Goal: Task Accomplishment & Management: Use online tool/utility

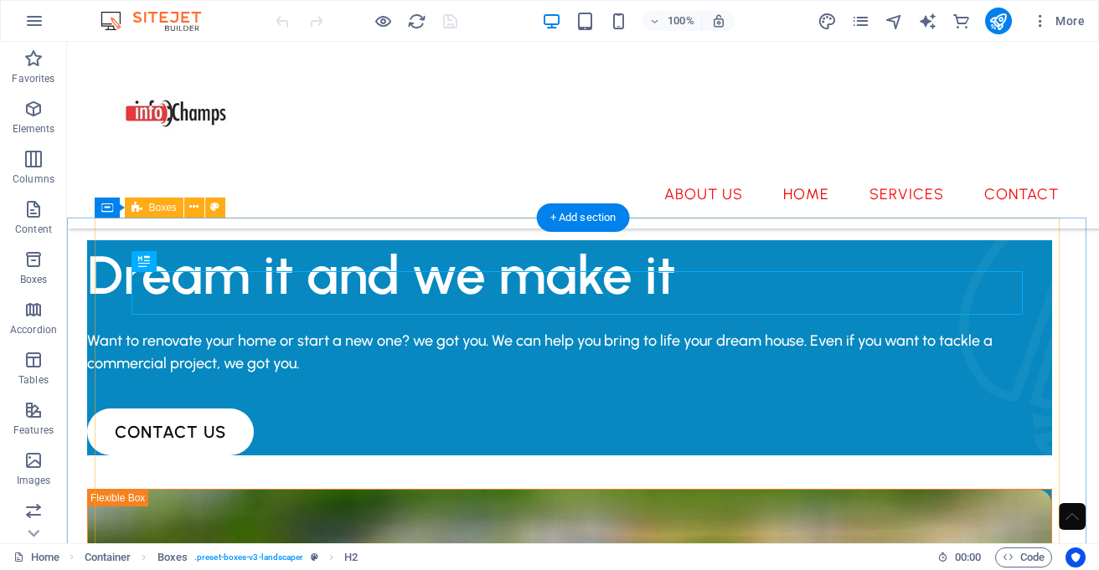
scroll to position [532, 0]
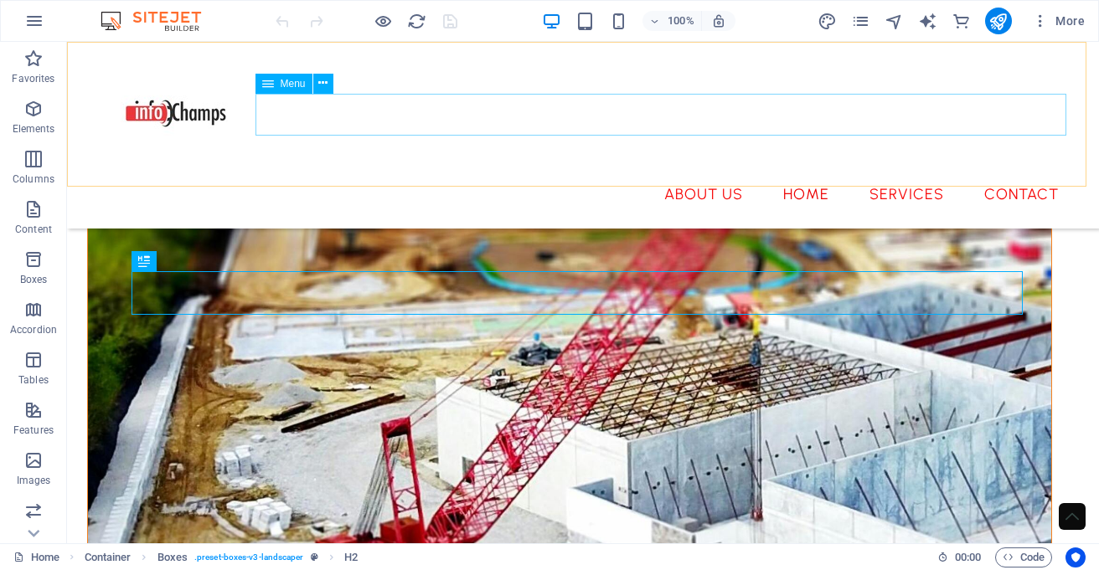
click at [1025, 173] on nav "About Us Home Services Contact" at bounding box center [583, 194] width 978 height 42
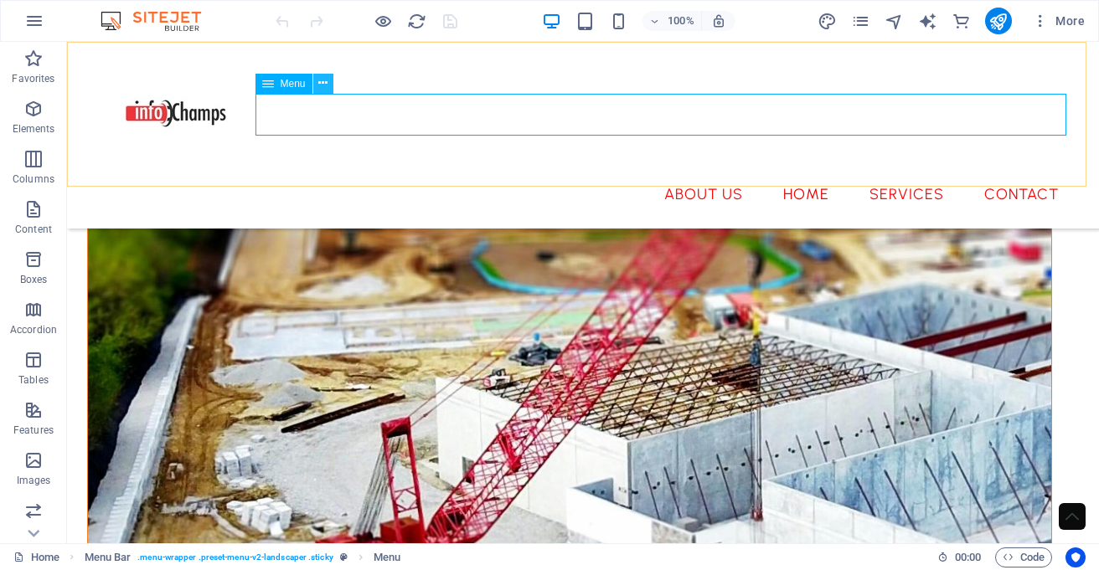
click at [317, 84] on button at bounding box center [323, 84] width 20 height 20
click at [265, 83] on icon at bounding box center [268, 84] width 12 height 20
click at [323, 81] on icon at bounding box center [322, 84] width 9 height 18
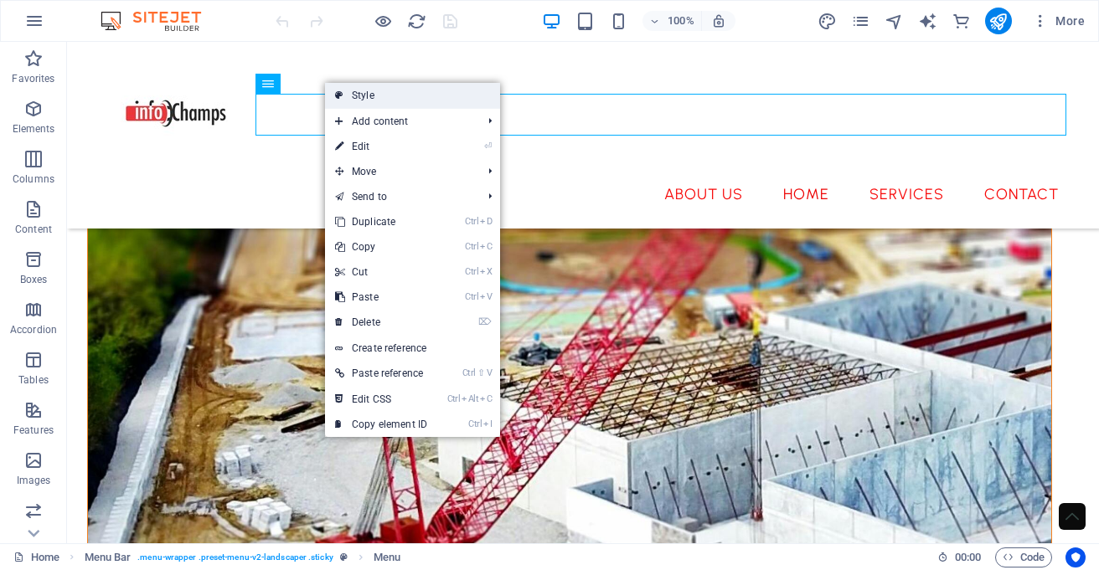
click at [344, 96] on link "Style" at bounding box center [412, 95] width 175 height 25
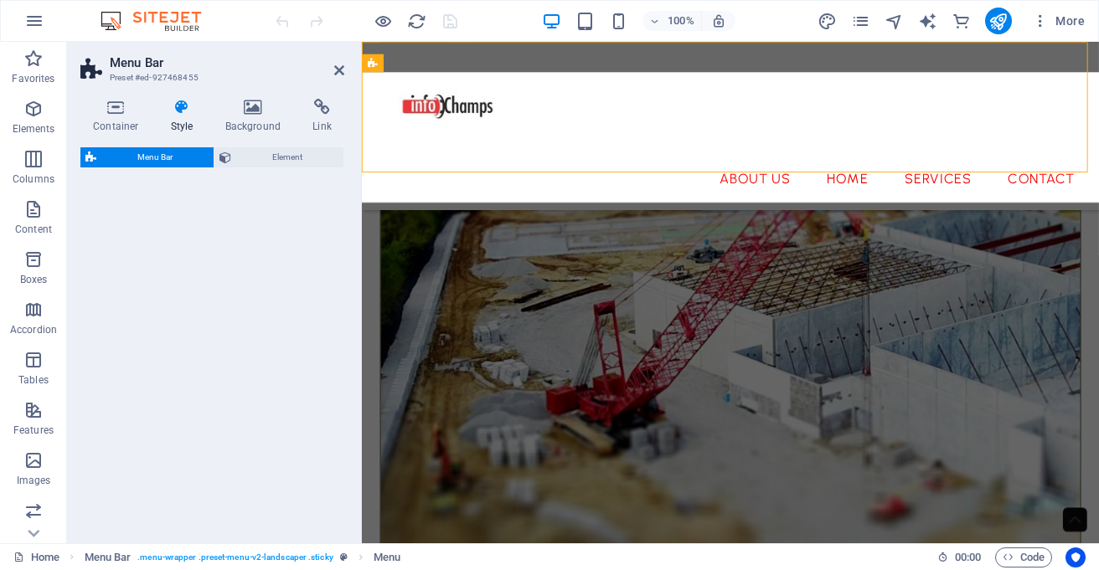
select select "rem"
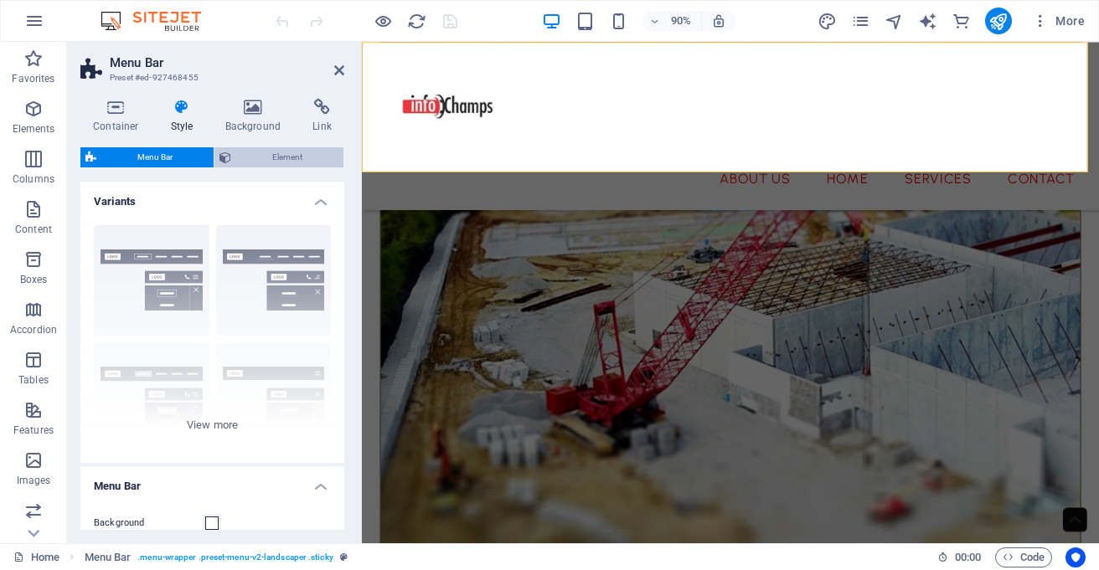
scroll to position [498, 0]
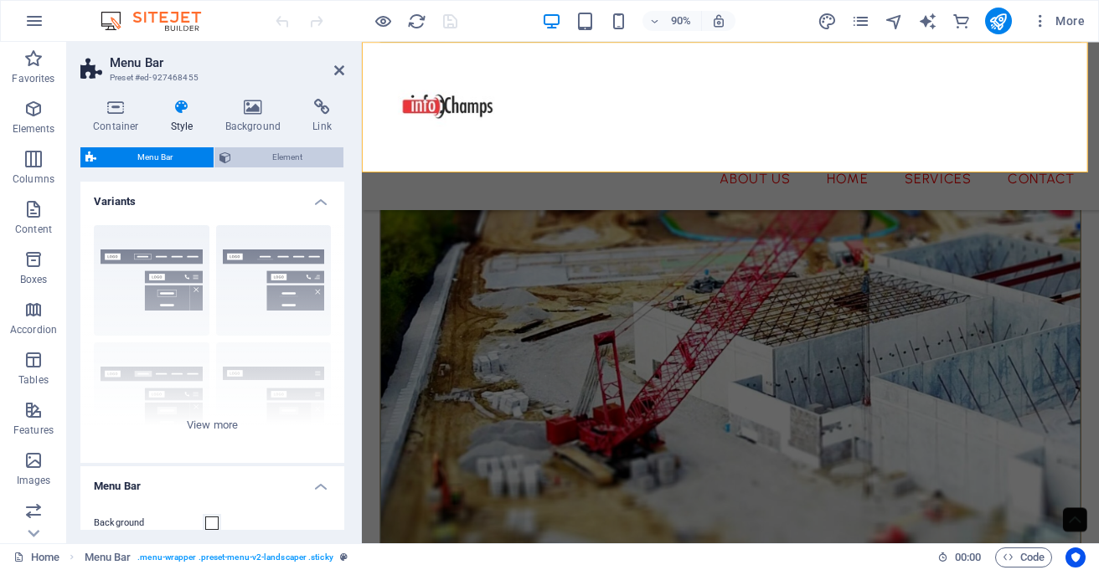
click at [271, 161] on span "Element" at bounding box center [287, 157] width 102 height 20
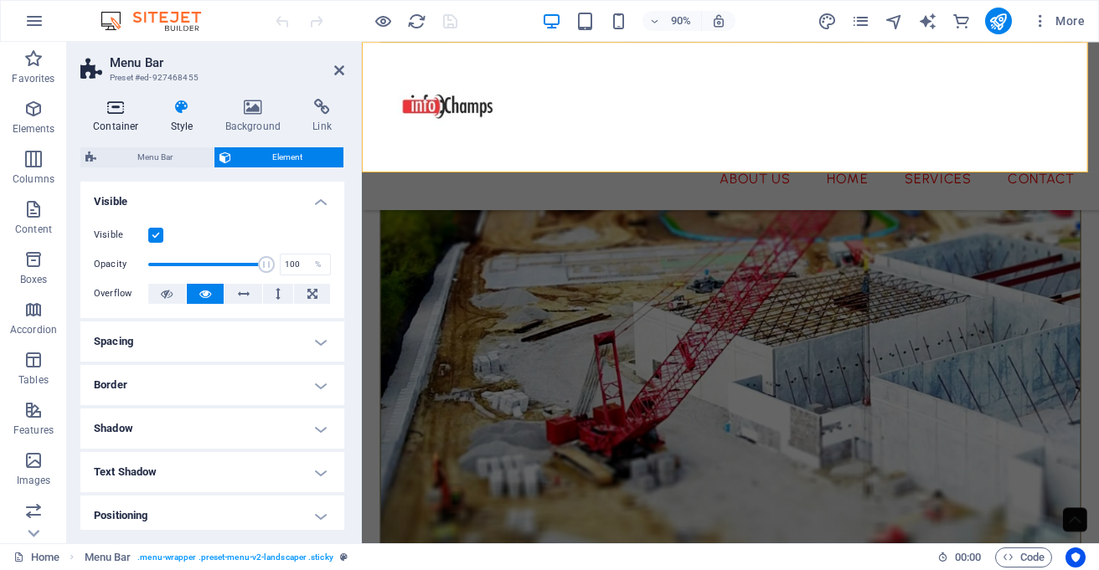
click at [101, 106] on icon at bounding box center [115, 107] width 71 height 17
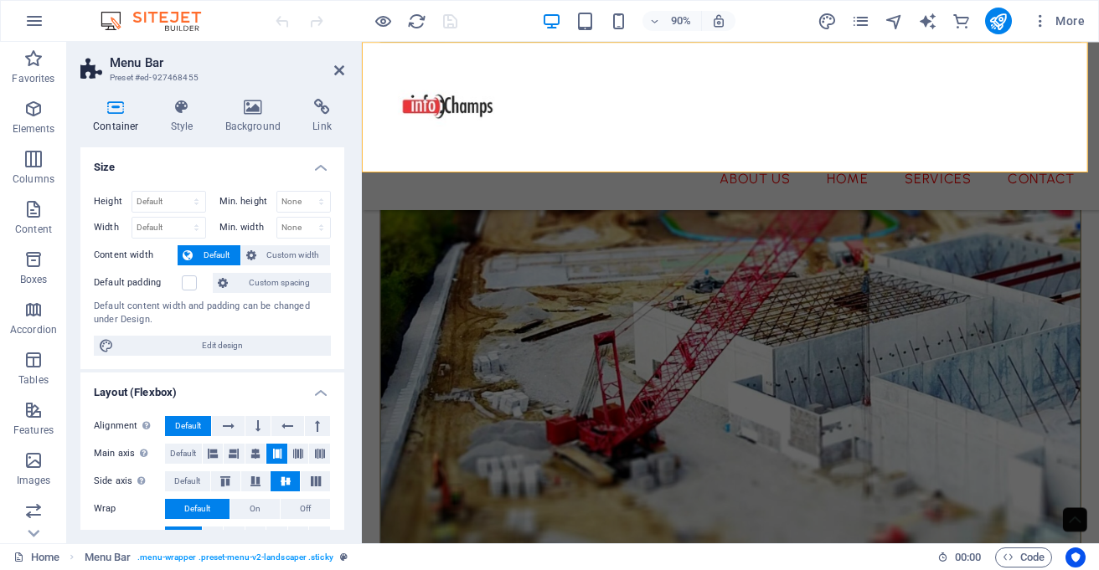
drag, startPoint x: 349, startPoint y: 177, endPoint x: 348, endPoint y: 187, distance: 10.1
click at [348, 187] on div "Container Style Background Link Size Height Default px rem % vh vw Min. height …" at bounding box center [212, 314] width 291 height 458
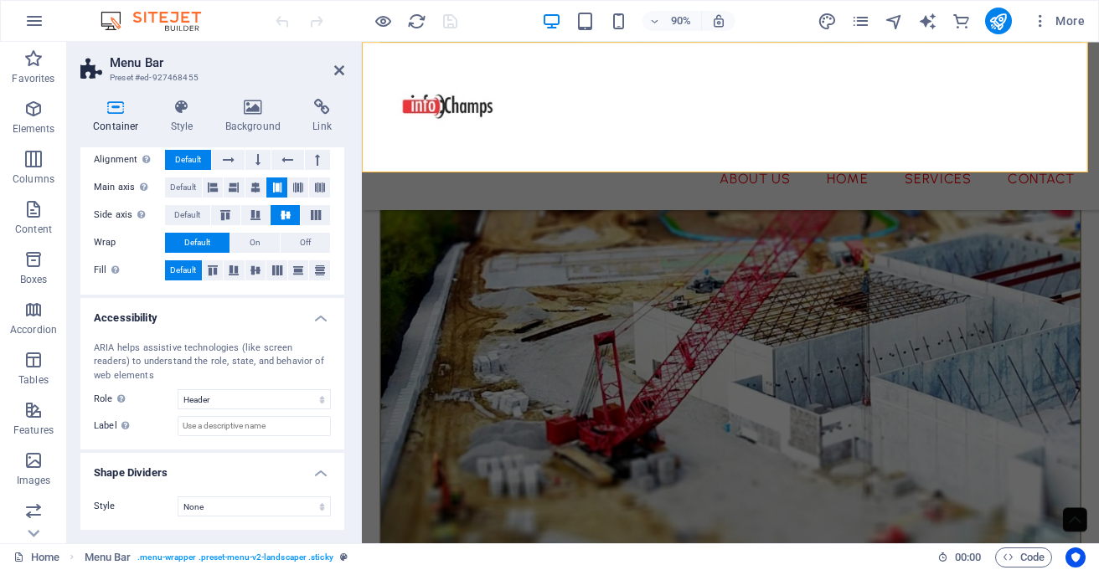
scroll to position [266, 0]
click at [339, 70] on icon at bounding box center [339, 70] width 10 height 13
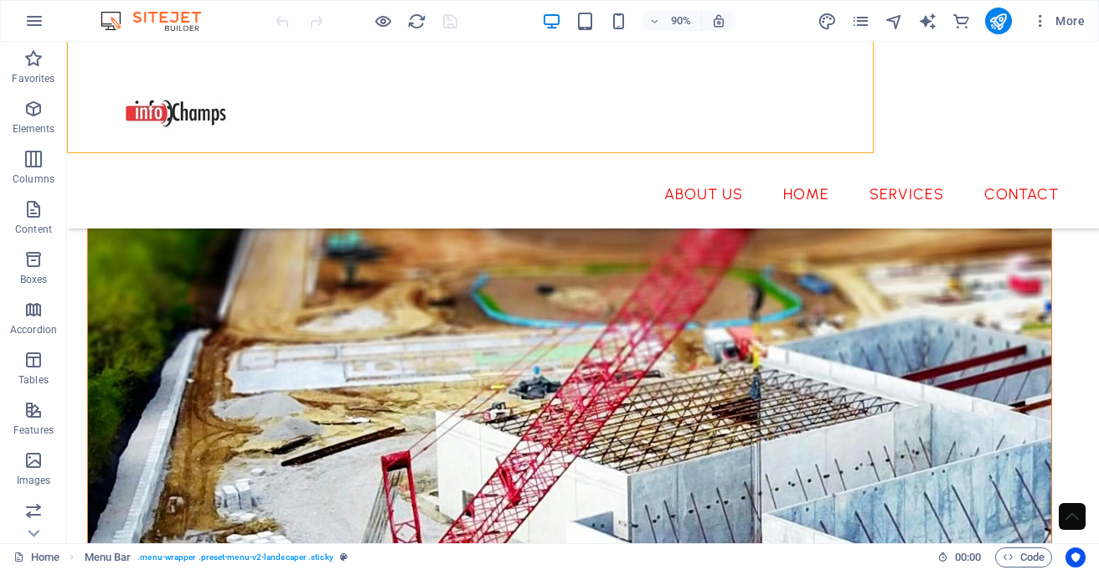
scroll to position [532, 0]
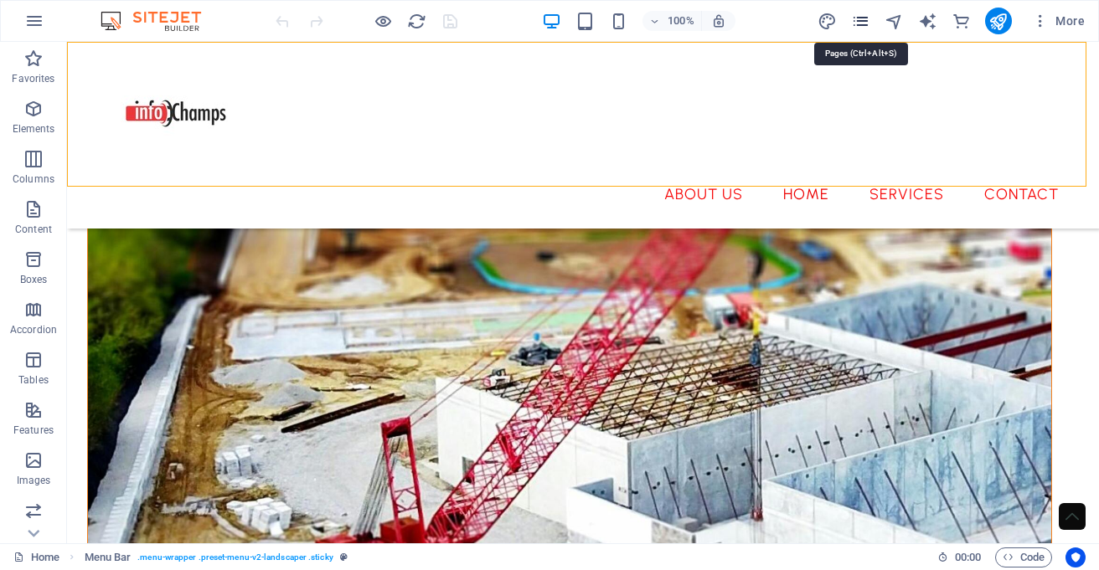
click at [867, 23] on icon "pages" at bounding box center [860, 21] width 19 height 19
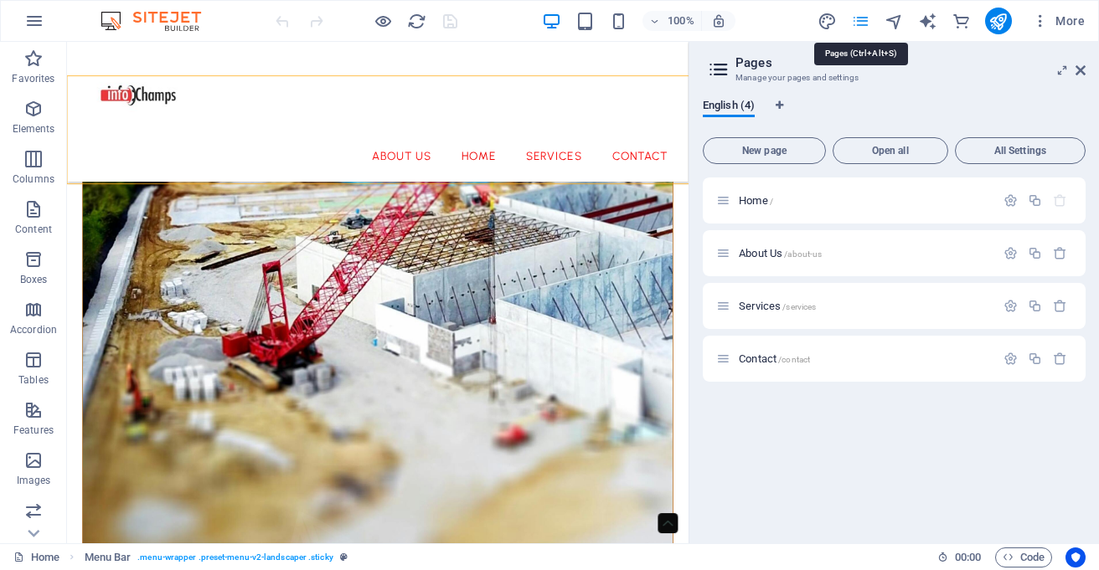
scroll to position [487, 0]
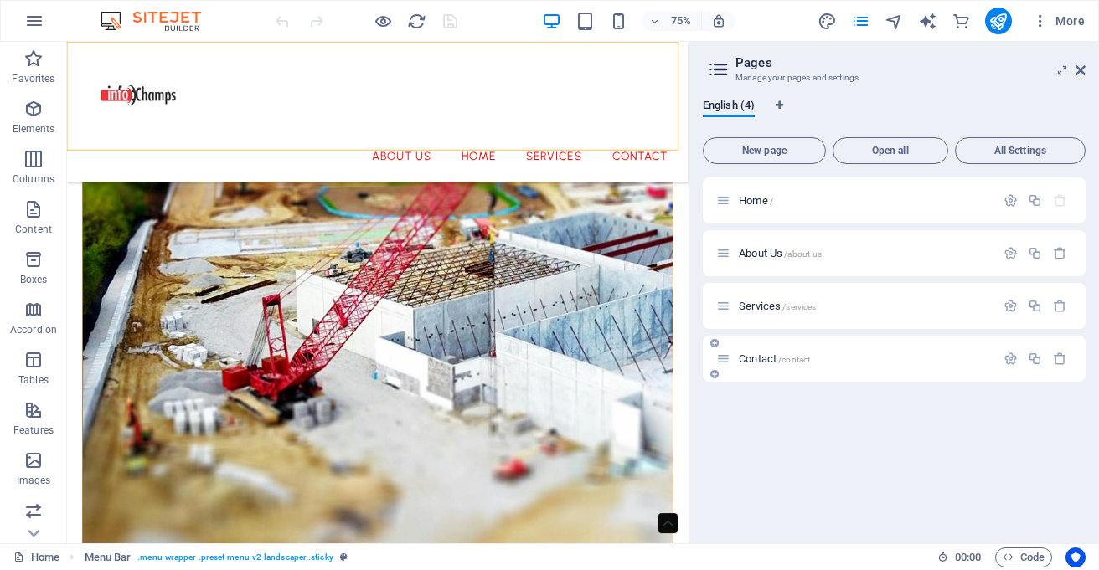
click at [766, 363] on span "Contact /contact" at bounding box center [774, 359] width 71 height 13
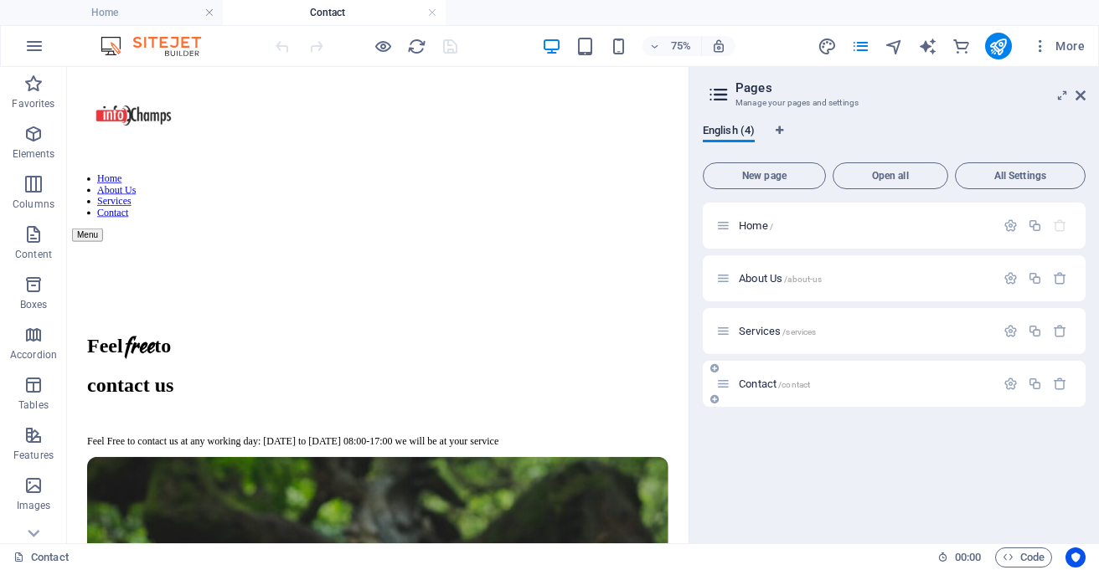
scroll to position [0, 0]
click at [1008, 384] on icon "button" at bounding box center [1011, 384] width 14 height 14
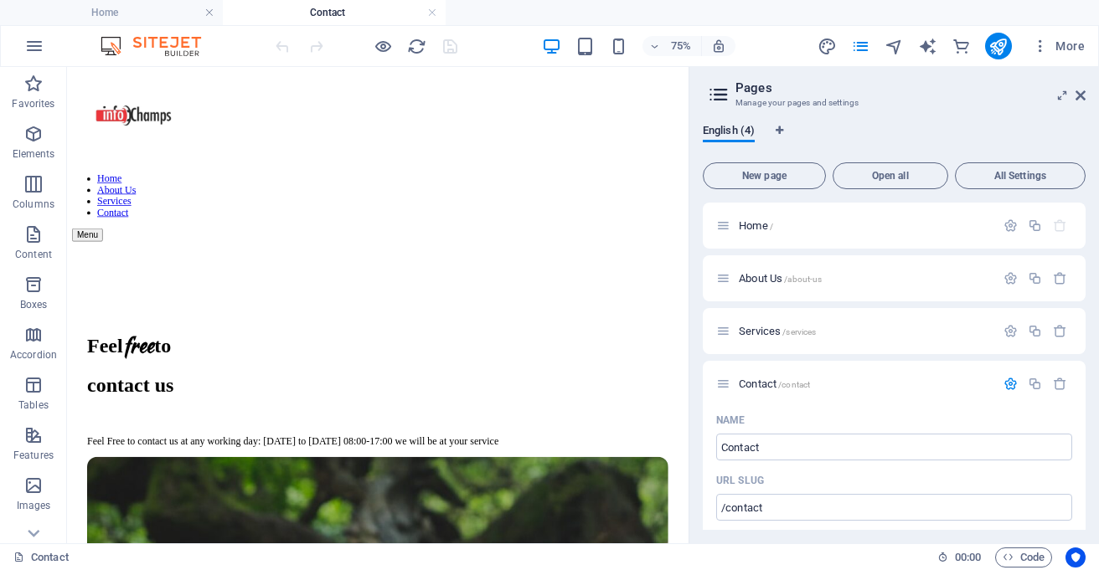
drag, startPoint x: 1081, startPoint y: 261, endPoint x: 1088, endPoint y: 279, distance: 19.6
click at [1088, 279] on div "English (4) New page Open all All Settings Home / About Us /about-us Services /…" at bounding box center [894, 327] width 410 height 433
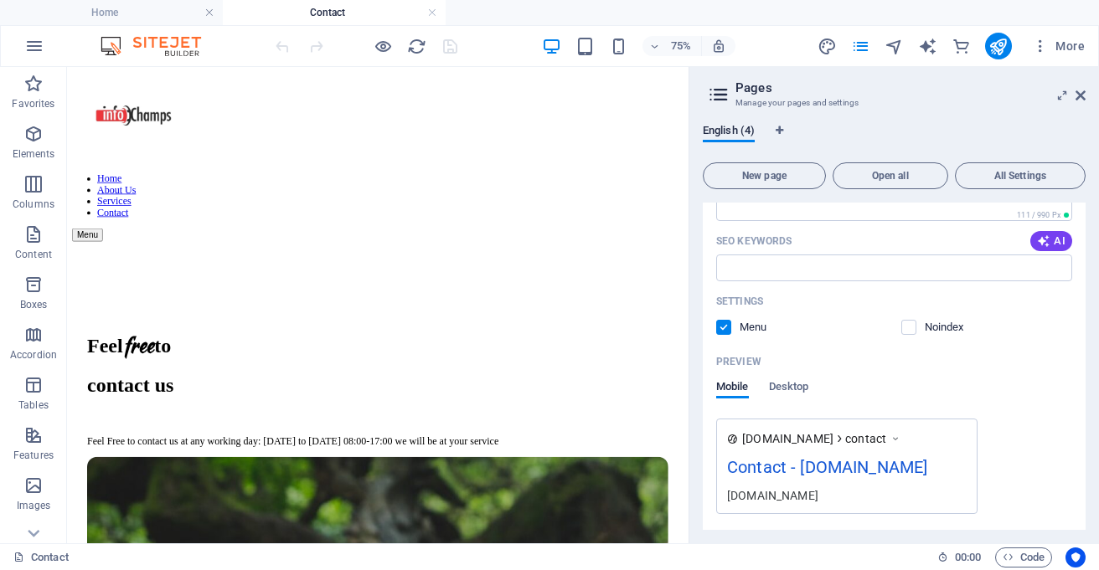
scroll to position [467, 0]
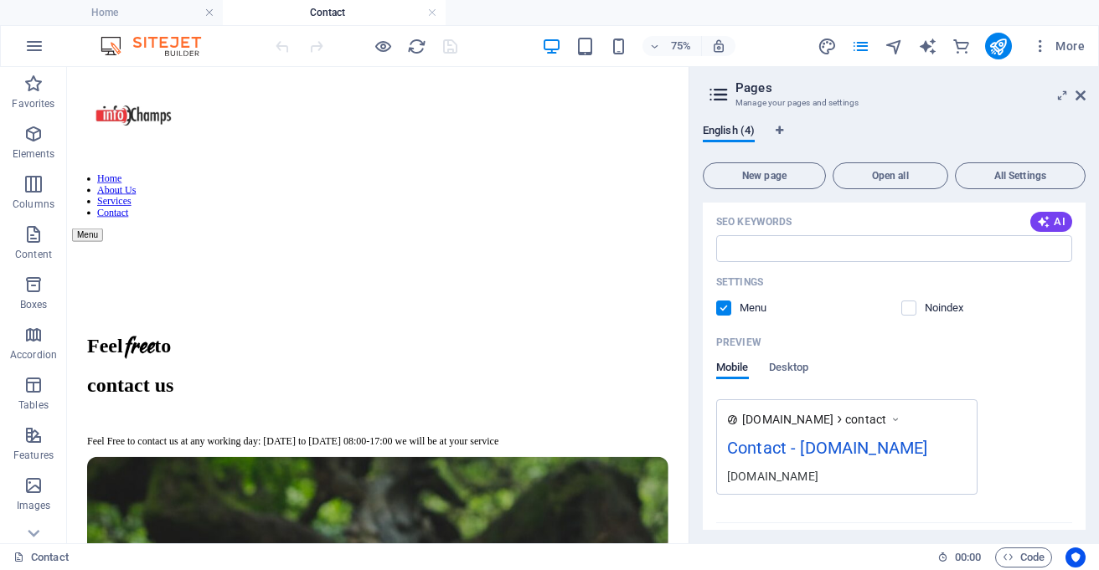
drag, startPoint x: 1097, startPoint y: 465, endPoint x: 1099, endPoint y: 477, distance: 12.7
click at [1098, 477] on html "infochamps Home Contact Favorites Elements Columns Content Boxes Accordion Tabl…" at bounding box center [549, 285] width 1099 height 570
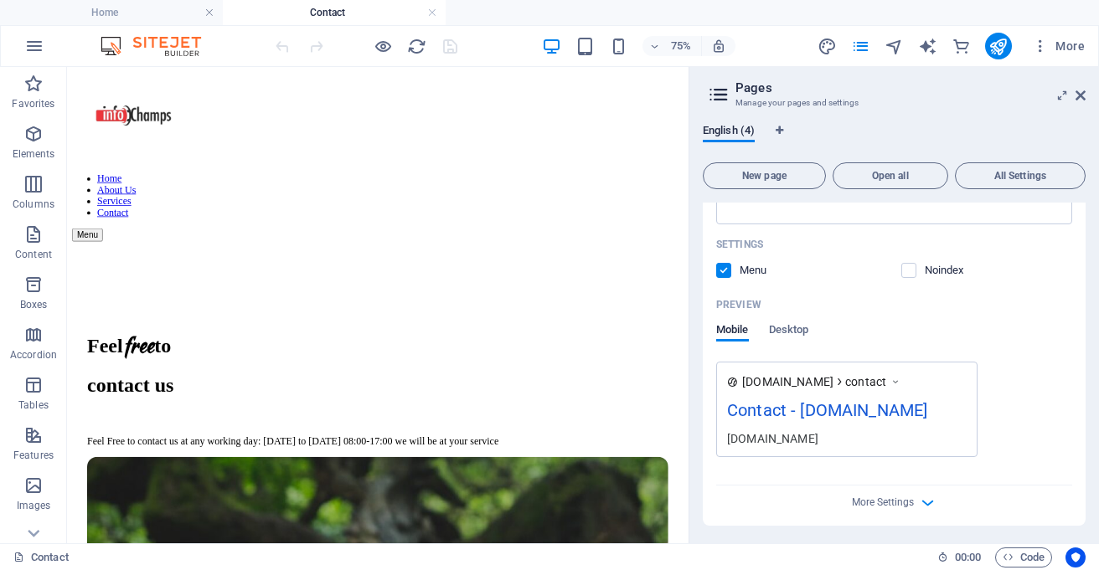
scroll to position [508, 0]
click at [791, 328] on span "Desktop" at bounding box center [789, 328] width 40 height 23
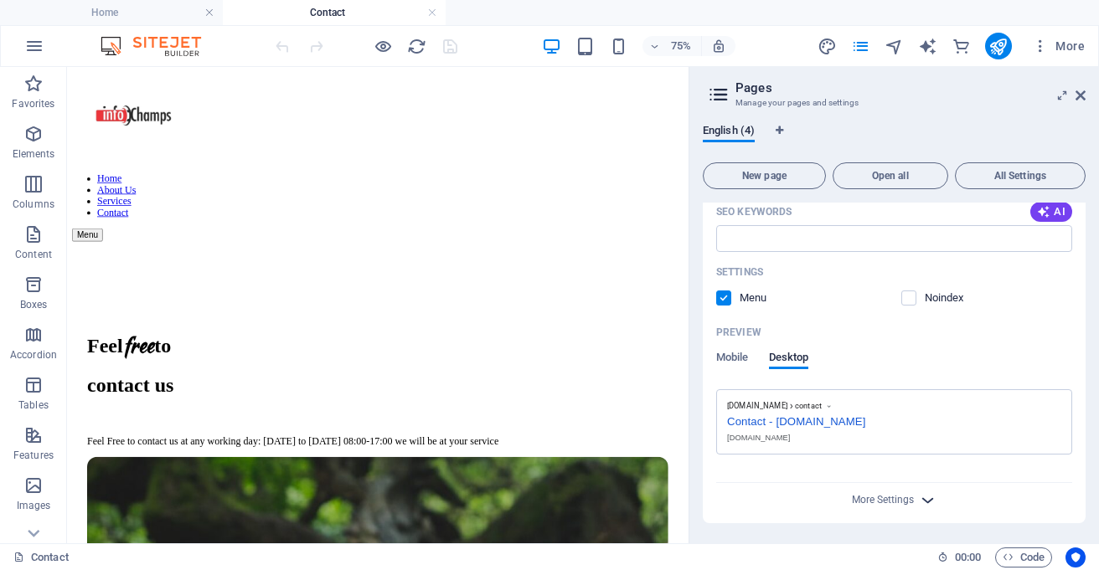
click at [920, 498] on icon "button" at bounding box center [927, 500] width 19 height 19
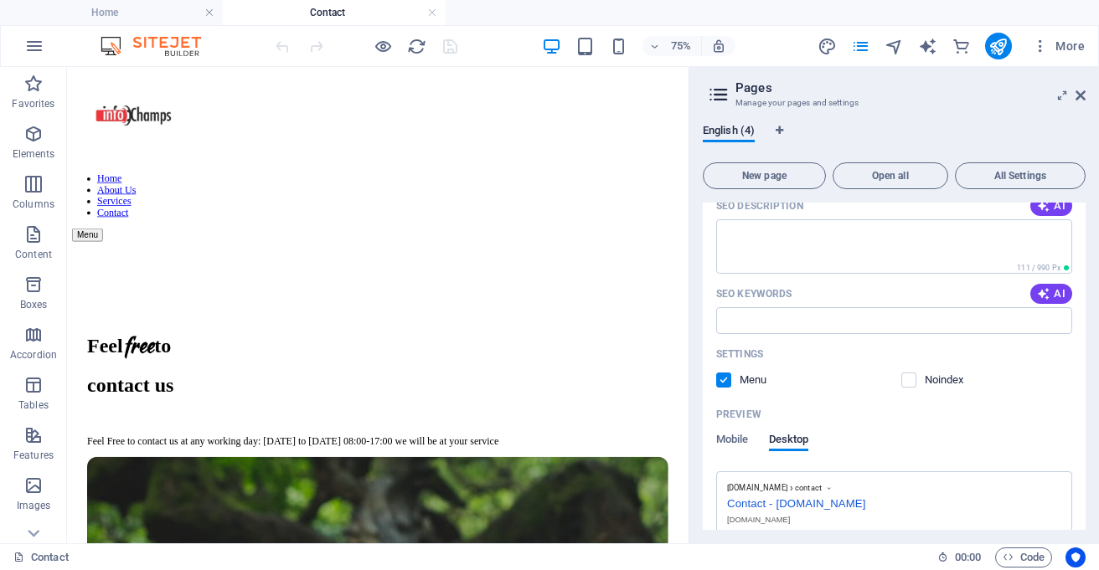
scroll to position [460, 0]
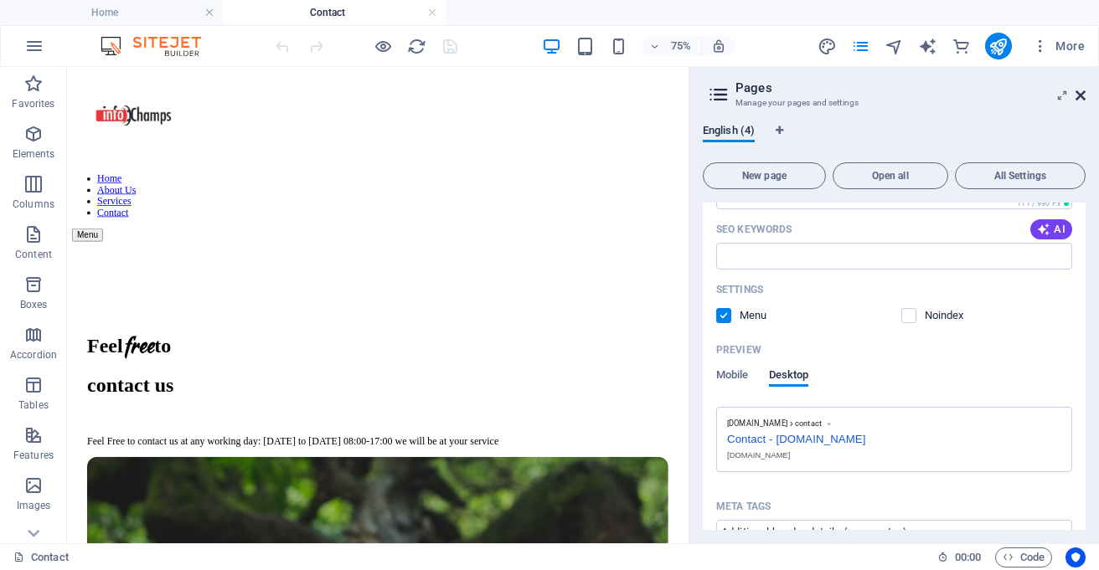
click at [1083, 94] on icon at bounding box center [1081, 95] width 10 height 13
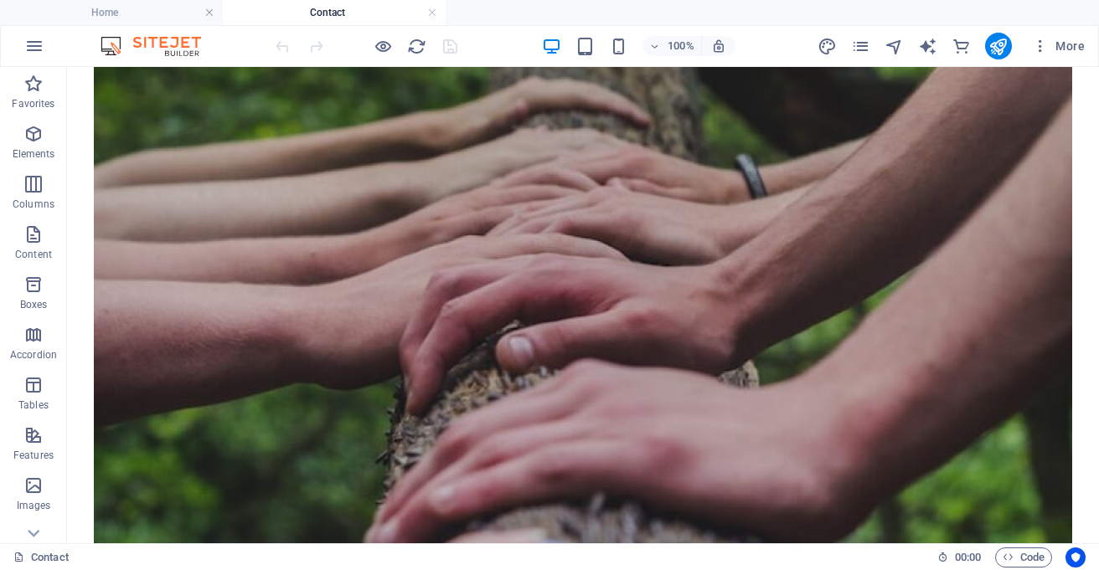
scroll to position [708, 0]
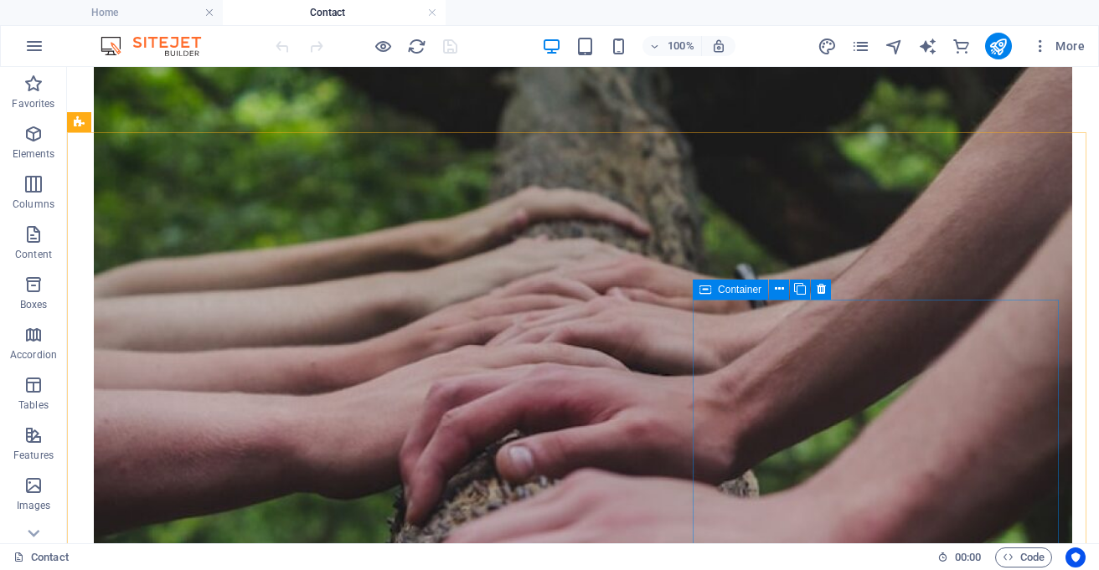
click at [720, 291] on span "Container" at bounding box center [740, 290] width 44 height 10
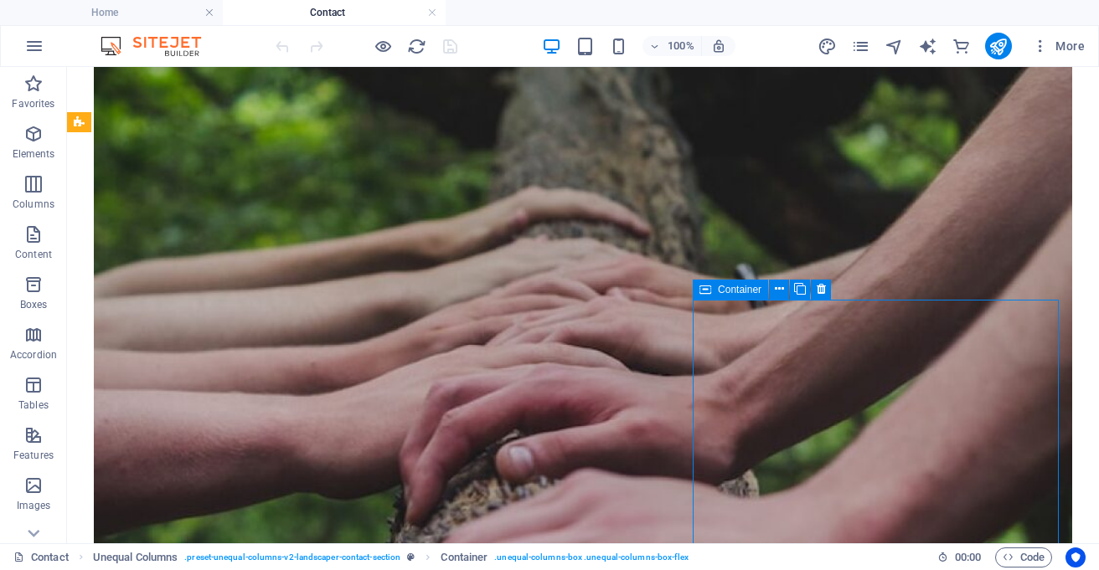
click at [720, 291] on span "Container" at bounding box center [740, 290] width 44 height 10
click at [780, 289] on icon at bounding box center [779, 290] width 9 height 18
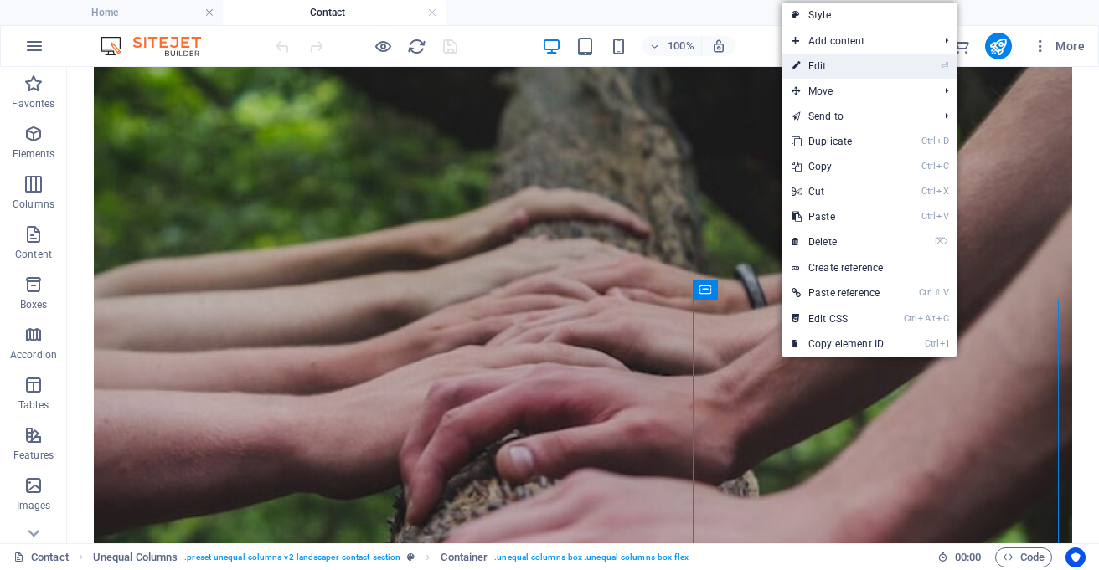
click at [811, 65] on link "⏎ Edit" at bounding box center [838, 66] width 112 height 25
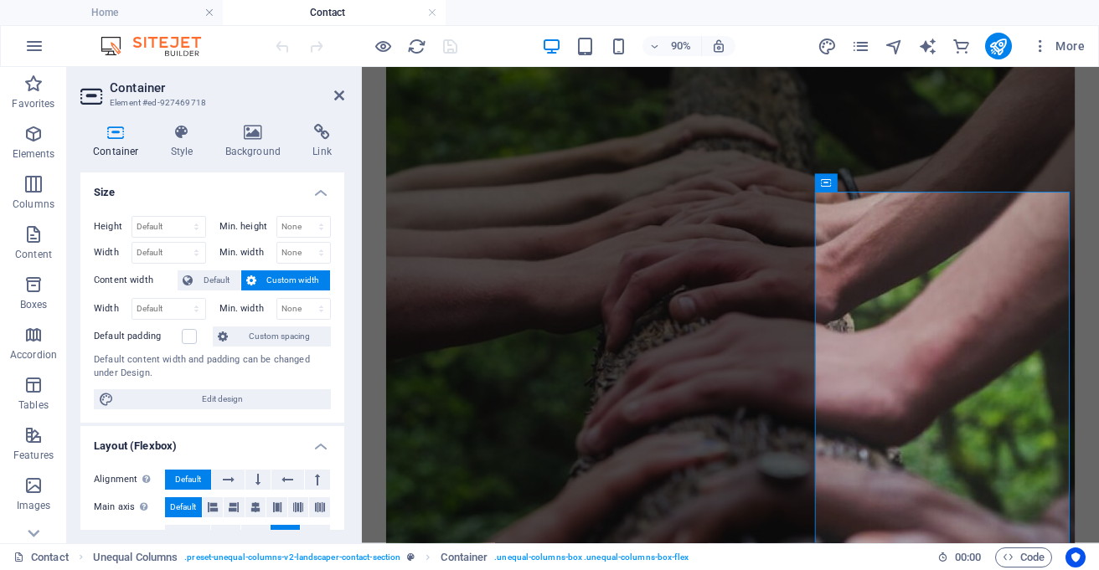
drag, startPoint x: 339, startPoint y: 187, endPoint x: 346, endPoint y: 200, distance: 15.0
click at [346, 200] on div "Container Style Background Link Size Height Default px rem % vh vw Min. height …" at bounding box center [212, 327] width 291 height 433
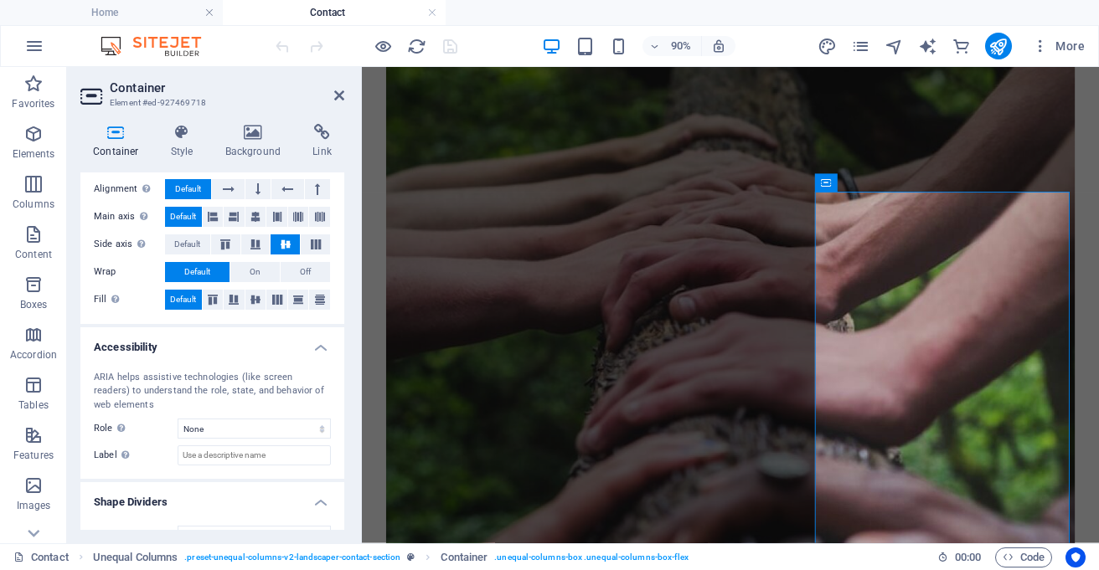
scroll to position [320, 0]
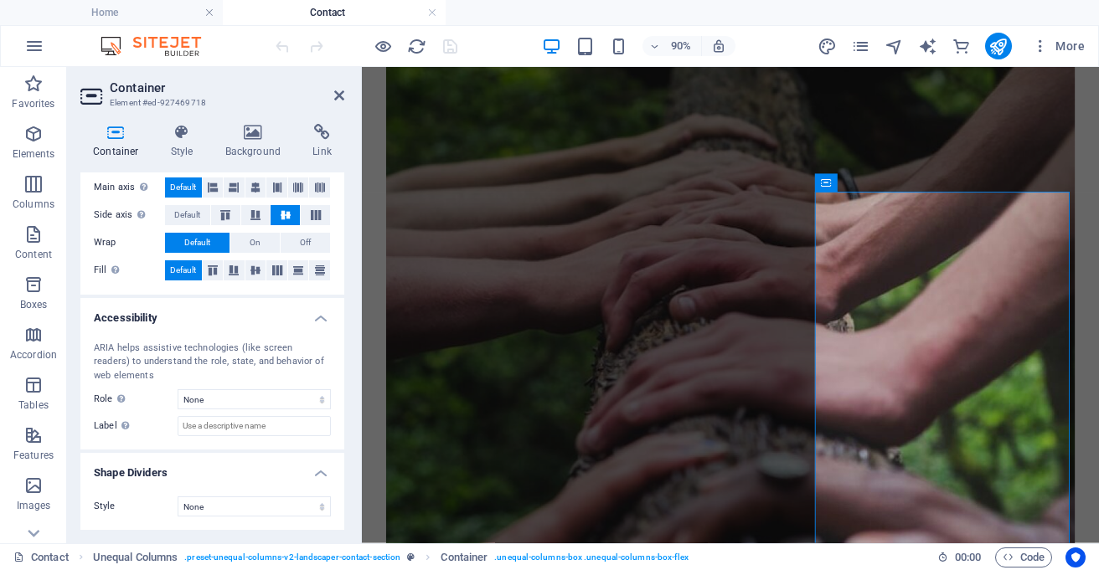
drag, startPoint x: 348, startPoint y: 427, endPoint x: 349, endPoint y: 307, distance: 119.8
click at [349, 307] on div "Container Style Background Link Size Height Default px rem % vh vw Min. height …" at bounding box center [212, 327] width 291 height 433
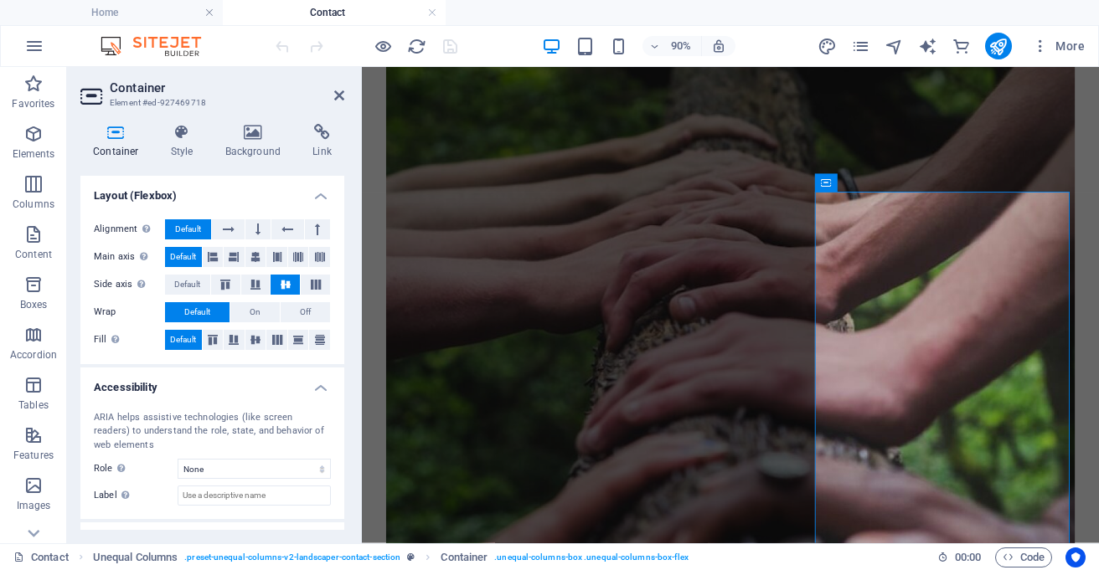
scroll to position [0, 0]
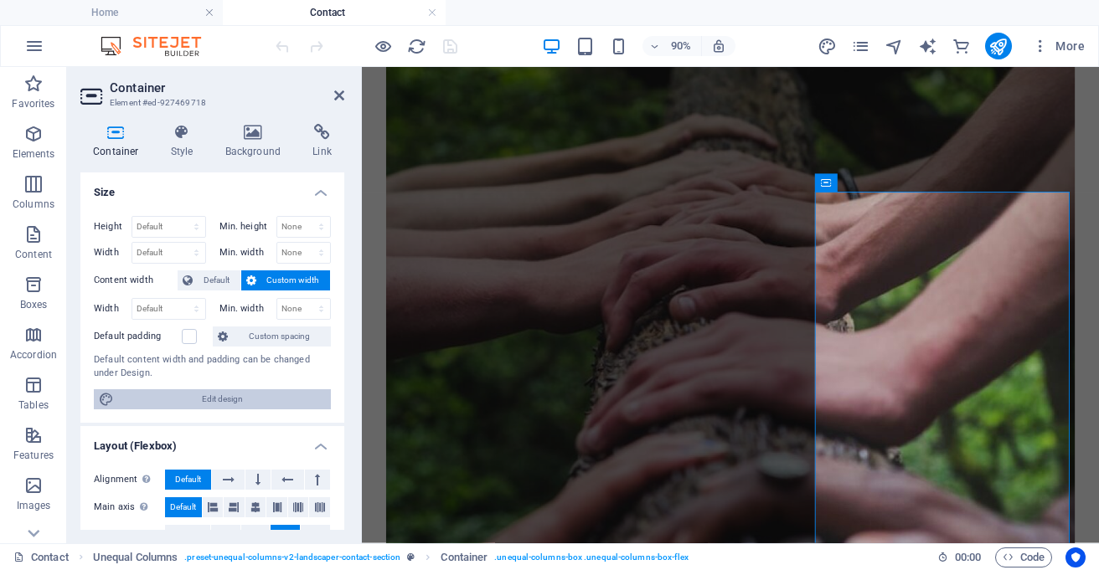
click at [188, 396] on span "Edit design" at bounding box center [222, 400] width 207 height 20
select select "rem"
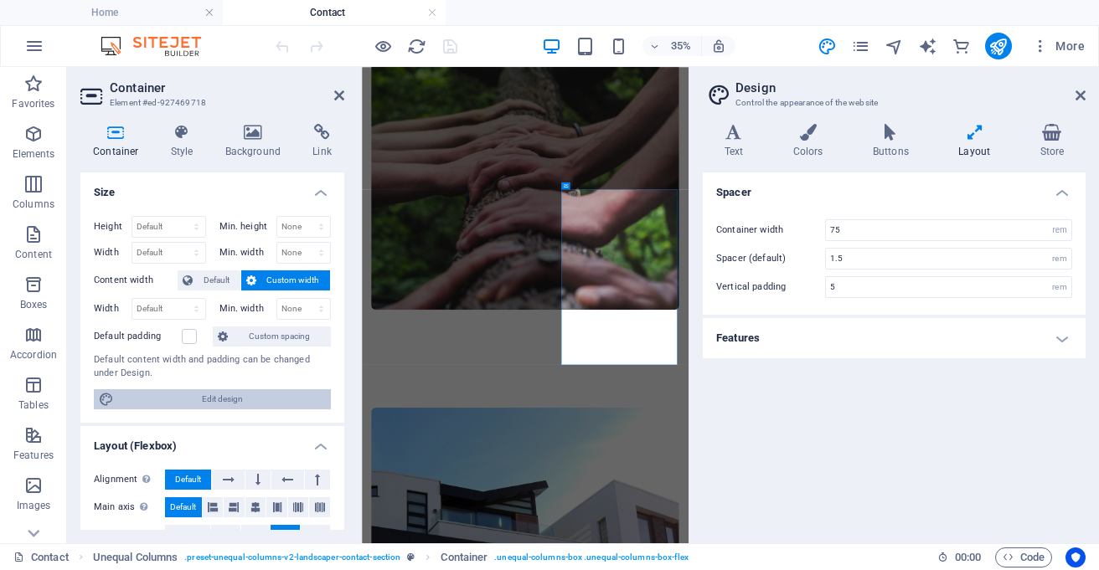
scroll to position [551, 0]
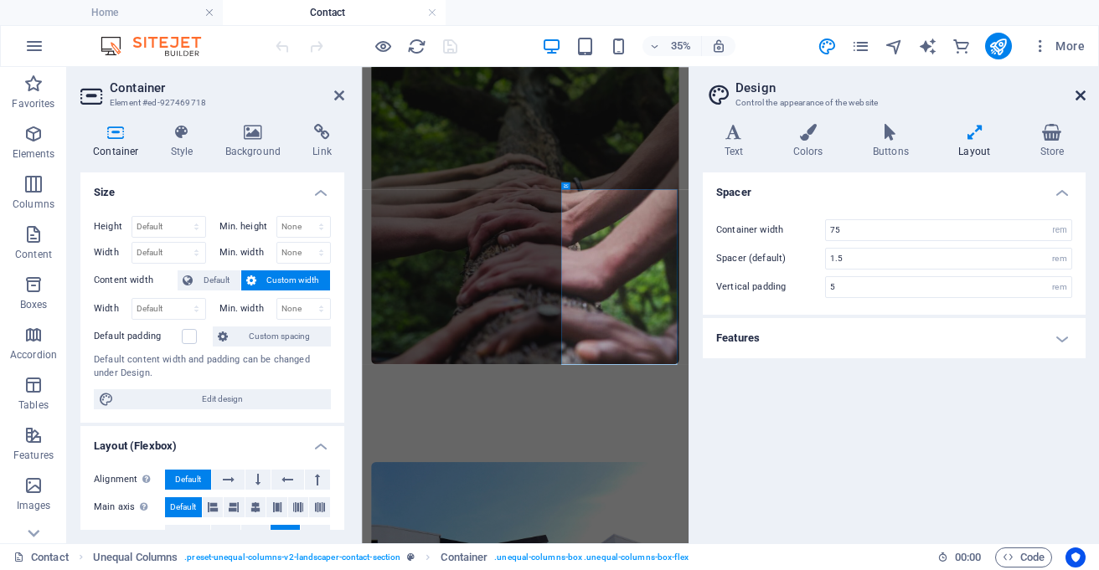
click at [1081, 92] on icon at bounding box center [1081, 95] width 10 height 13
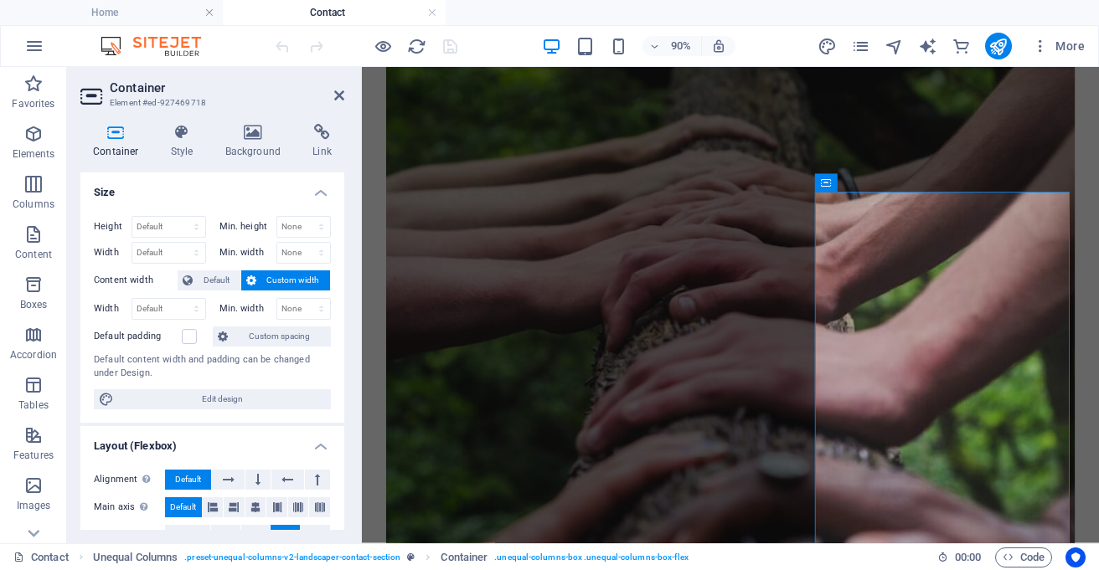
drag, startPoint x: 344, startPoint y: 334, endPoint x: 344, endPoint y: 369, distance: 35.2
click at [344, 369] on div "Container Style Background Link Size Height Default px rem % vh vw Min. height …" at bounding box center [212, 327] width 291 height 433
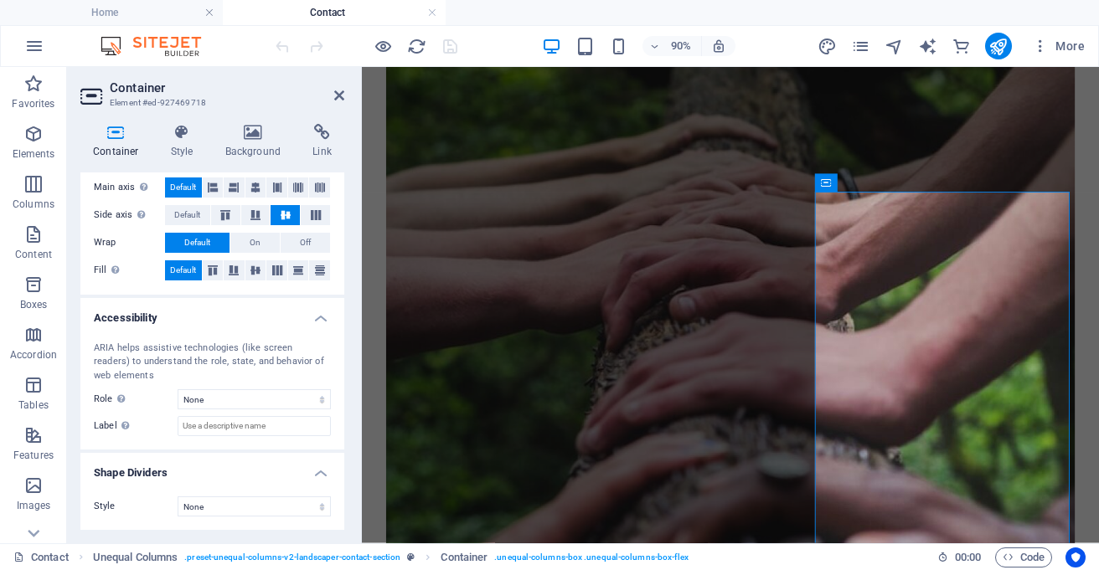
scroll to position [0, 0]
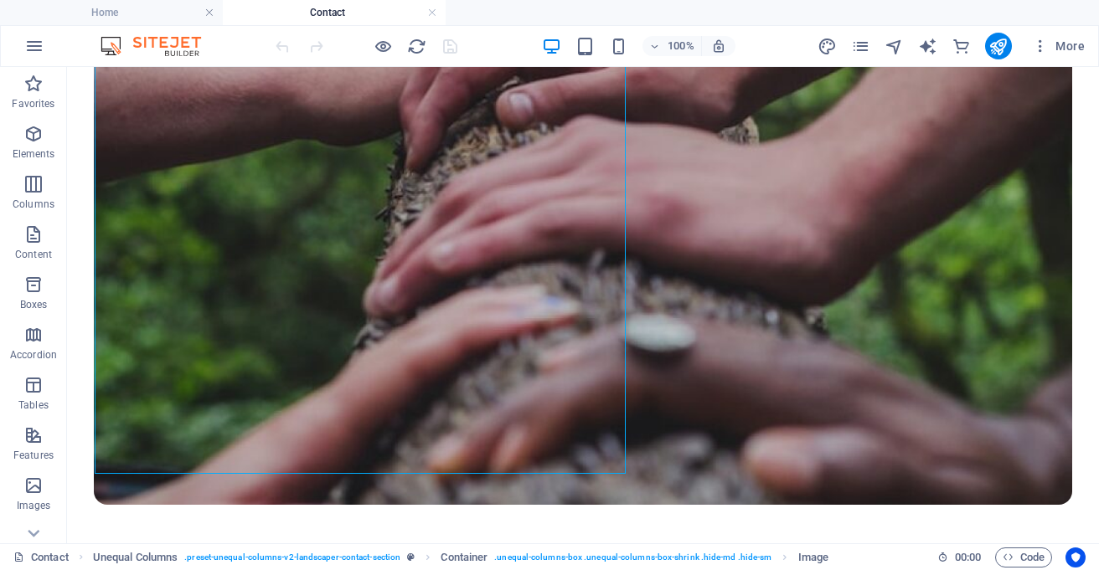
scroll to position [1069, 0]
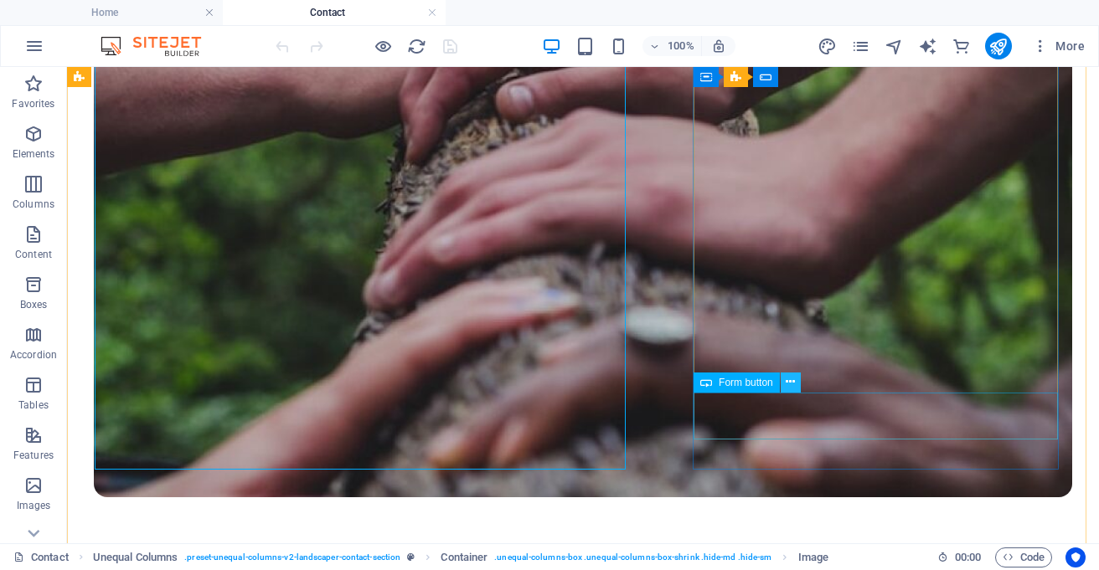
click at [792, 379] on icon at bounding box center [790, 383] width 9 height 18
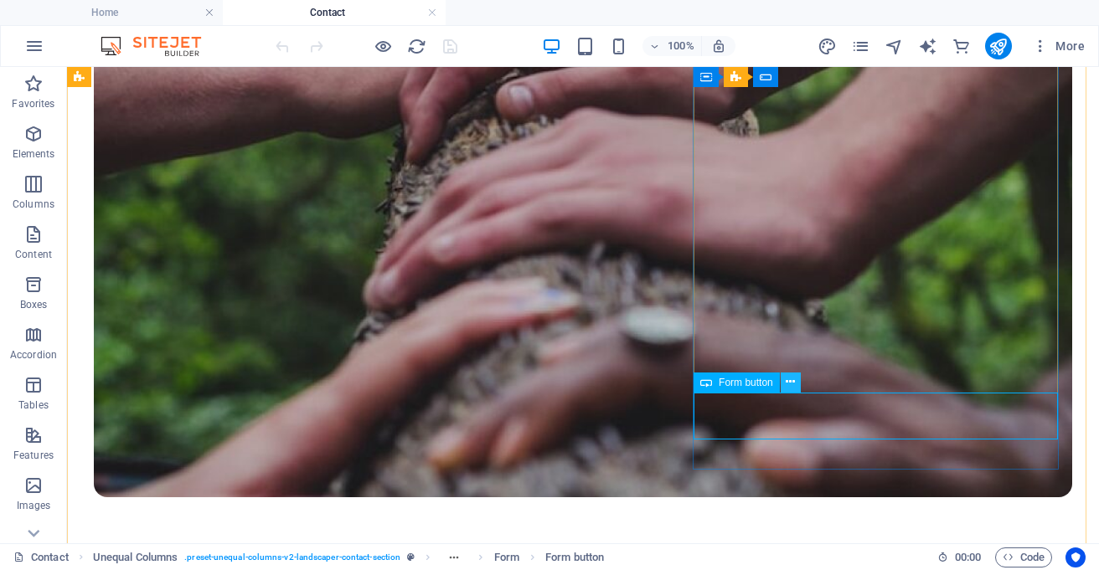
click at [792, 383] on icon at bounding box center [790, 383] width 9 height 18
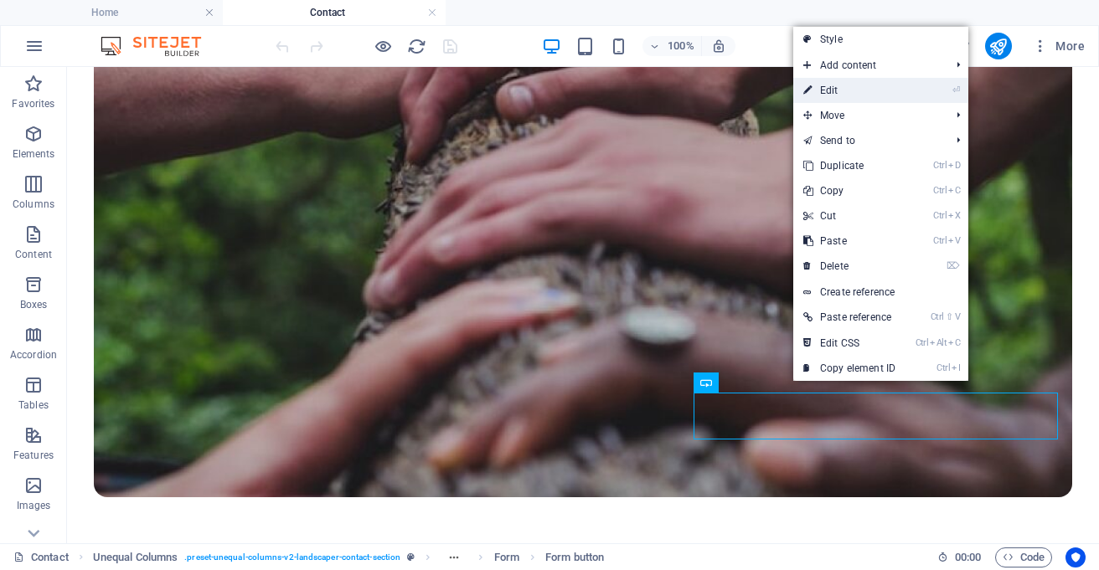
click at [838, 91] on link "⏎ Edit" at bounding box center [849, 90] width 112 height 25
select select "px"
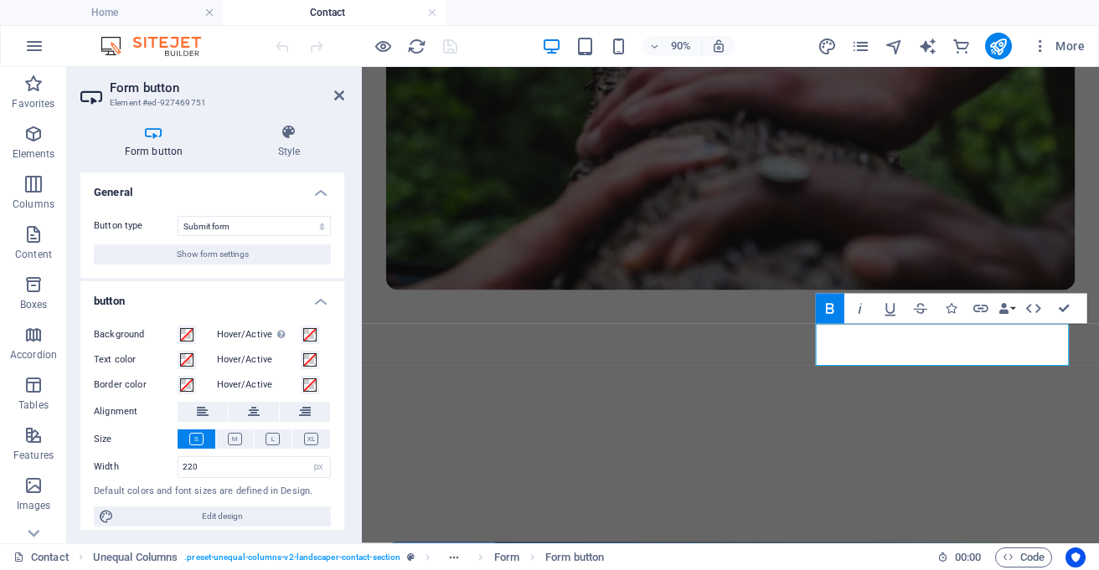
scroll to position [10, 0]
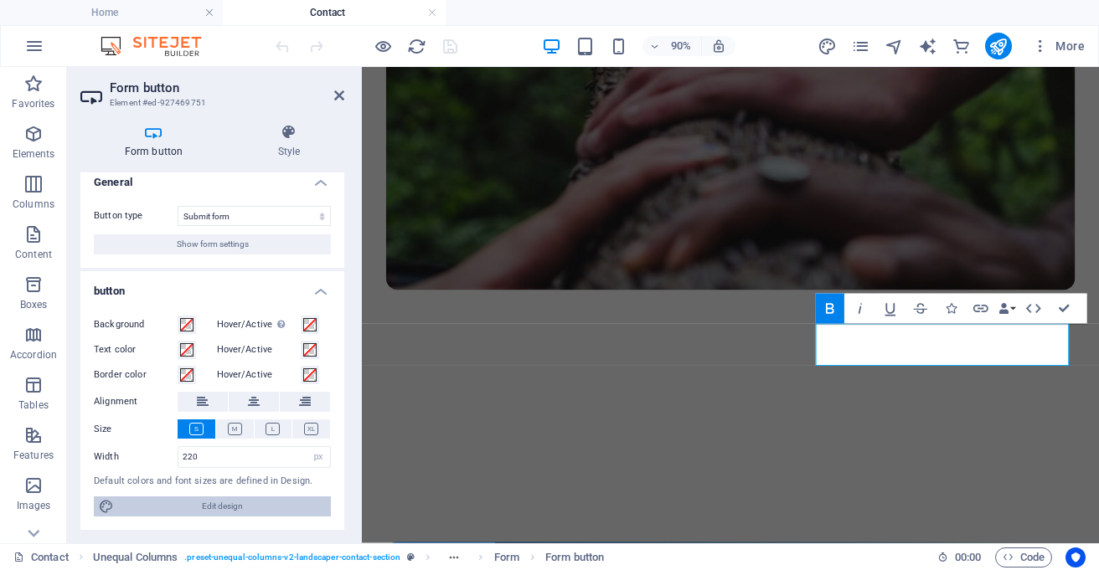
click at [211, 508] on span "Edit design" at bounding box center [222, 507] width 207 height 20
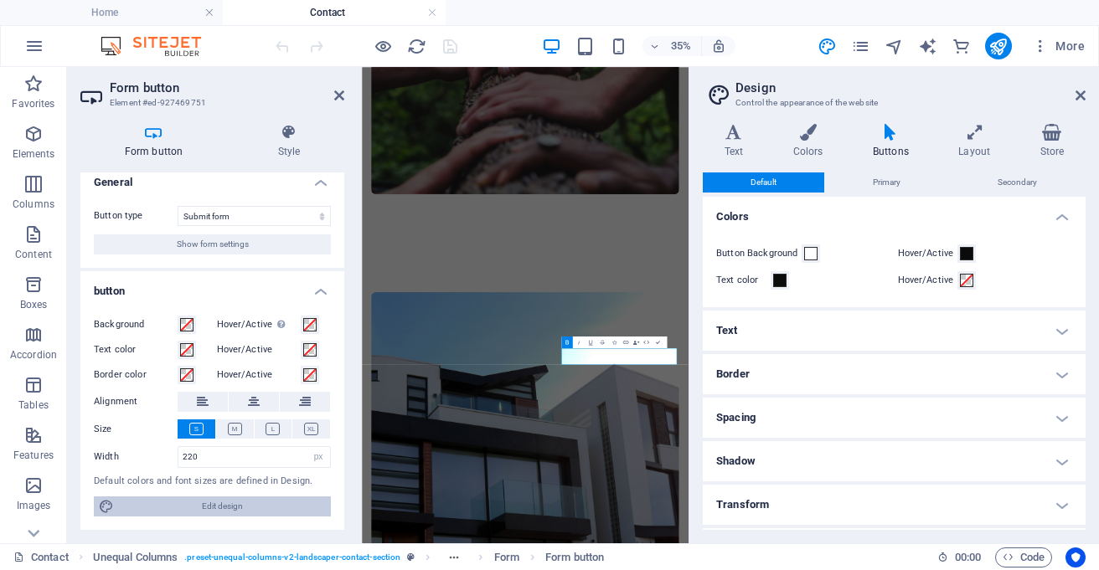
scroll to position [551, 0]
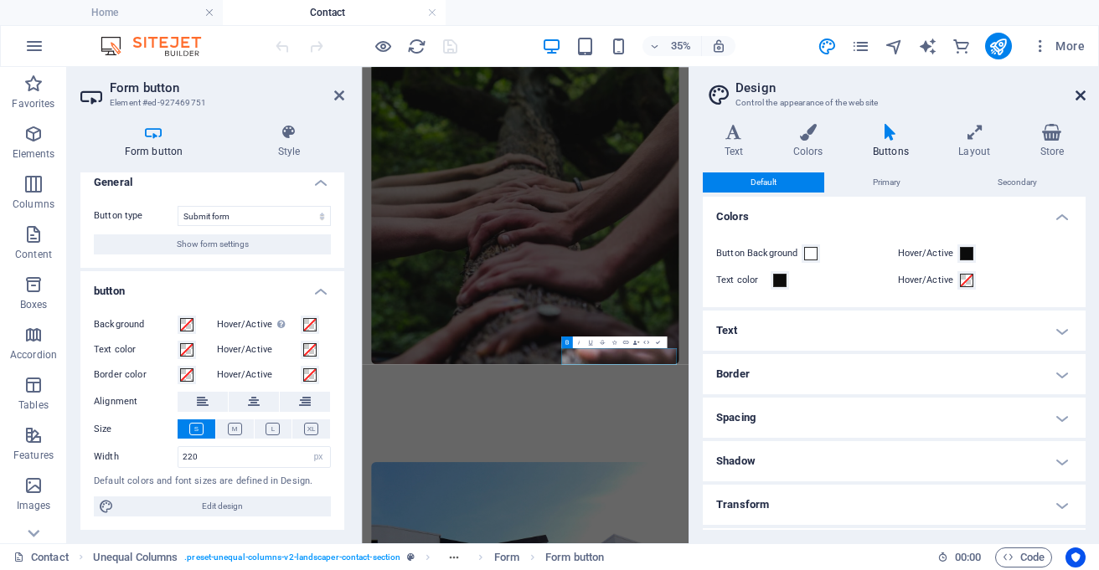
click at [1082, 93] on icon at bounding box center [1081, 95] width 10 height 13
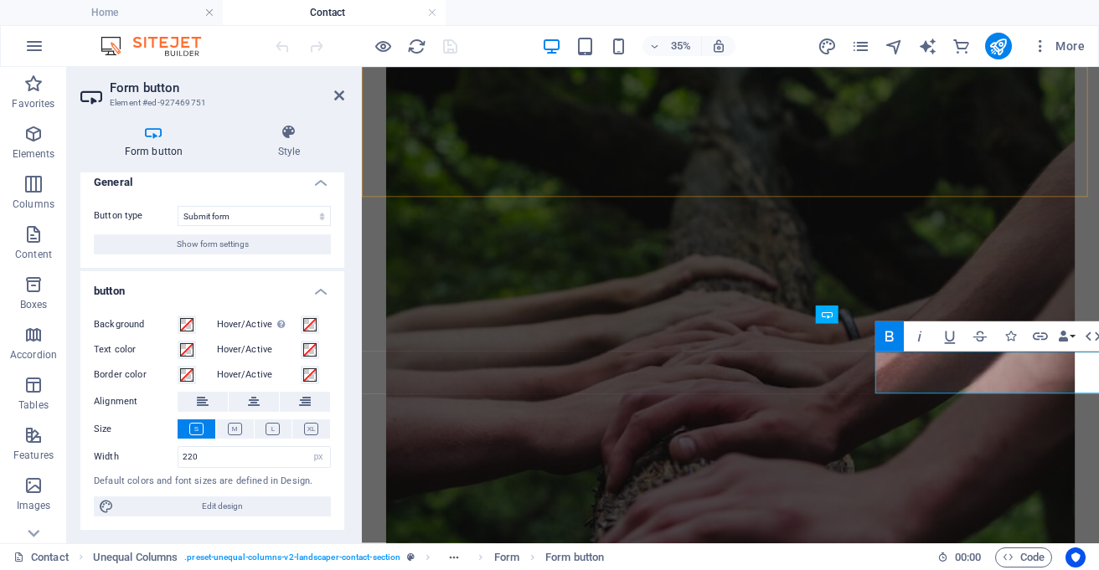
scroll to position [1038, 0]
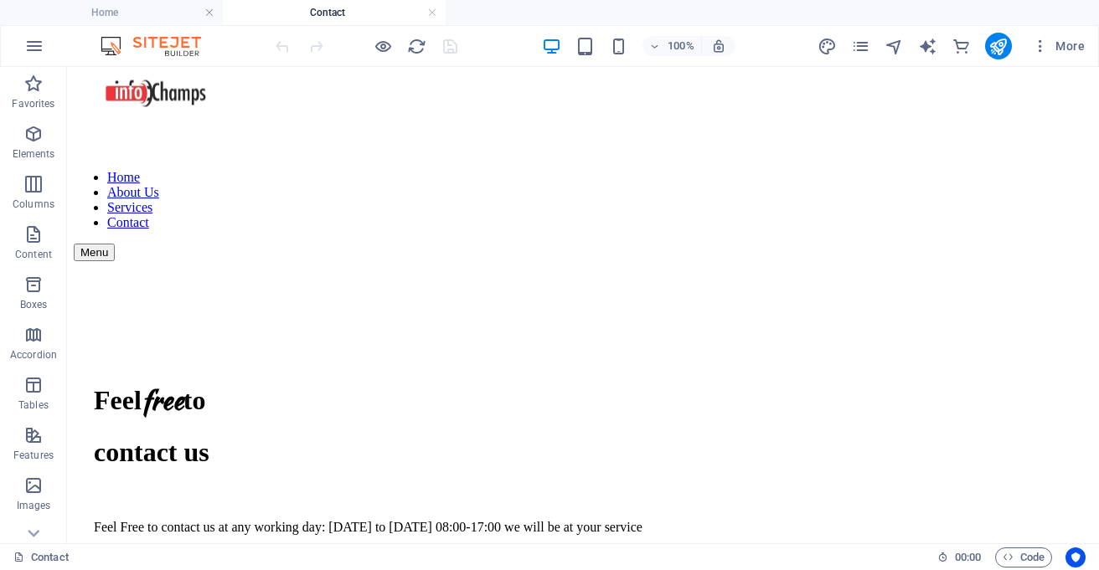
scroll to position [0, 0]
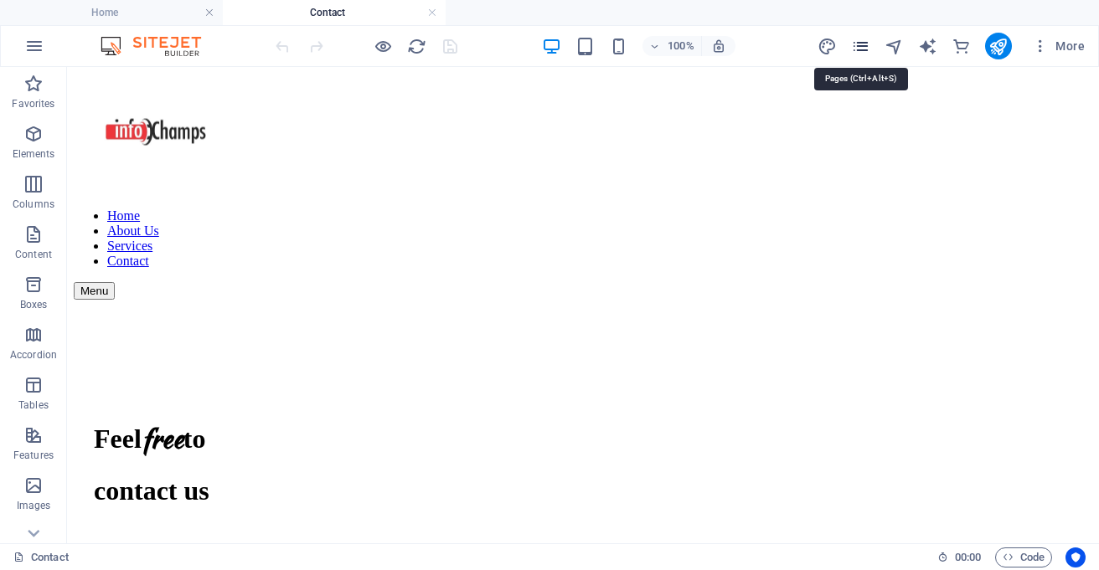
click at [857, 49] on icon "pages" at bounding box center [860, 46] width 19 height 19
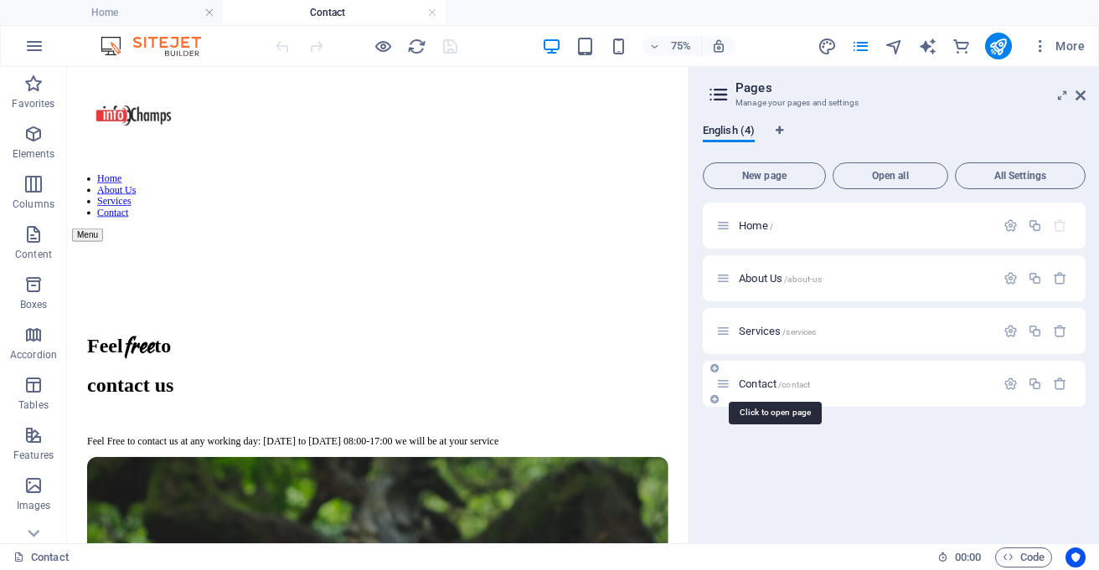
click at [765, 384] on span "Contact /contact" at bounding box center [774, 384] width 71 height 13
click at [1009, 383] on icon "button" at bounding box center [1011, 384] width 14 height 14
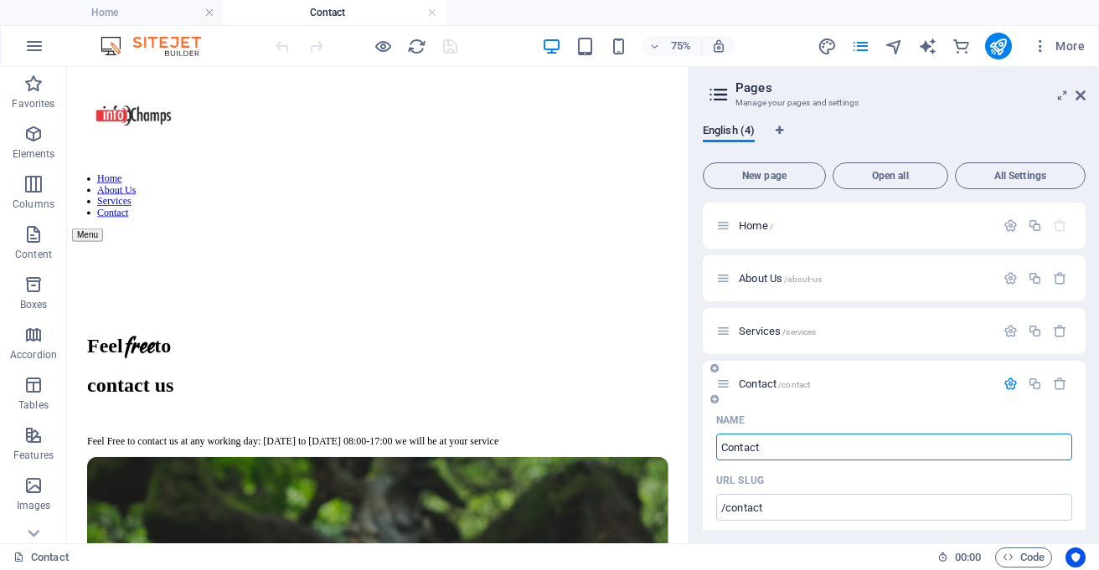
click at [1006, 386] on icon "button" at bounding box center [1011, 384] width 14 height 14
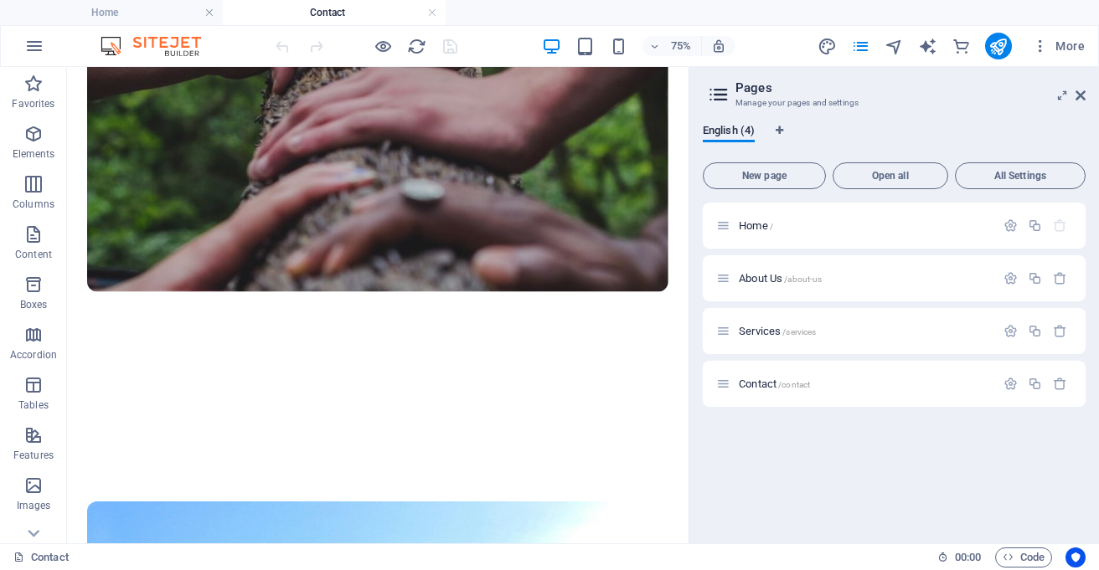
scroll to position [1218, 0]
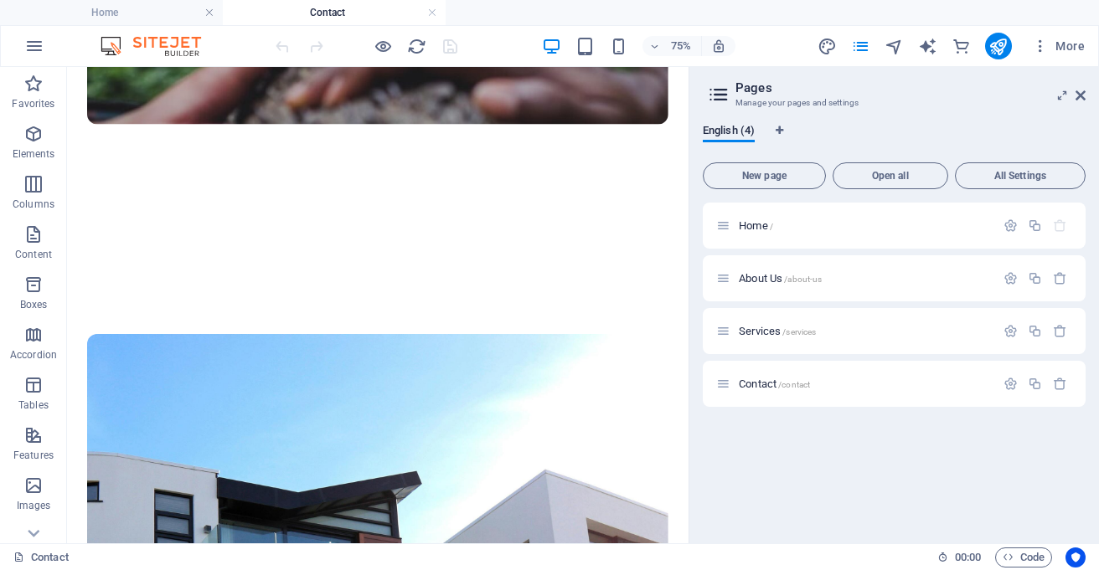
click at [1088, 168] on div "English (4) New page Open all All Settings Home / About Us /about-us Services /…" at bounding box center [894, 327] width 410 height 433
click at [1062, 91] on icon at bounding box center [1062, 95] width 0 height 13
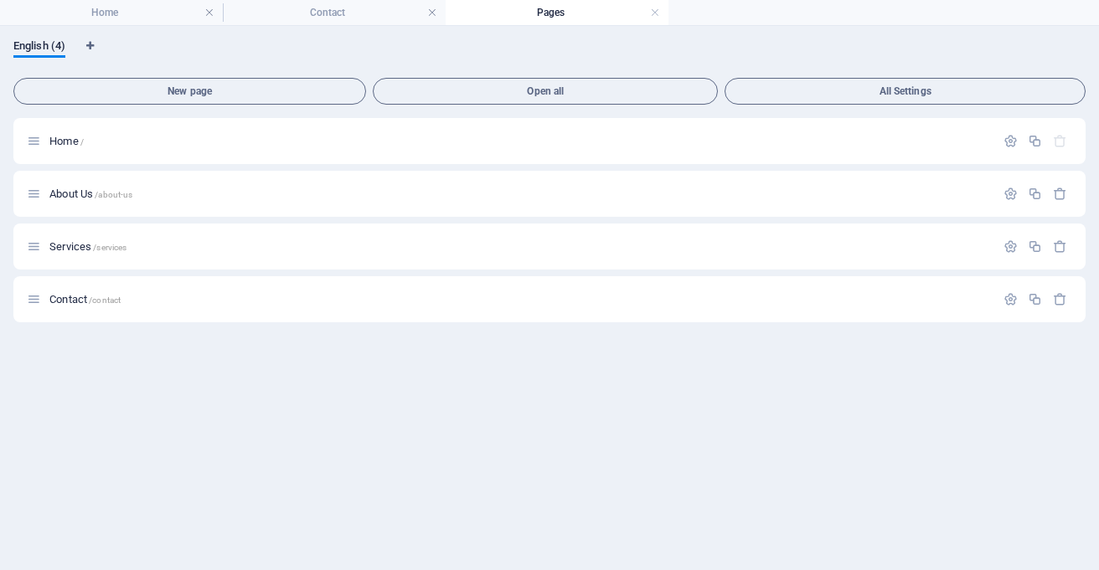
scroll to position [0, 0]
click at [348, 4] on h4 "Contact" at bounding box center [334, 12] width 223 height 18
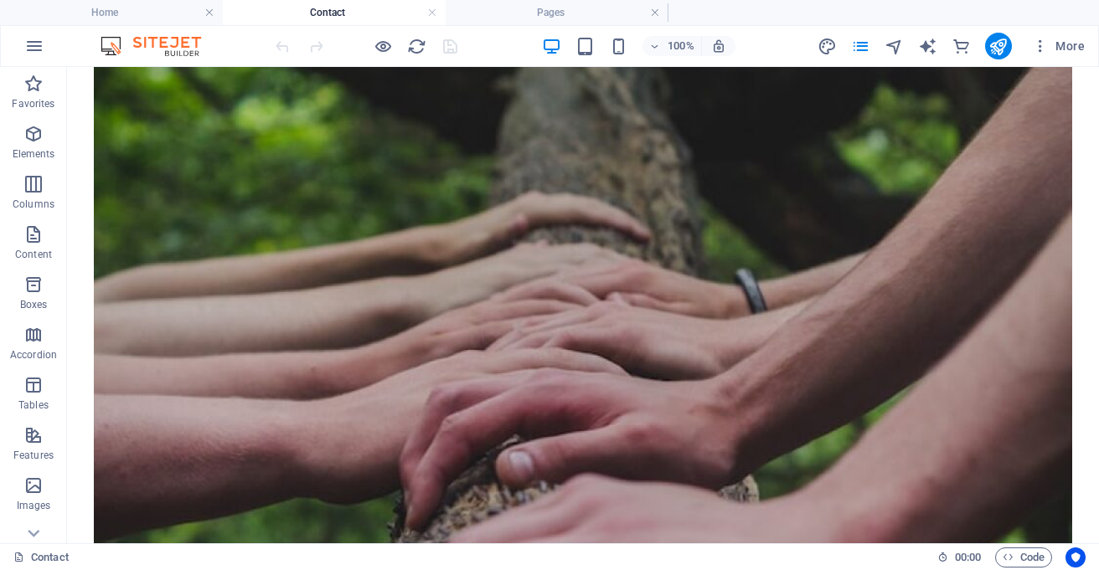
scroll to position [710, 0]
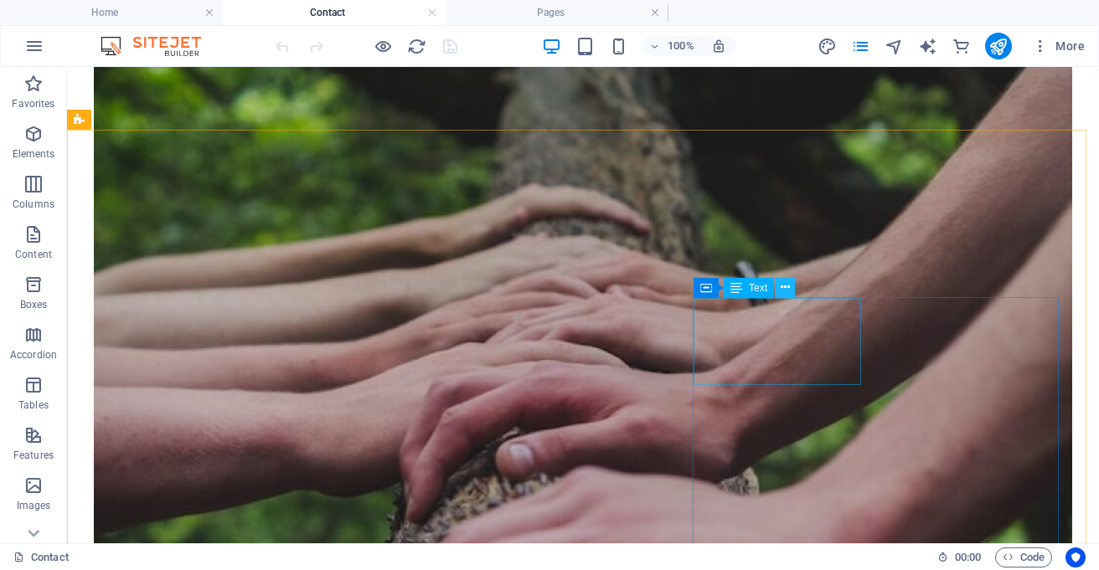
click at [786, 283] on icon at bounding box center [785, 288] width 9 height 18
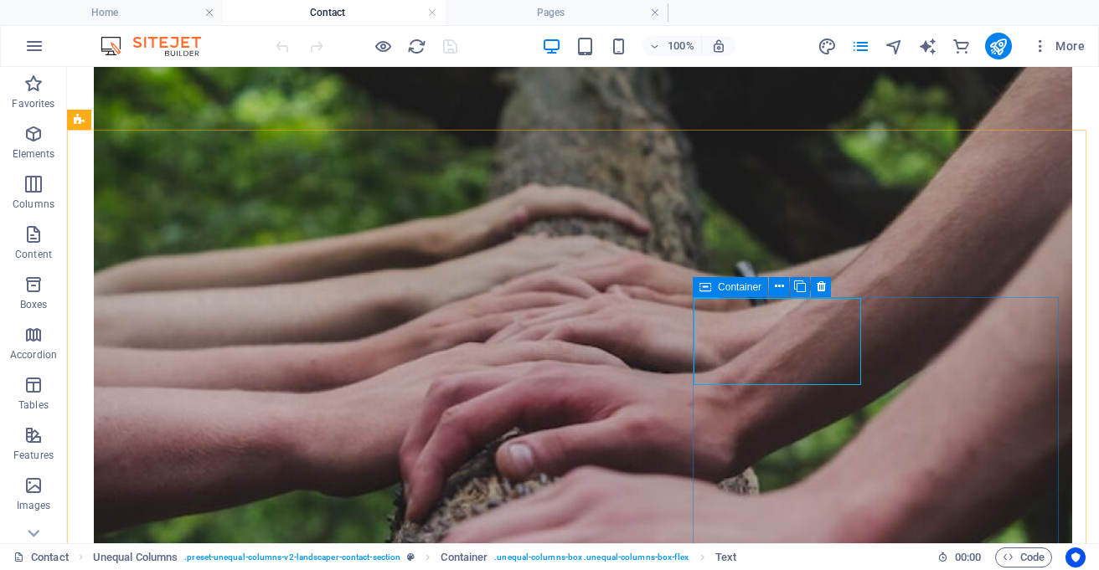
click at [724, 289] on span "Container" at bounding box center [740, 287] width 44 height 10
click at [780, 284] on icon at bounding box center [779, 287] width 9 height 18
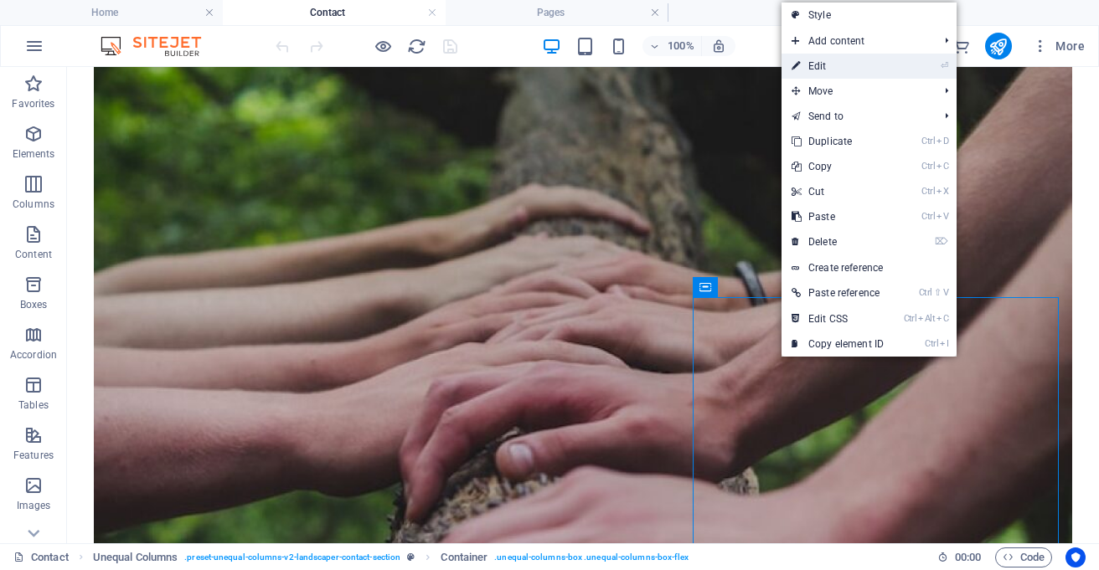
click at [818, 63] on link "⏎ Edit" at bounding box center [838, 66] width 112 height 25
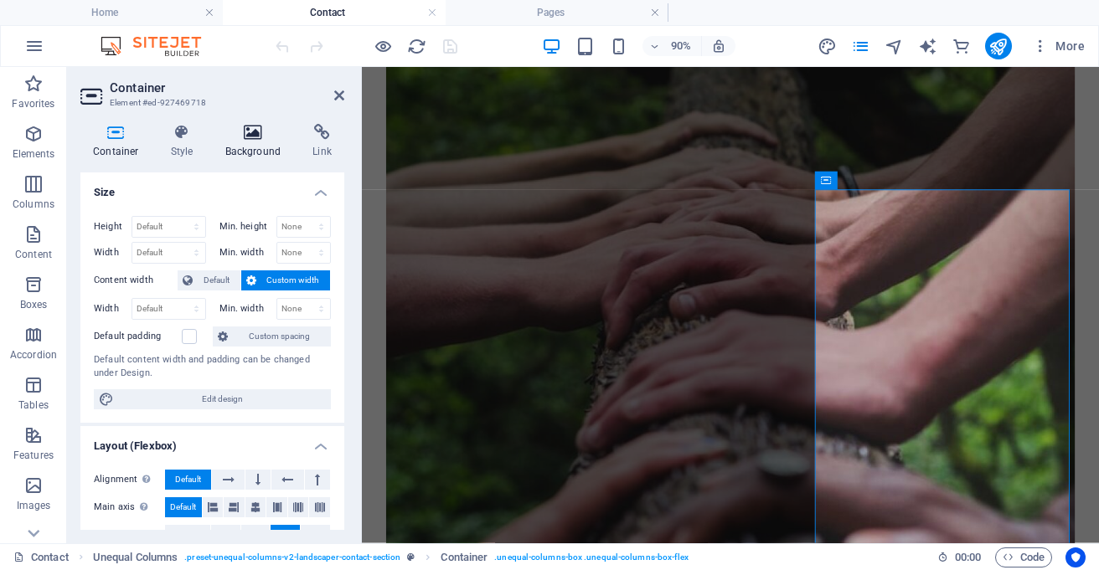
click at [240, 140] on icon at bounding box center [253, 132] width 81 height 17
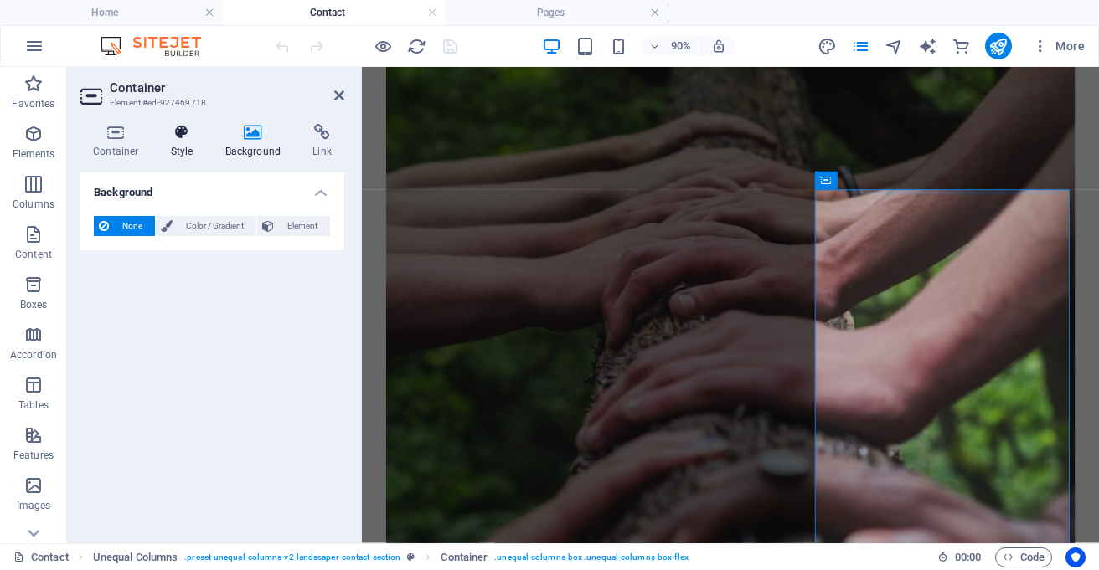
click at [179, 141] on h4 "Style" at bounding box center [185, 141] width 54 height 35
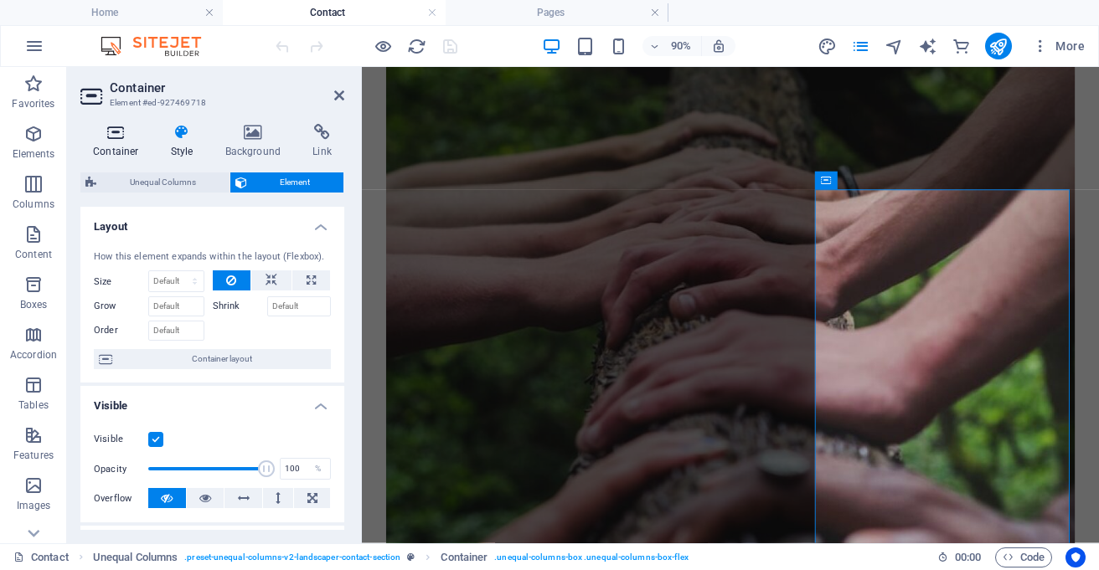
click at [103, 145] on h4 "Container" at bounding box center [119, 141] width 78 height 35
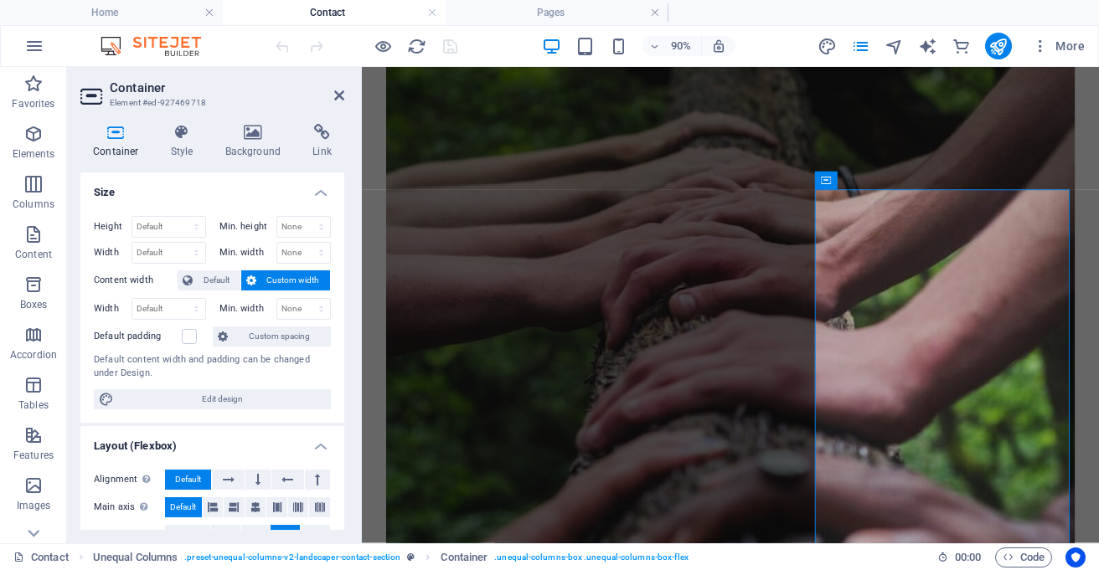
drag, startPoint x: 345, startPoint y: 348, endPoint x: 343, endPoint y: 362, distance: 13.5
click at [344, 366] on div "Container Style Background Link Size Height Default px rem % vh vw Min. height …" at bounding box center [212, 327] width 291 height 433
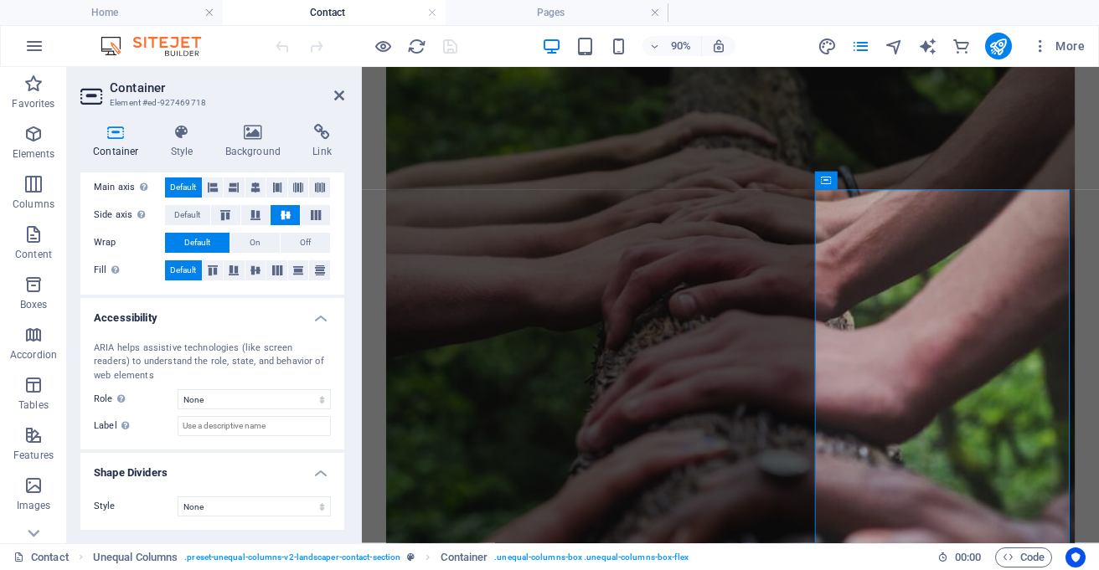
scroll to position [0, 0]
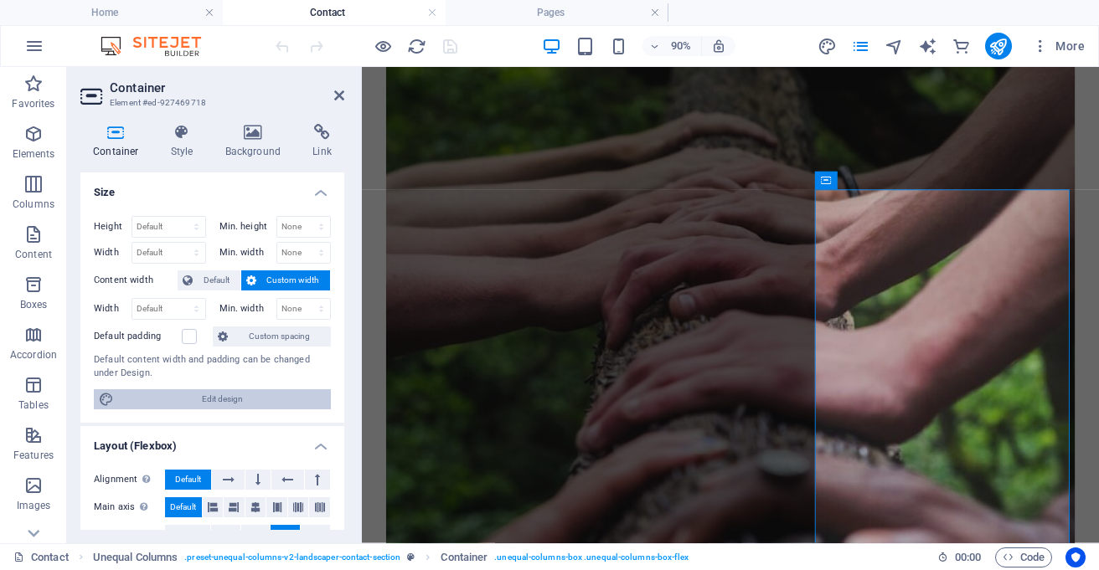
click at [207, 397] on span "Edit design" at bounding box center [222, 400] width 207 height 20
select select "rem"
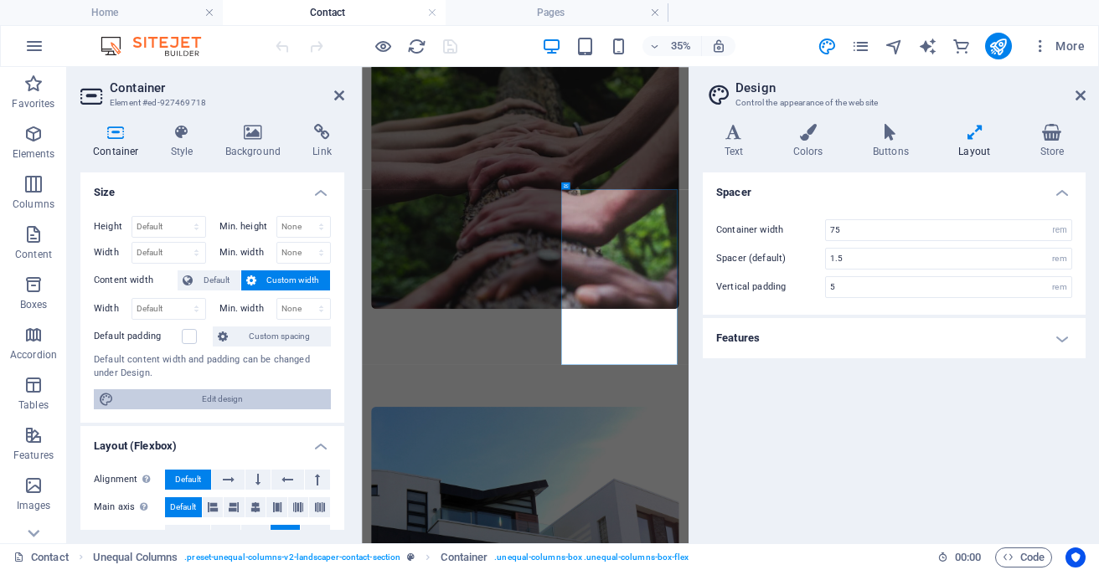
scroll to position [551, 0]
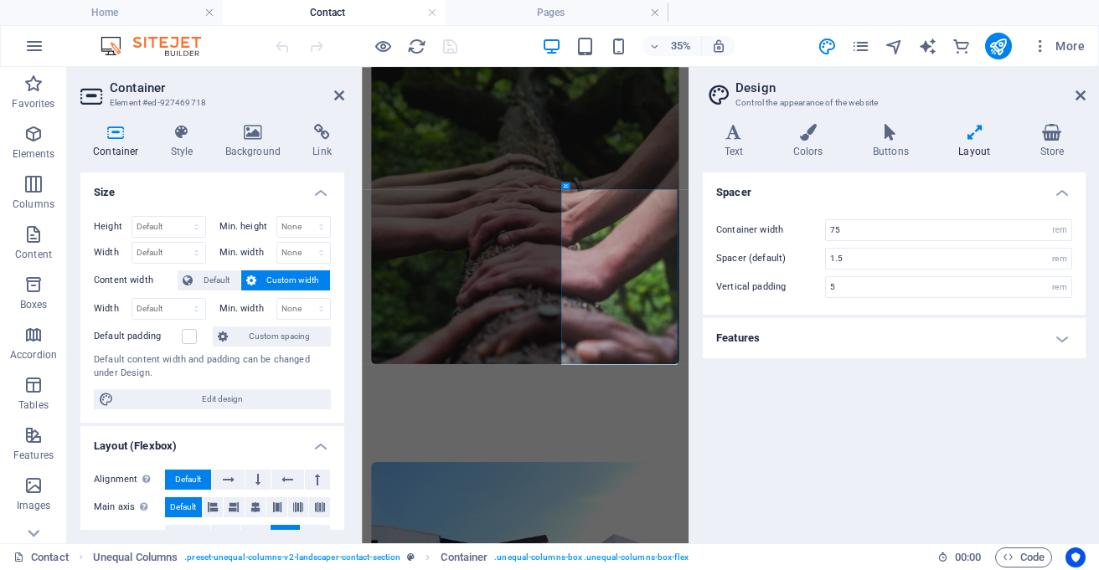
click at [822, 329] on h4 "Features" at bounding box center [894, 338] width 383 height 40
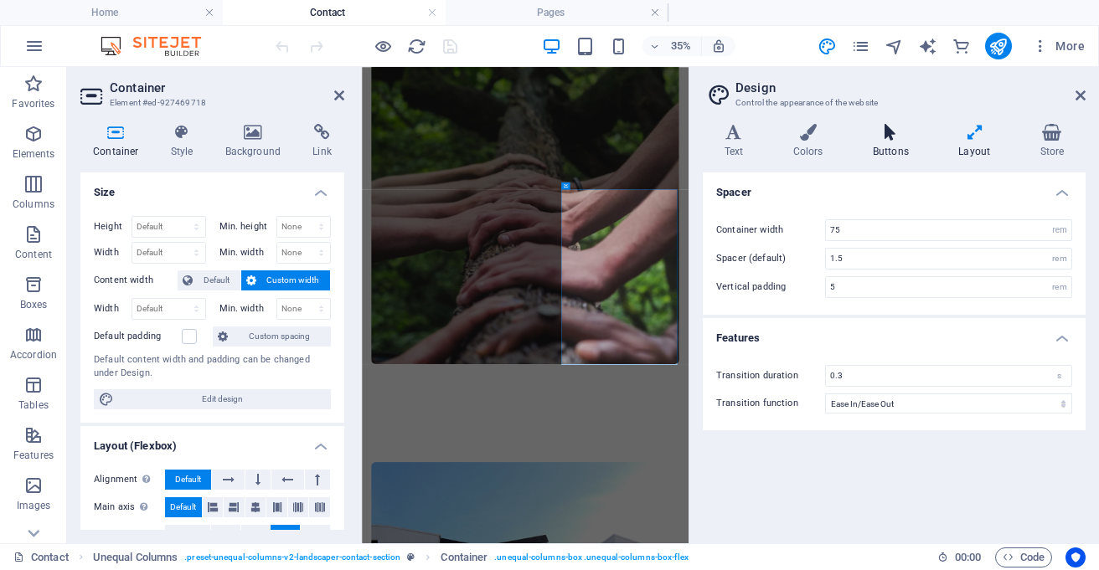
click at [898, 140] on icon at bounding box center [890, 132] width 79 height 17
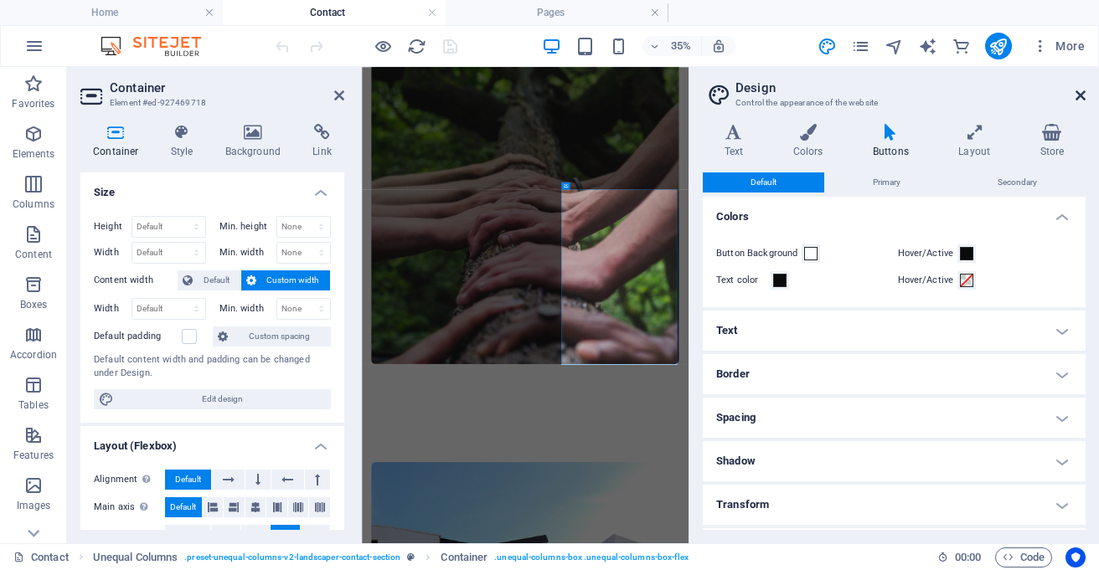
click at [1081, 90] on icon at bounding box center [1081, 95] width 10 height 13
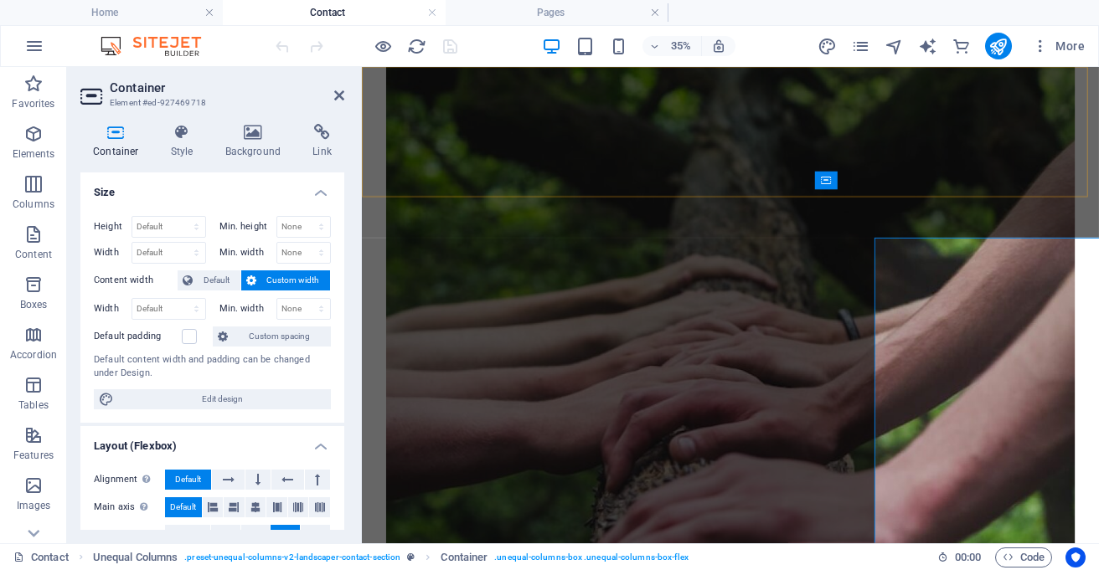
scroll to position [710, 0]
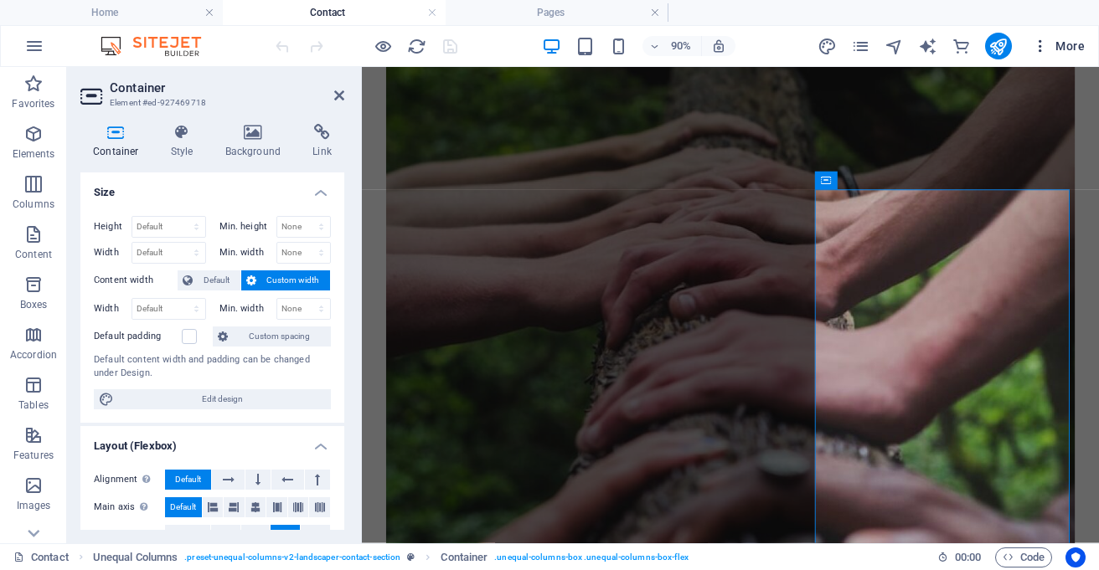
click at [1045, 51] on icon "button" at bounding box center [1040, 46] width 17 height 17
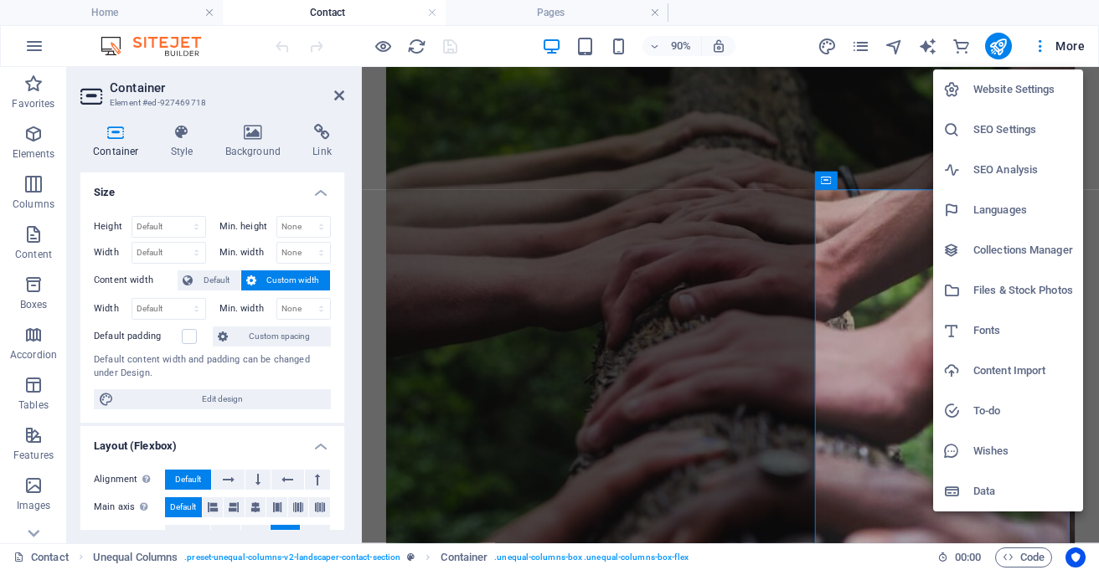
click at [1016, 85] on h6 "Website Settings" at bounding box center [1023, 90] width 100 height 20
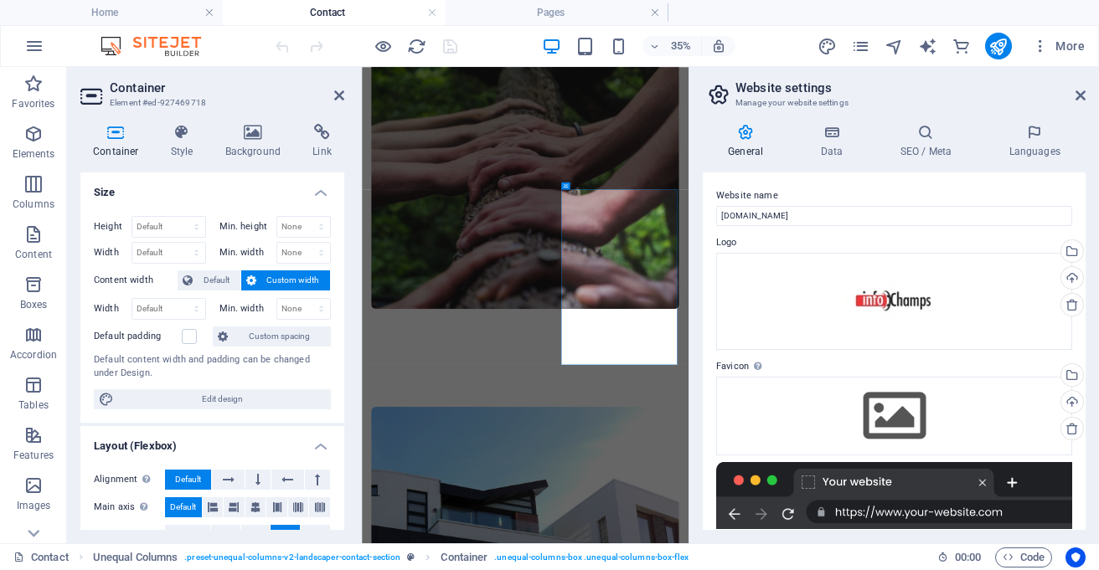
scroll to position [551, 0]
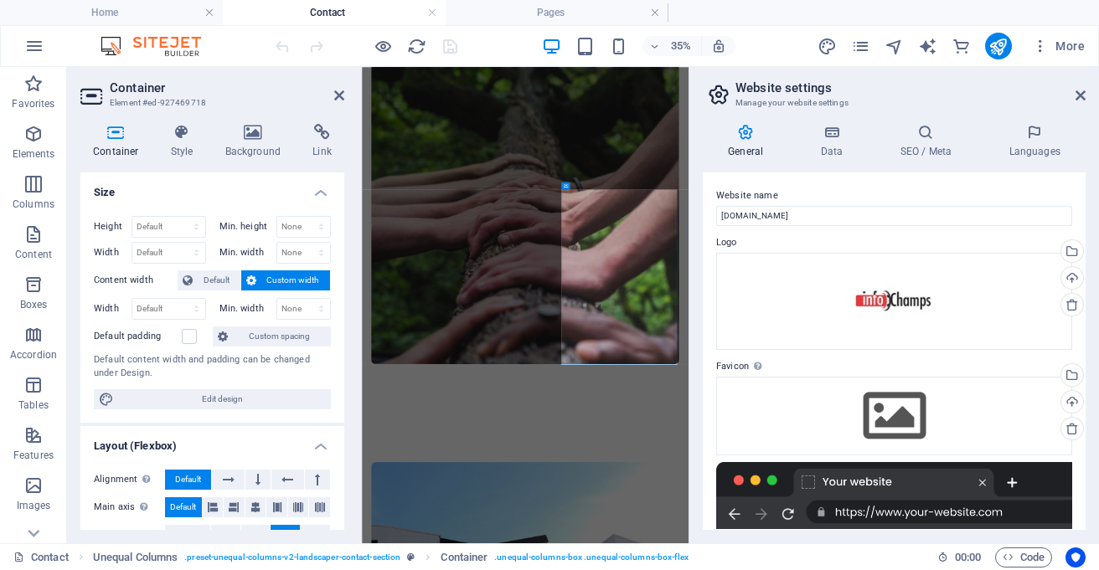
drag, startPoint x: 1086, startPoint y: 206, endPoint x: 1087, endPoint y: 243, distance: 36.9
click at [1087, 243] on div "General Data SEO / Meta Languages Website name infochamps.co.za Logo Drag files…" at bounding box center [894, 327] width 410 height 433
drag, startPoint x: 1081, startPoint y: 350, endPoint x: 1078, endPoint y: 406, distance: 56.2
click at [1078, 406] on div "Website name infochamps.co.za Logo Drag files here, click to choose files or se…" at bounding box center [894, 352] width 383 height 358
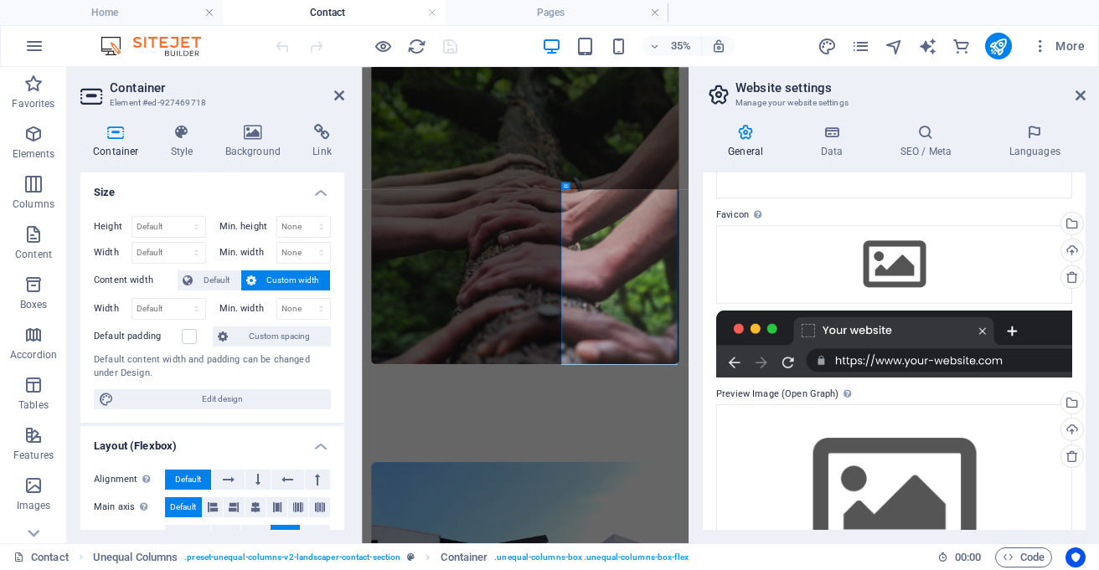
scroll to position [0, 0]
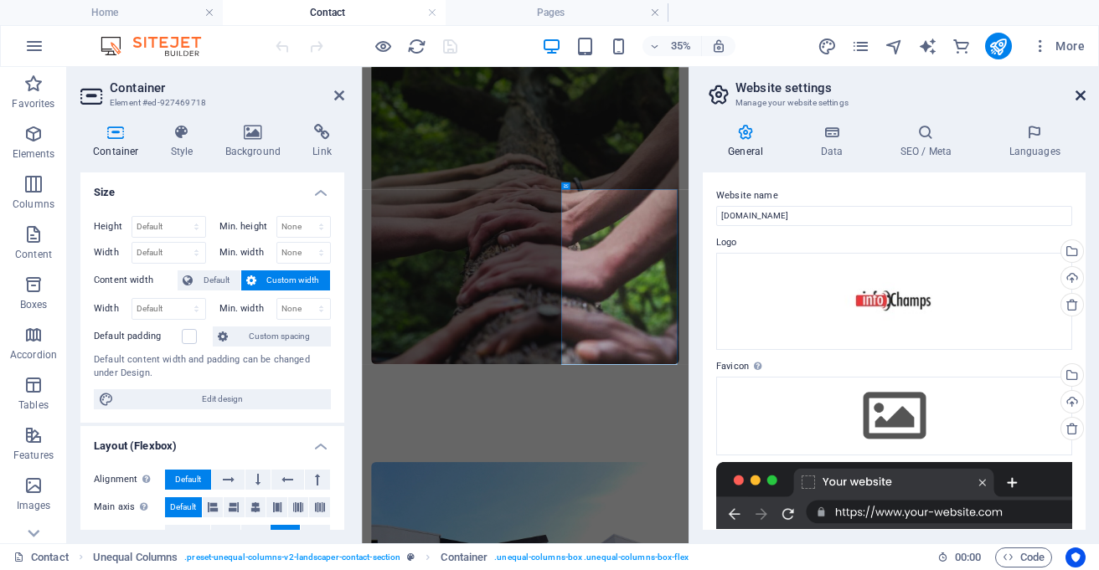
click at [1079, 92] on icon at bounding box center [1081, 95] width 10 height 13
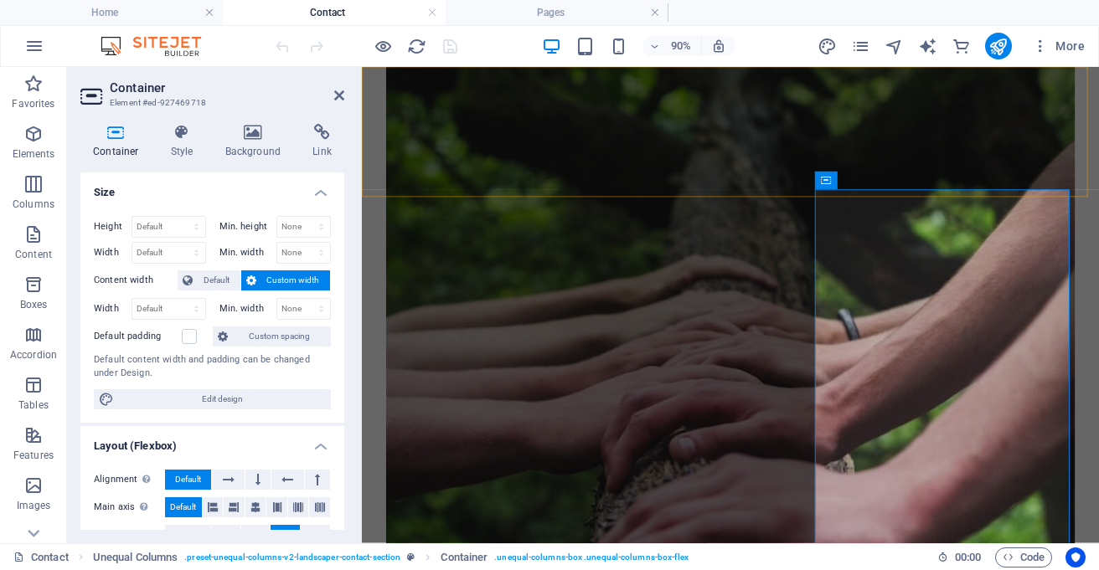
scroll to position [710, 0]
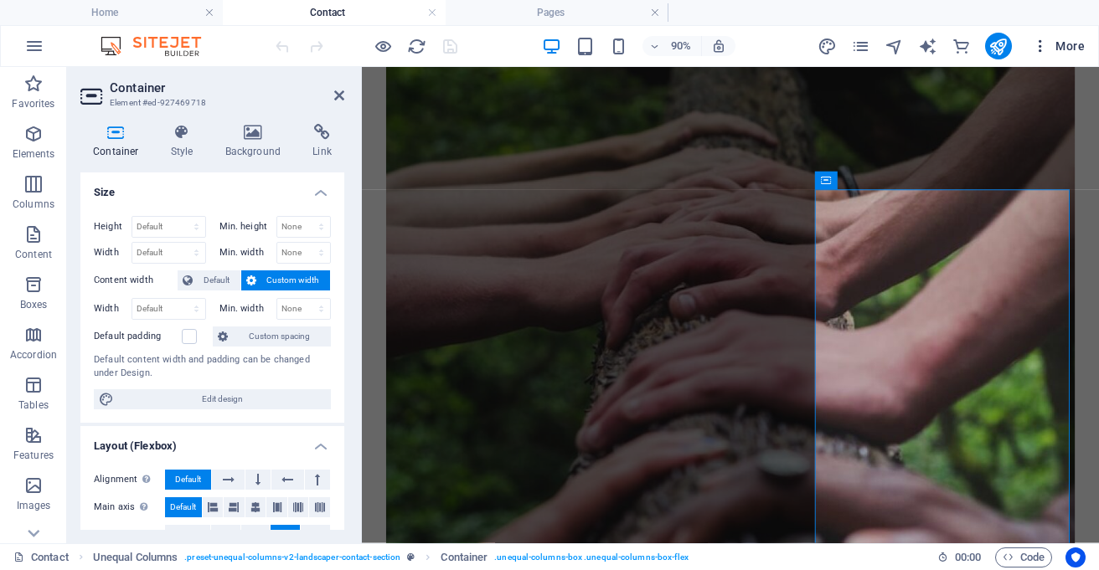
click at [1040, 41] on icon "button" at bounding box center [1040, 46] width 17 height 17
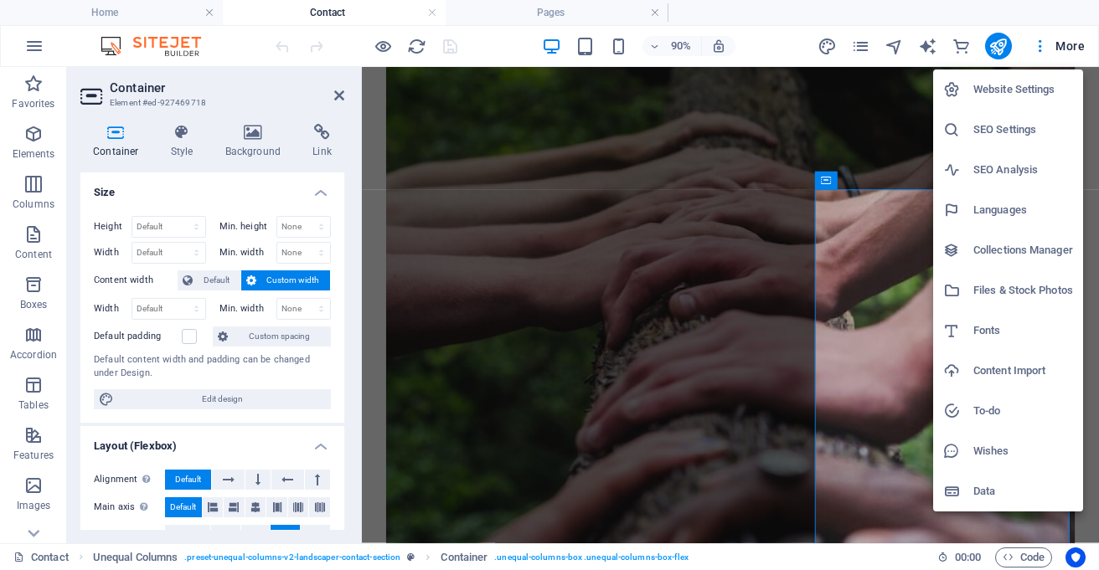
click at [1065, 40] on div at bounding box center [549, 285] width 1099 height 570
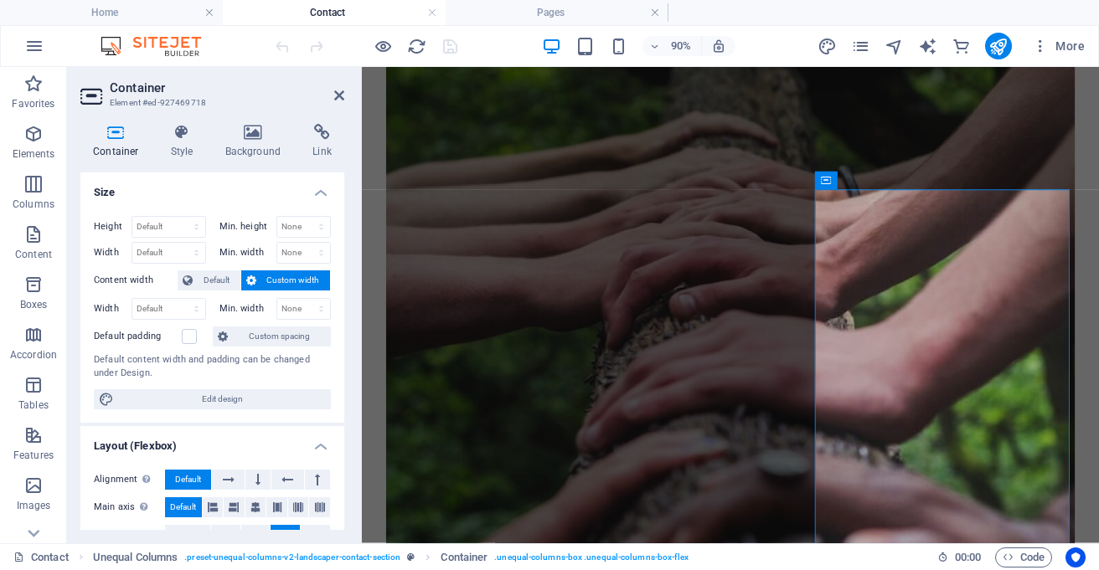
click at [1065, 40] on span "More" at bounding box center [1058, 46] width 53 height 17
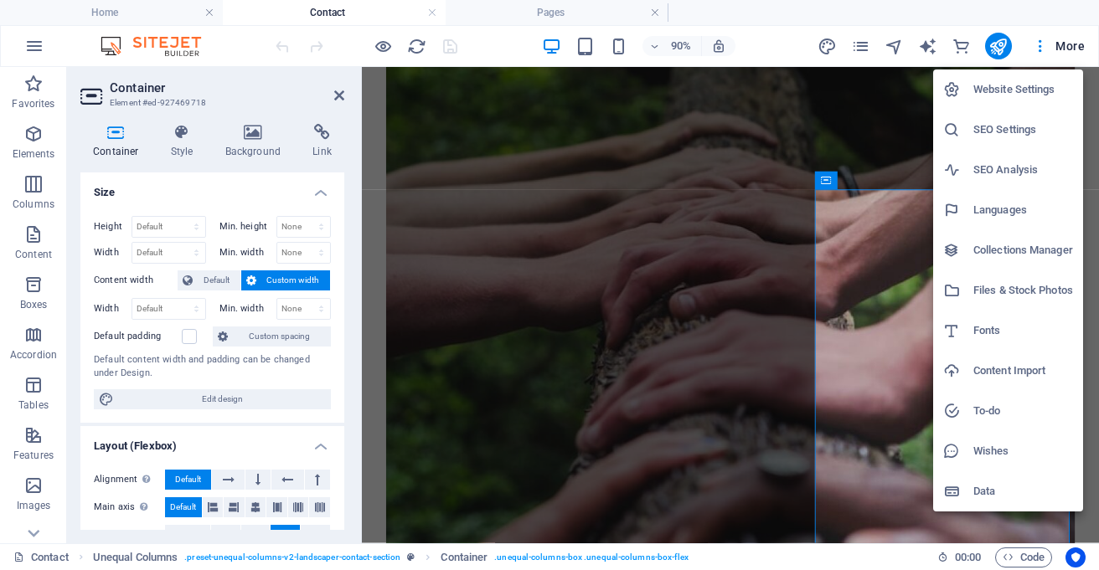
click at [740, 116] on div at bounding box center [549, 285] width 1099 height 570
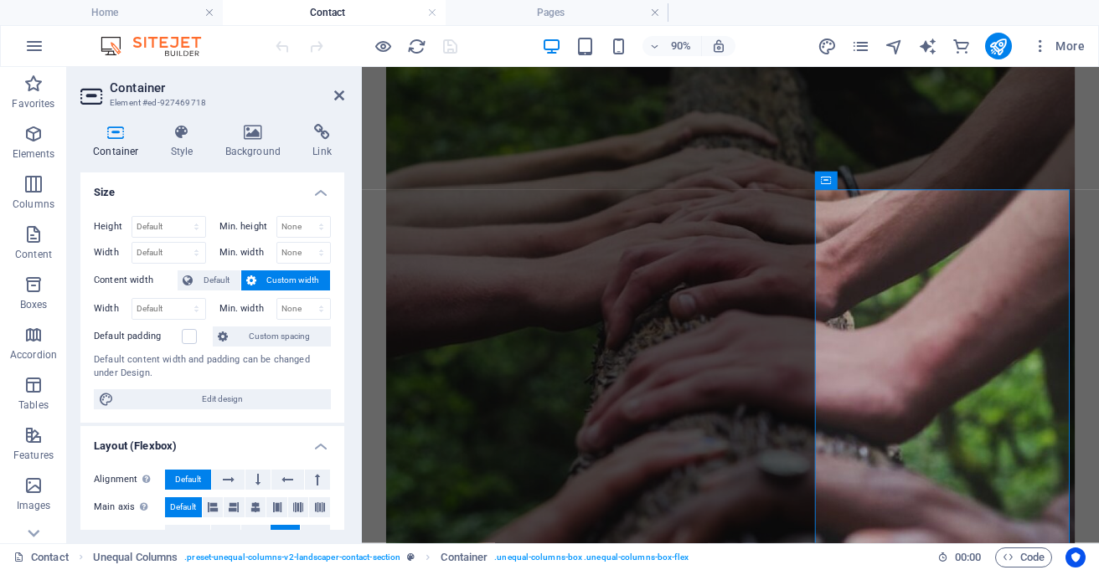
click at [163, 46] on img at bounding box center [159, 46] width 126 height 20
click at [32, 44] on icon "button" at bounding box center [34, 46] width 20 height 20
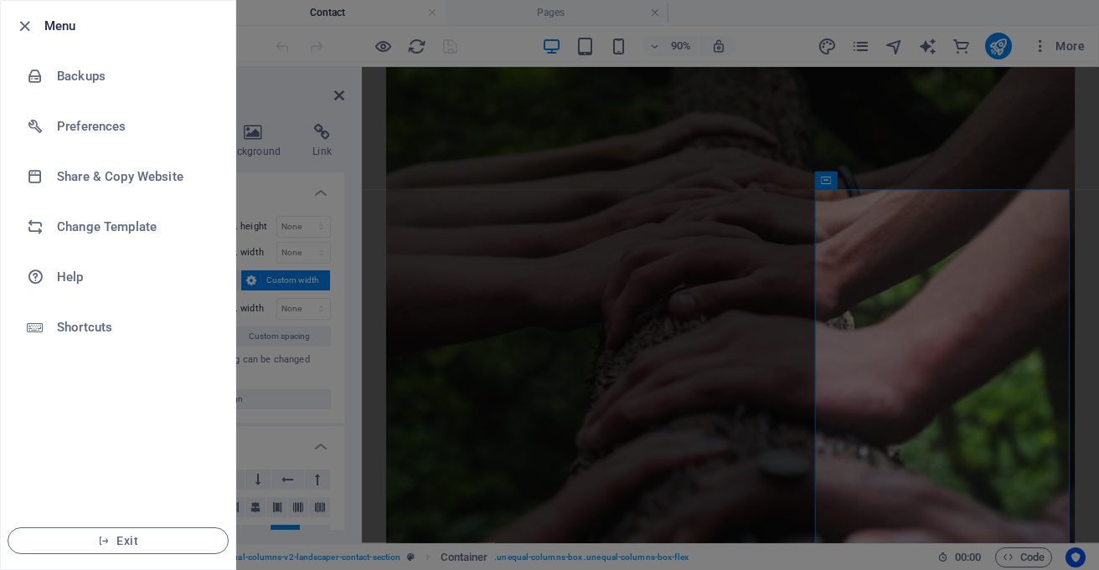
click at [287, 44] on div at bounding box center [549, 285] width 1099 height 570
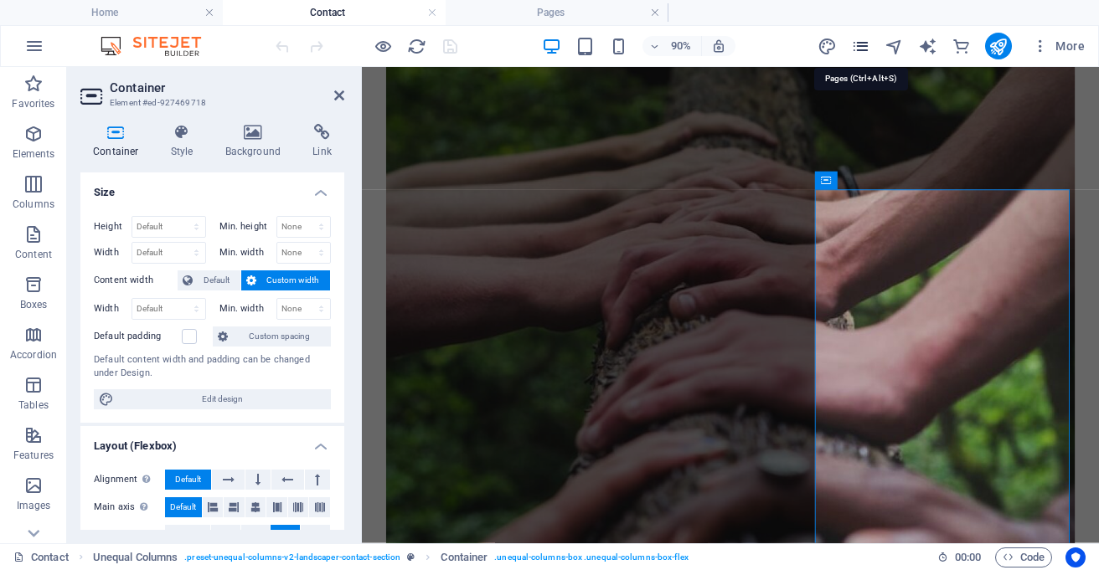
click at [856, 50] on icon "pages" at bounding box center [860, 46] width 19 height 19
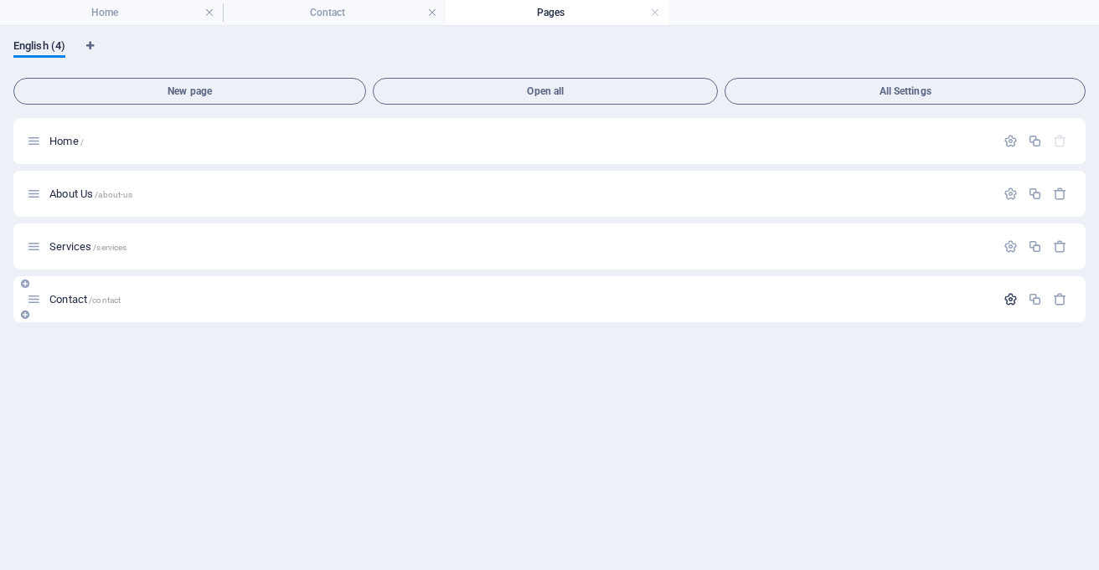
click at [1009, 298] on icon "button" at bounding box center [1011, 299] width 14 height 14
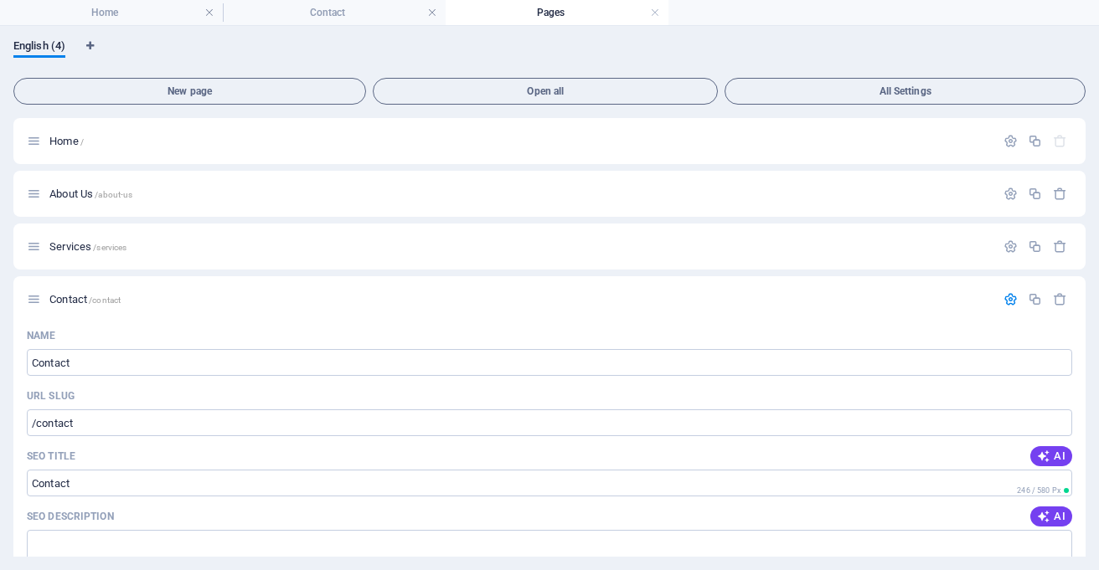
drag, startPoint x: 1086, startPoint y: 289, endPoint x: 1086, endPoint y: 310, distance: 20.9
click at [1086, 310] on div "English (4) New page Open all All Settings Home / About Us /about-us Services /…" at bounding box center [549, 298] width 1099 height 544
drag, startPoint x: 1086, startPoint y: 318, endPoint x: 1090, endPoint y: 378, distance: 59.6
click at [1090, 378] on div "English (4) New page Open all All Settings Home / About Us /about-us Services /…" at bounding box center [549, 298] width 1099 height 544
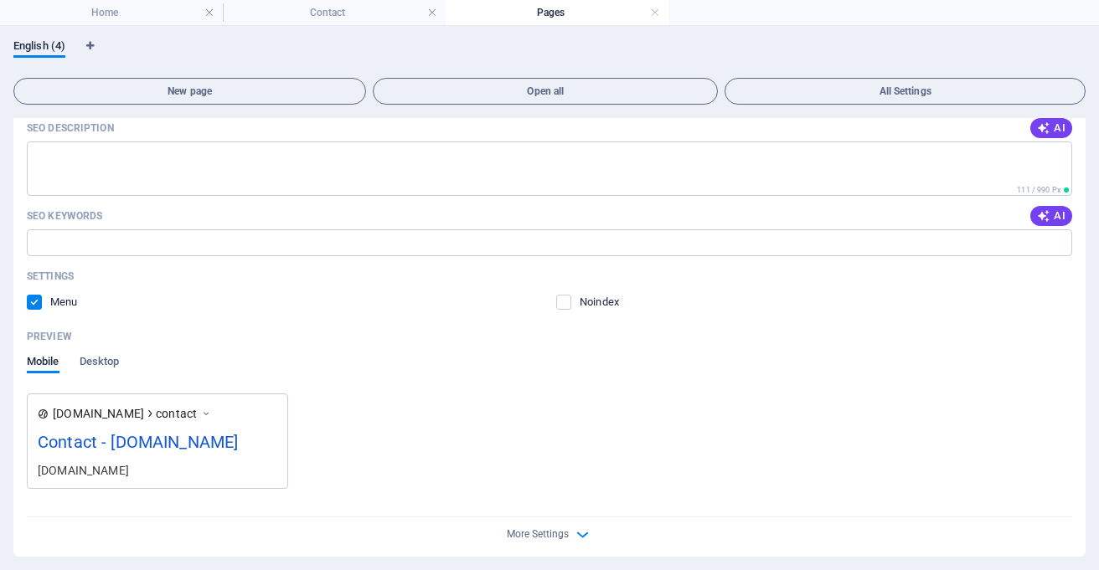
scroll to position [396, 0]
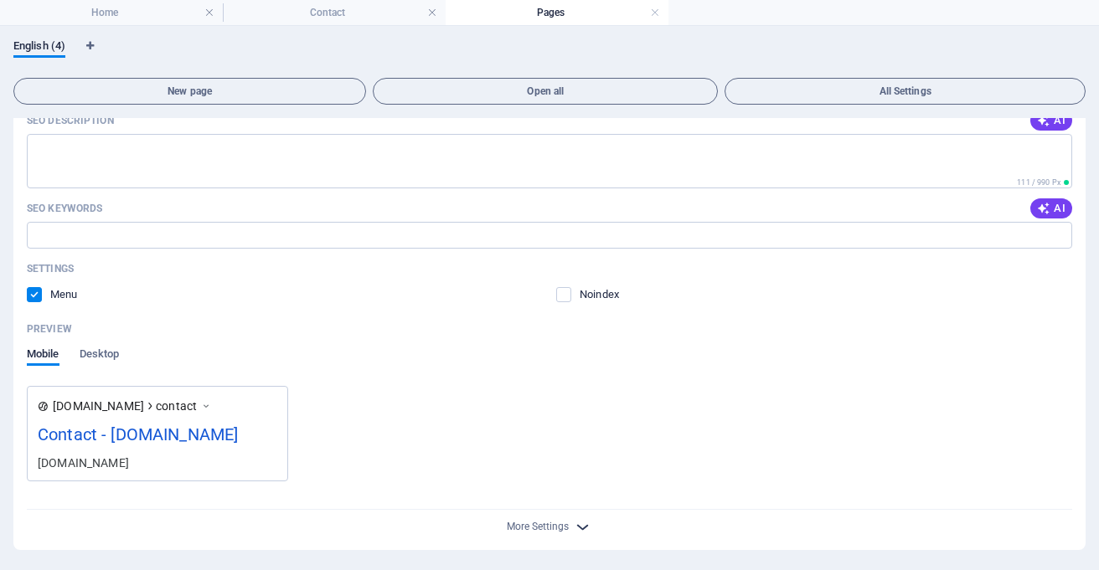
click at [575, 519] on icon "button" at bounding box center [582, 527] width 19 height 19
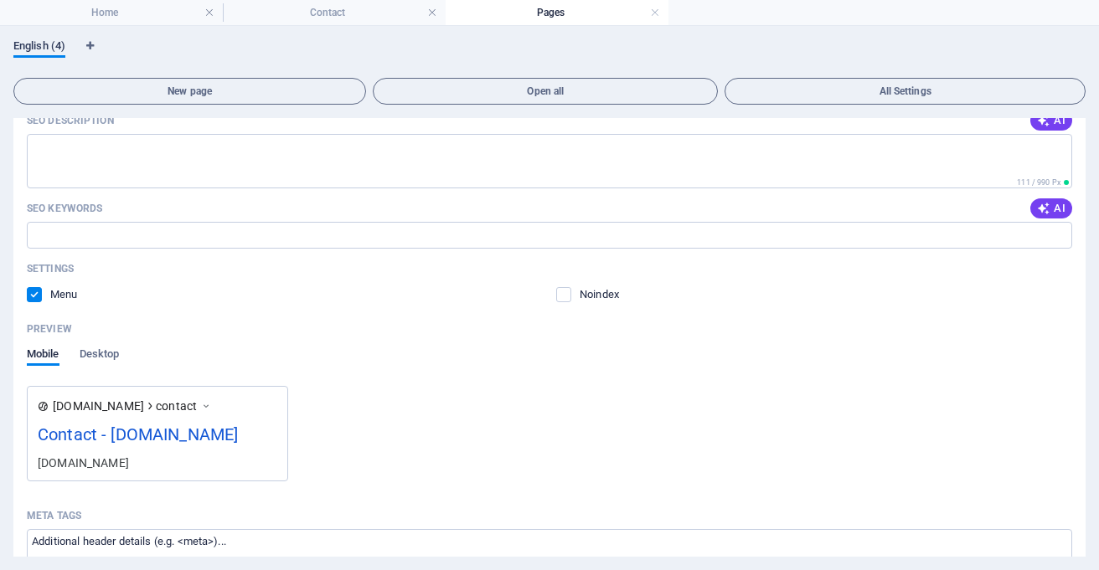
click at [39, 41] on span "English (4)" at bounding box center [39, 47] width 52 height 23
click at [90, 42] on icon "Language Tabs" at bounding box center [90, 46] width 8 height 10
select select "41"
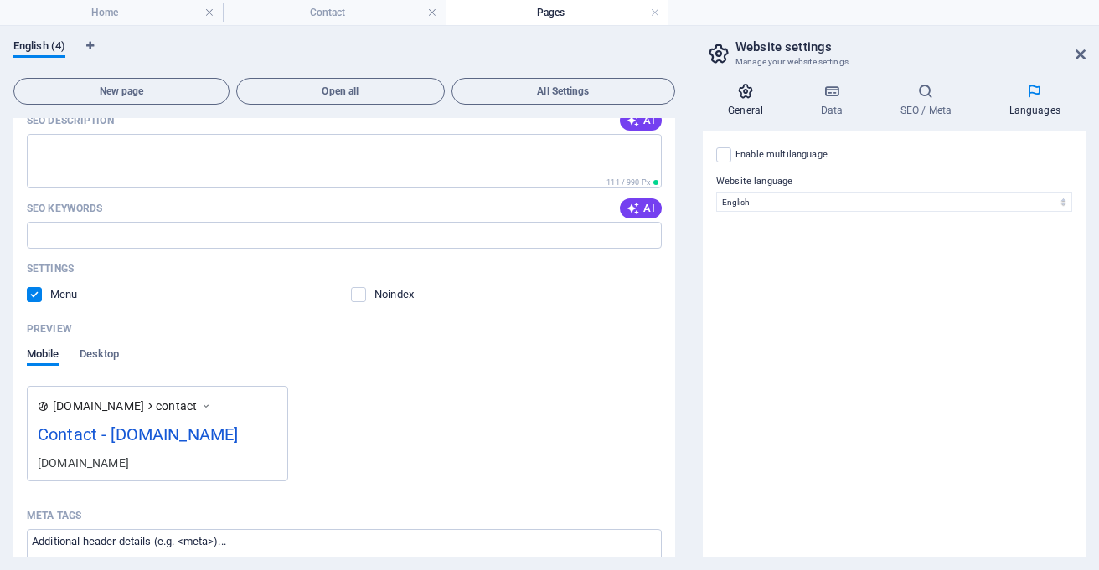
click at [751, 90] on icon at bounding box center [745, 91] width 85 height 17
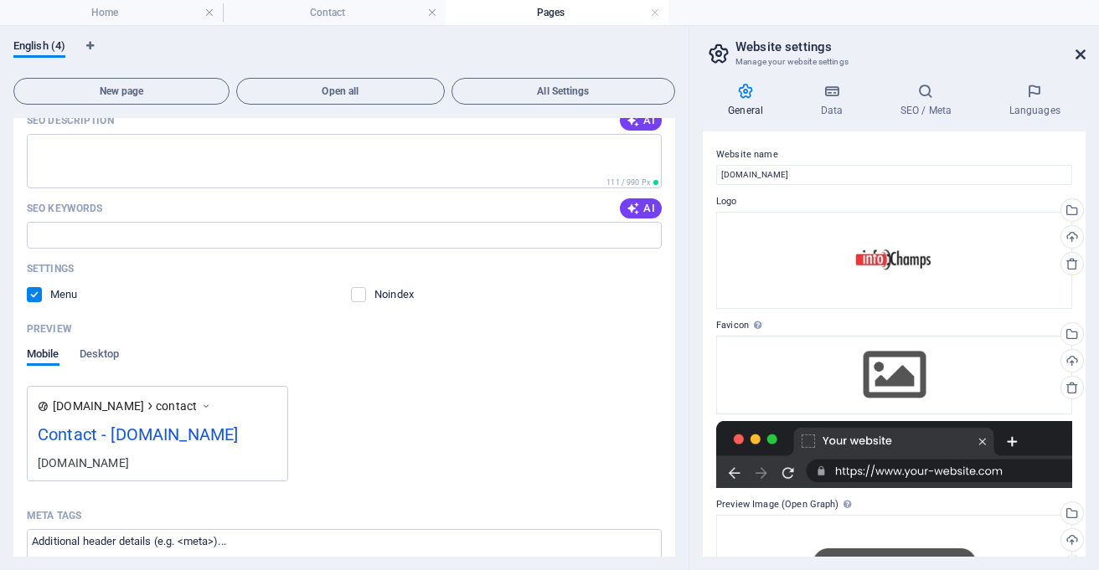
click at [1081, 50] on icon at bounding box center [1081, 54] width 10 height 13
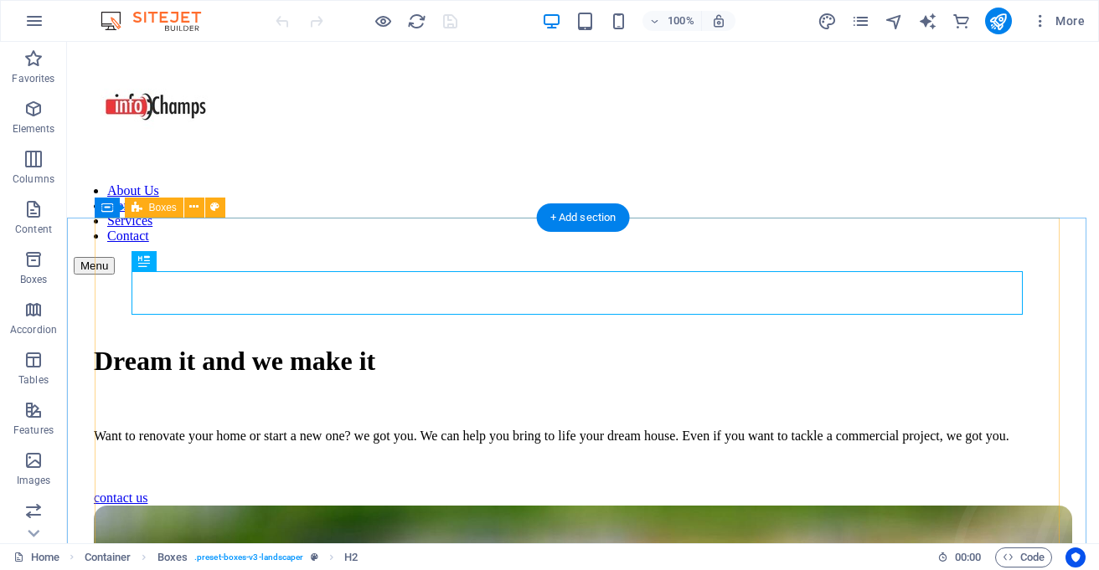
scroll to position [532, 0]
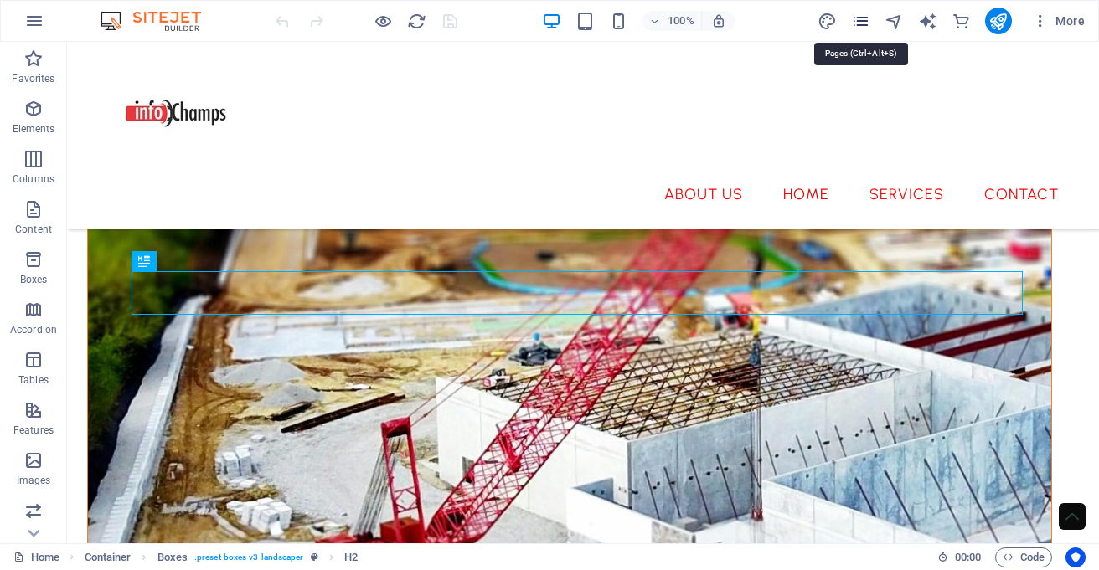
click at [861, 18] on icon "pages" at bounding box center [860, 21] width 19 height 19
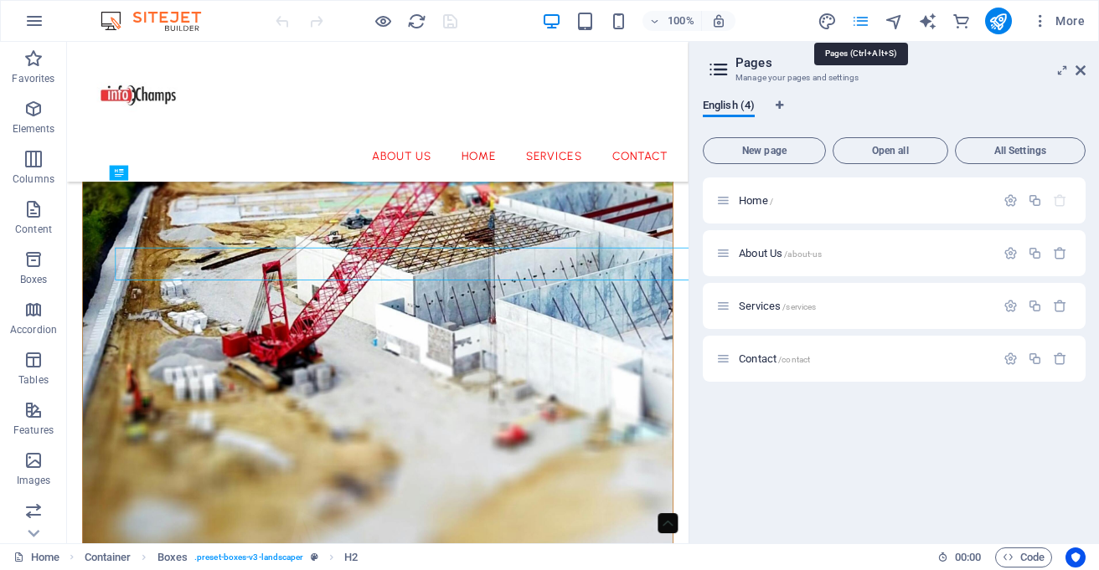
scroll to position [487, 0]
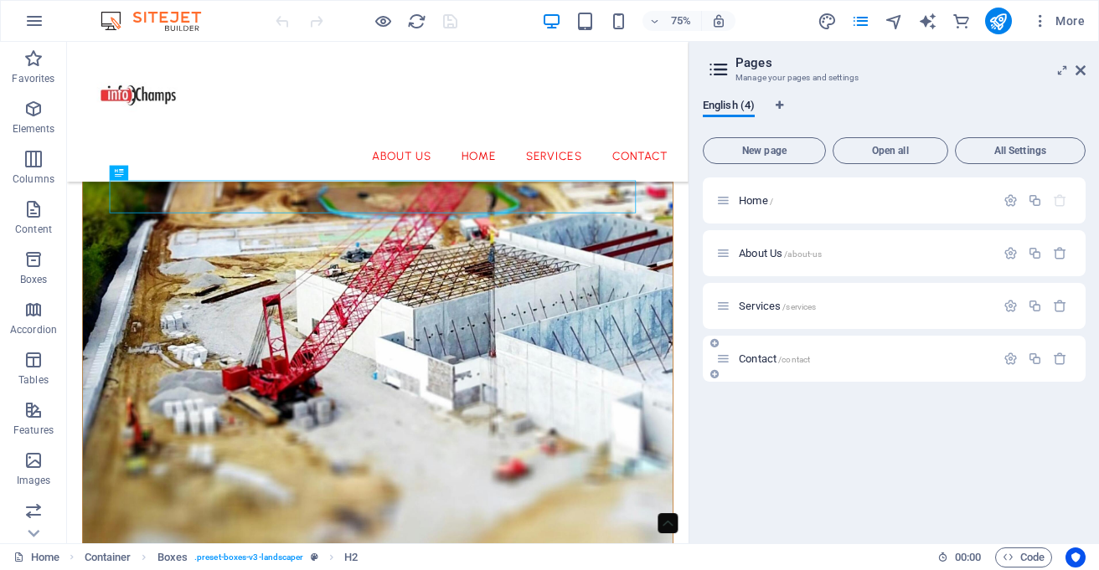
click at [859, 353] on div "Contact /contact" at bounding box center [855, 358] width 279 height 19
click at [778, 356] on span "Contact /contact" at bounding box center [774, 359] width 71 height 13
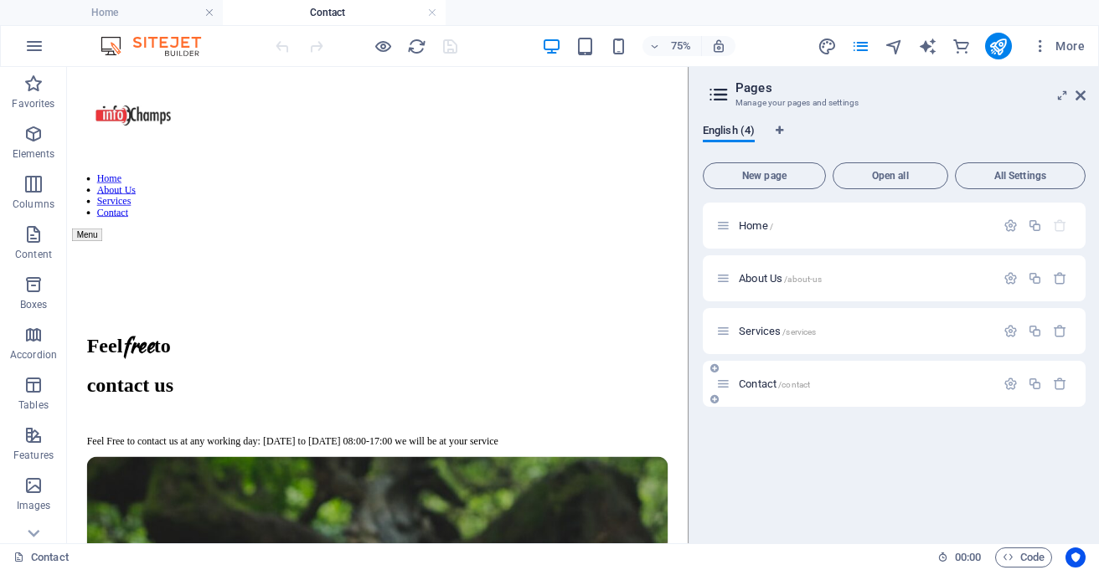
scroll to position [0, 0]
drag, startPoint x: 860, startPoint y: 388, endPoint x: 909, endPoint y: 464, distance: 90.4
click at [909, 464] on div "Home / About Us /about-us Services /services Contact /contact" at bounding box center [894, 367] width 383 height 328
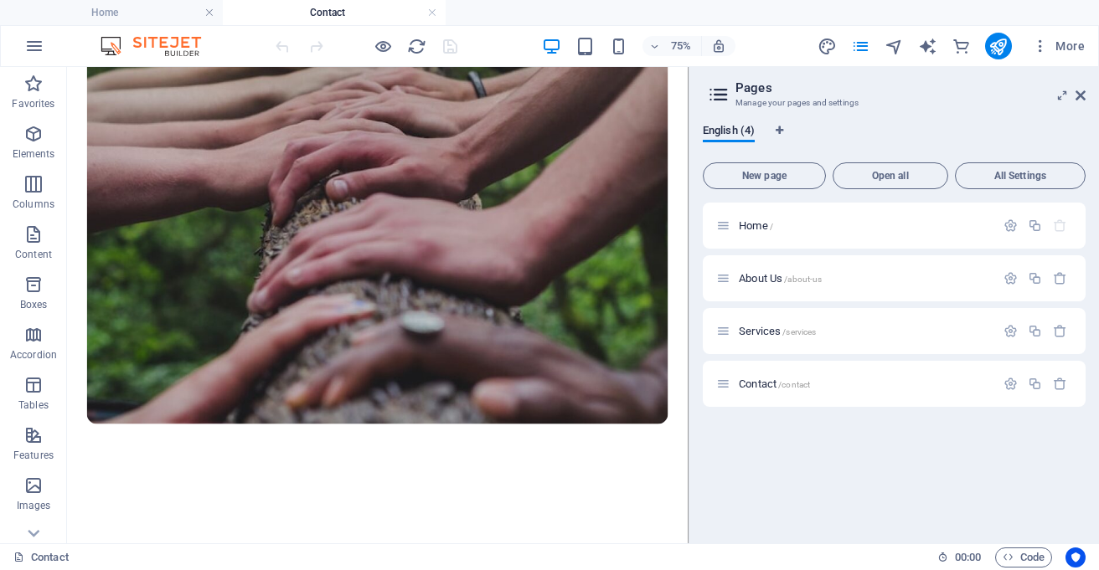
scroll to position [829, 0]
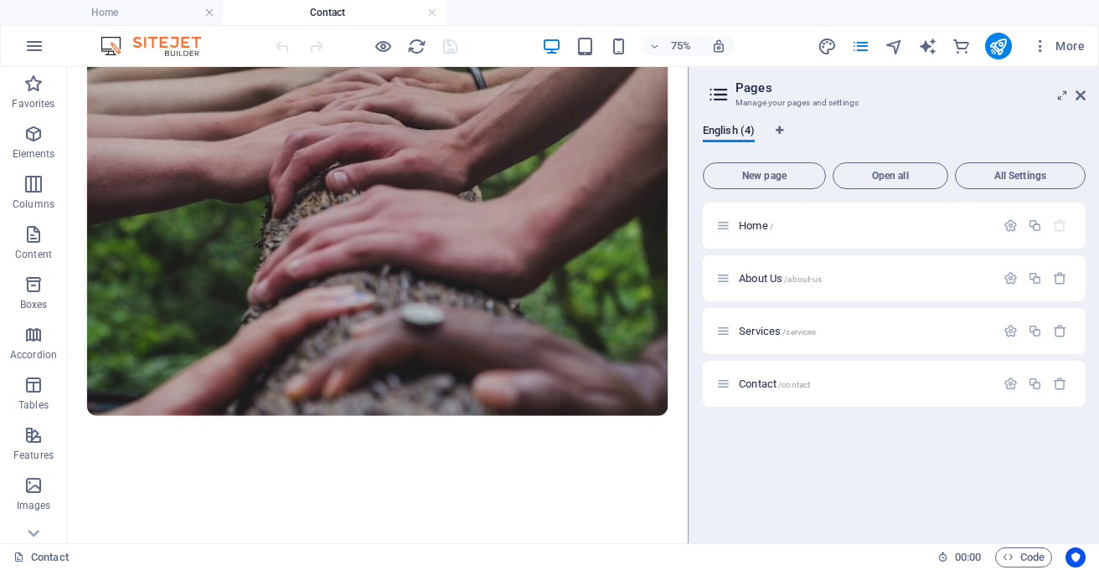
drag, startPoint x: 890, startPoint y: 220, endPoint x: 762, endPoint y: 451, distance: 263.2
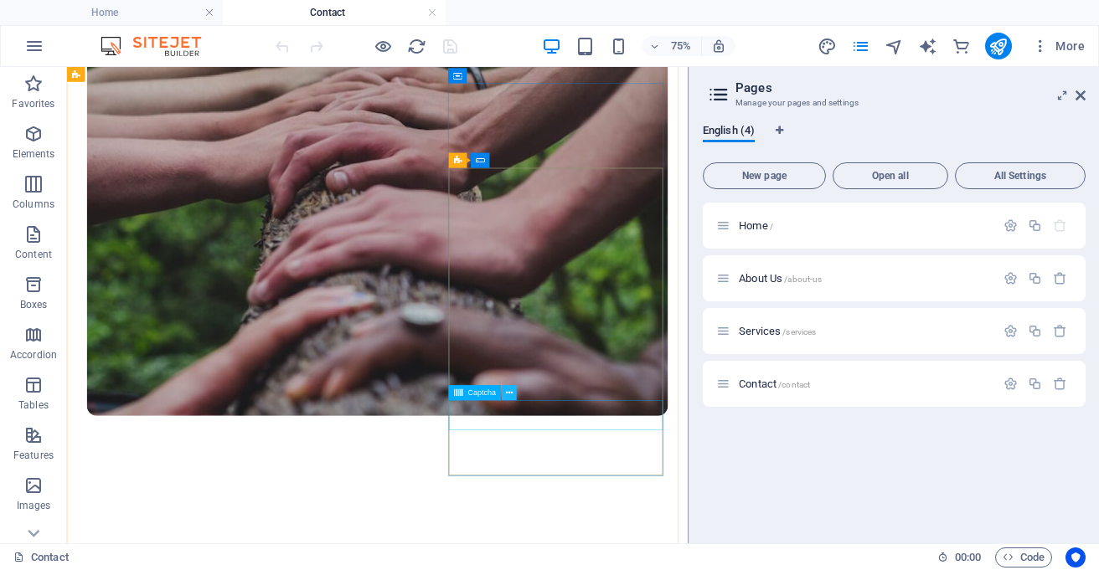
click at [508, 396] on icon at bounding box center [509, 393] width 7 height 13
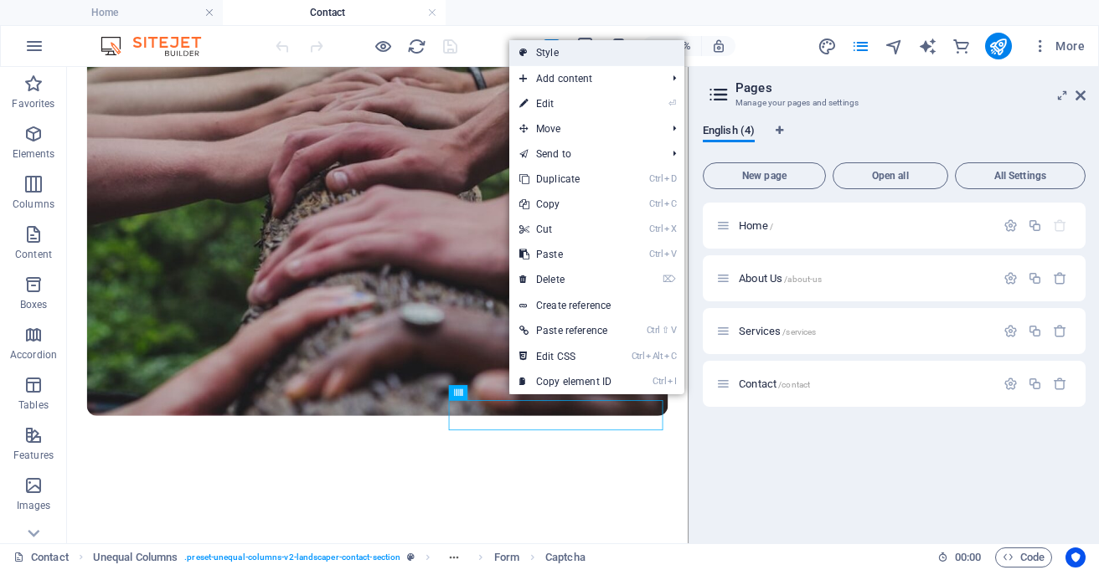
click at [539, 59] on link "Style" at bounding box center [596, 52] width 175 height 25
select select "rem"
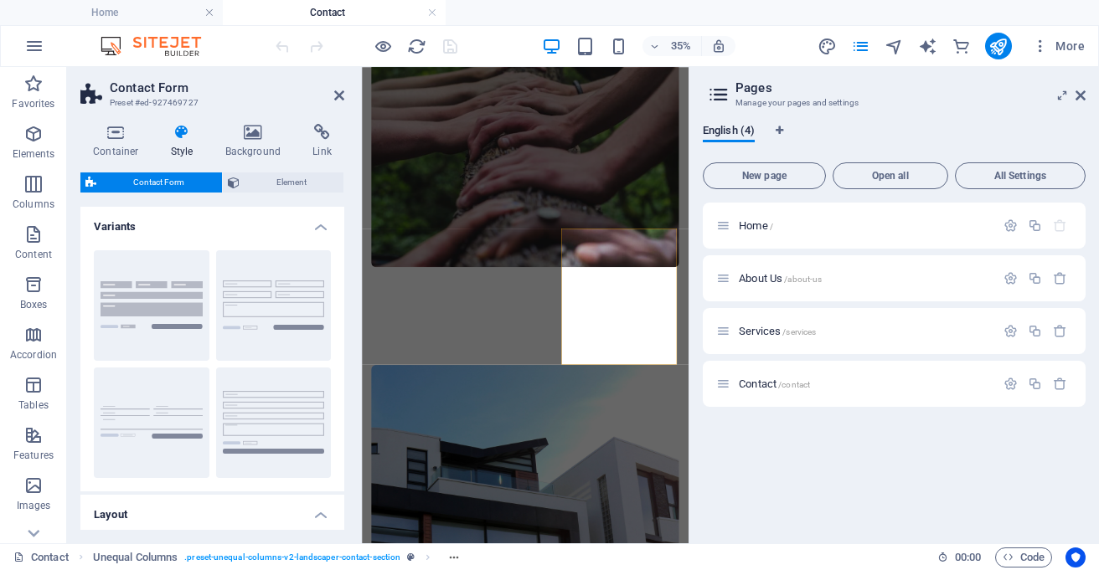
scroll to position [551, 0]
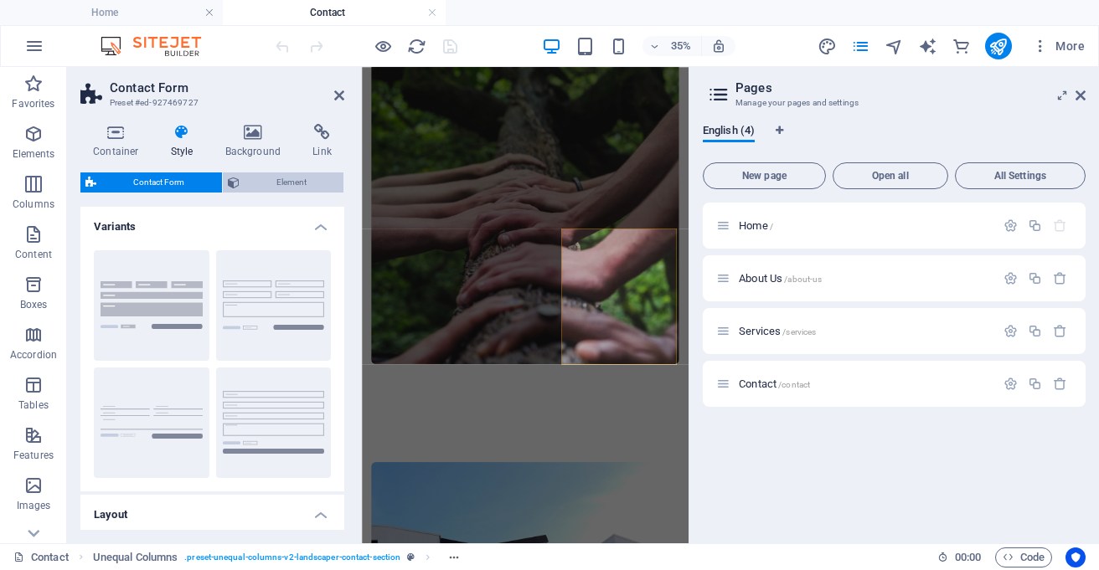
click at [282, 177] on span "Element" at bounding box center [292, 183] width 95 height 20
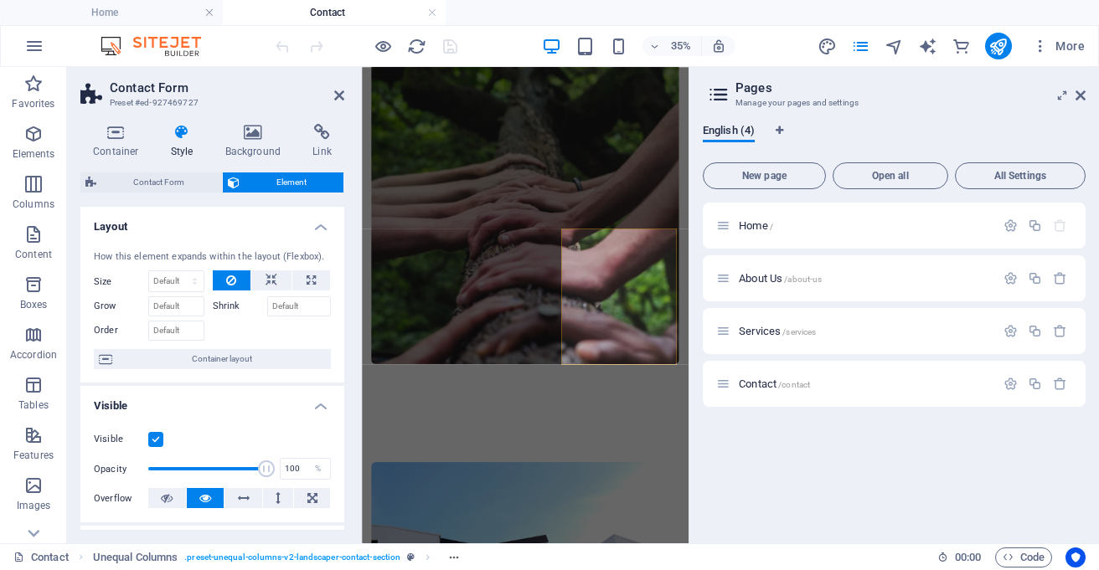
drag, startPoint x: 340, startPoint y: 246, endPoint x: 342, endPoint y: 298, distance: 52.0
click at [342, 298] on div "Layout How this element expands within the layout (Flexbox). Size Default auto …" at bounding box center [212, 368] width 264 height 323
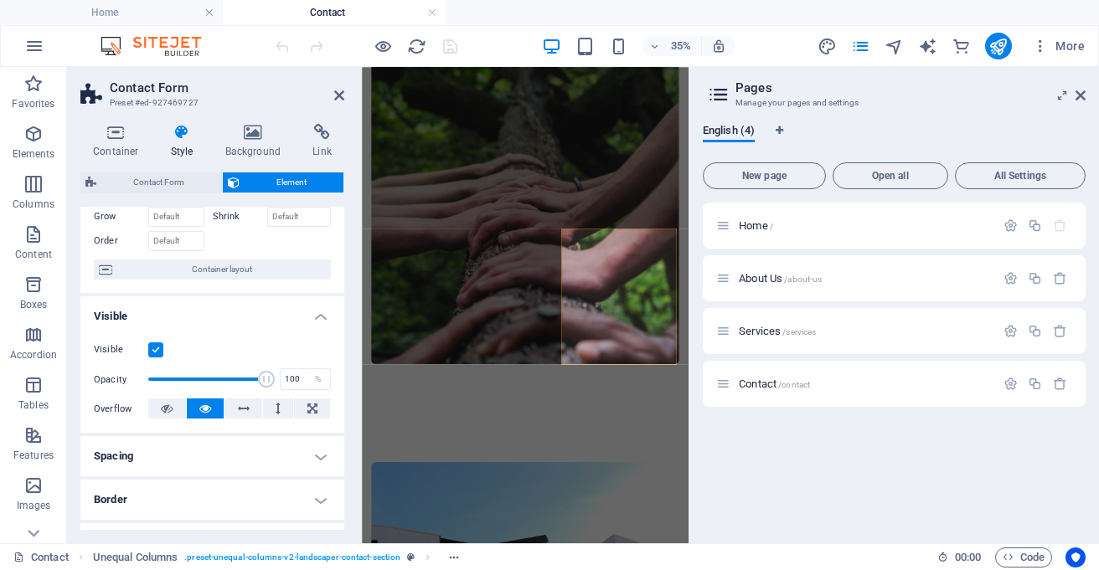
scroll to position [0, 0]
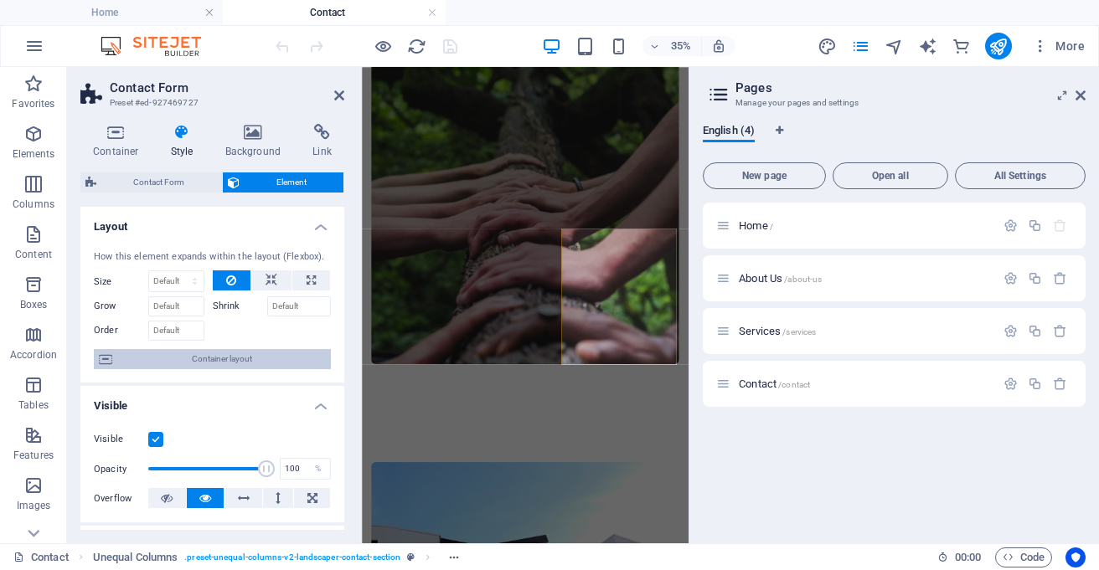
click at [217, 358] on span "Container layout" at bounding box center [221, 359] width 209 height 20
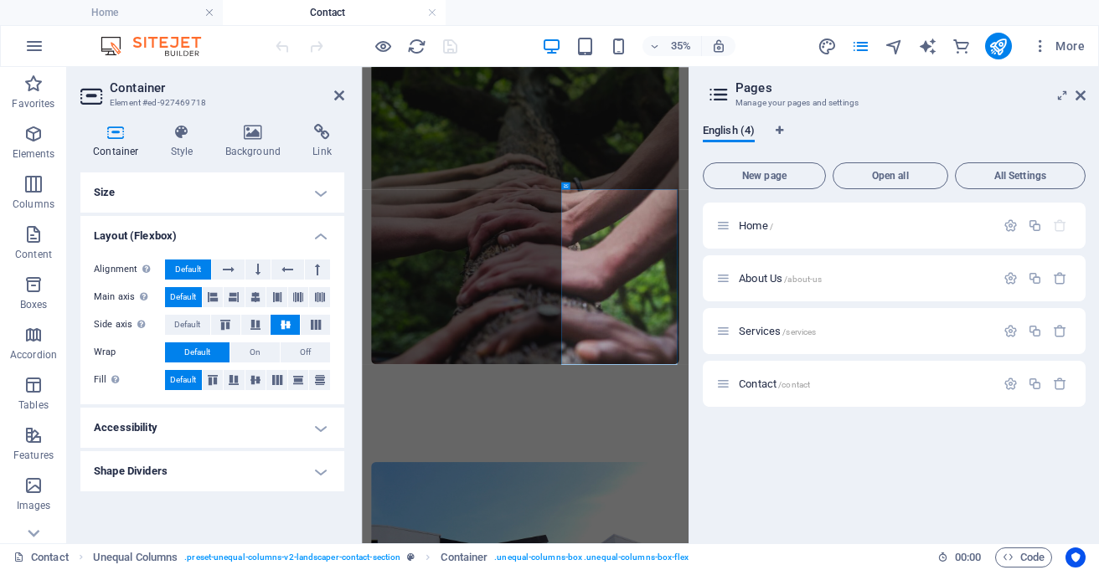
drag, startPoint x: 343, startPoint y: 253, endPoint x: 344, endPoint y: 288, distance: 35.2
click at [344, 288] on div "Container Style Background Link Size Height Default px rem % vh vw Min. height …" at bounding box center [212, 327] width 291 height 433
click at [172, 152] on h4 "Style" at bounding box center [185, 141] width 54 height 35
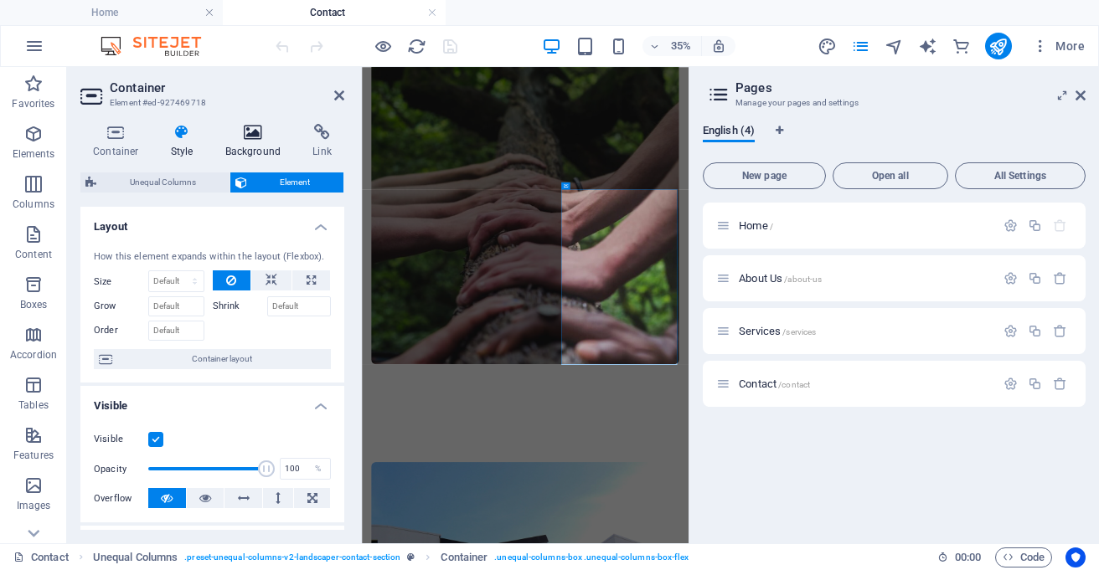
click at [253, 125] on icon at bounding box center [253, 132] width 81 height 17
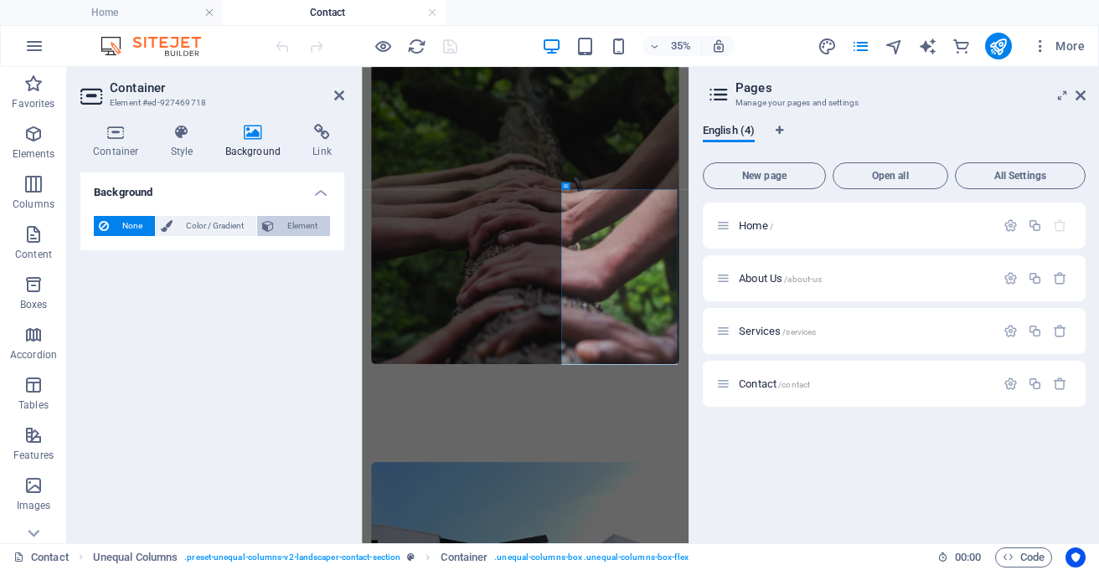
click at [278, 229] on button "Element" at bounding box center [293, 226] width 73 height 20
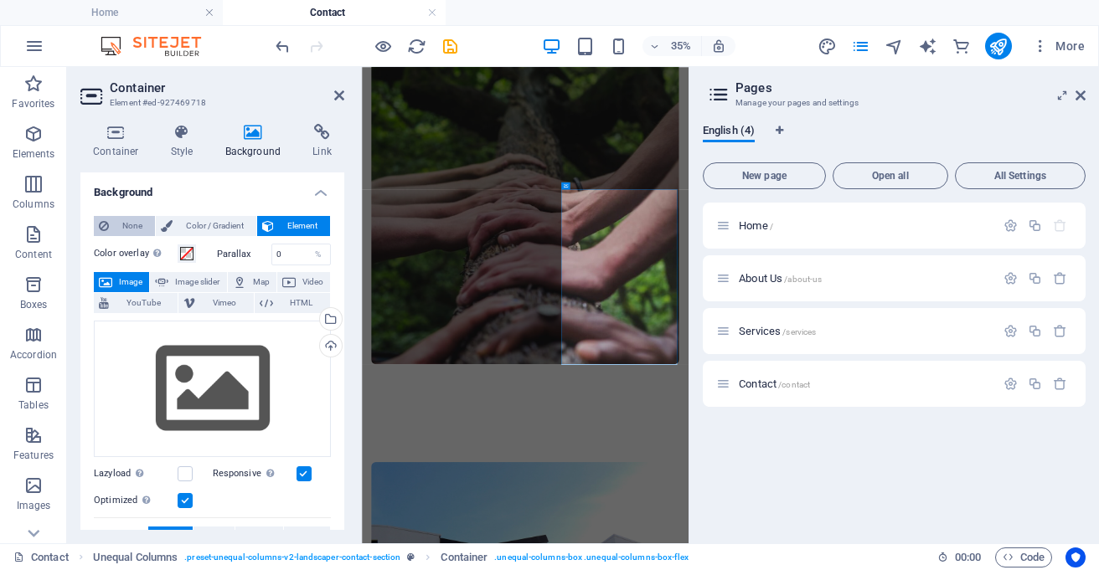
click at [118, 220] on span "None" at bounding box center [132, 226] width 36 height 20
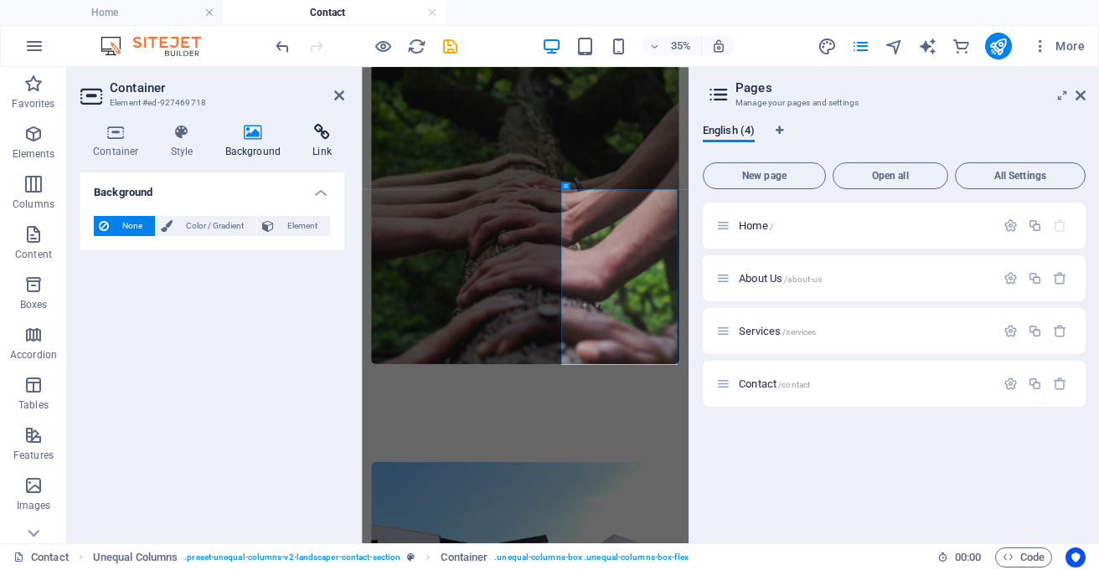
click at [320, 136] on icon at bounding box center [322, 132] width 44 height 17
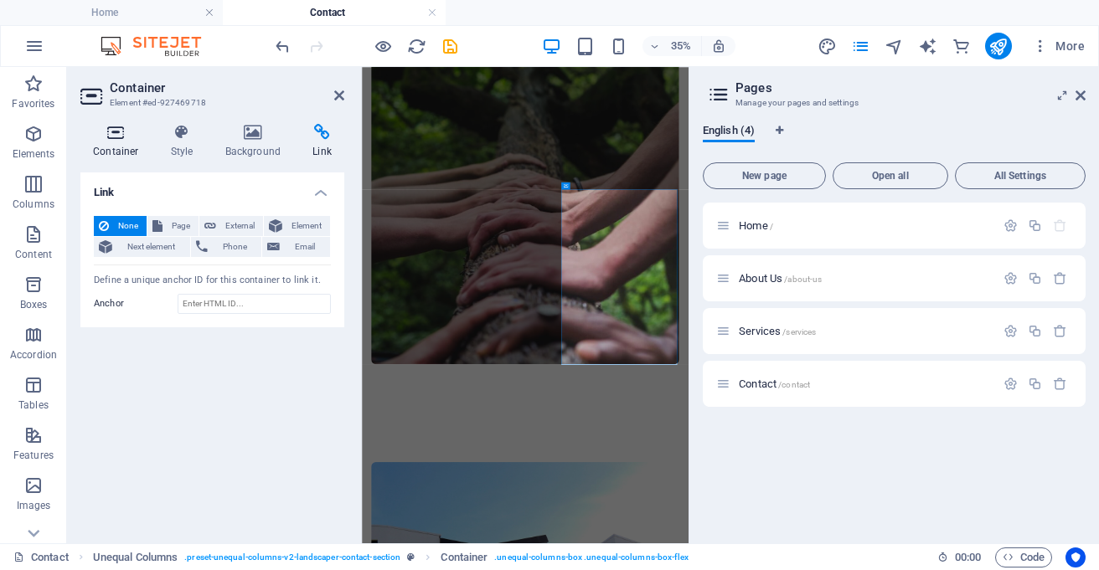
click at [129, 132] on icon at bounding box center [115, 132] width 71 height 17
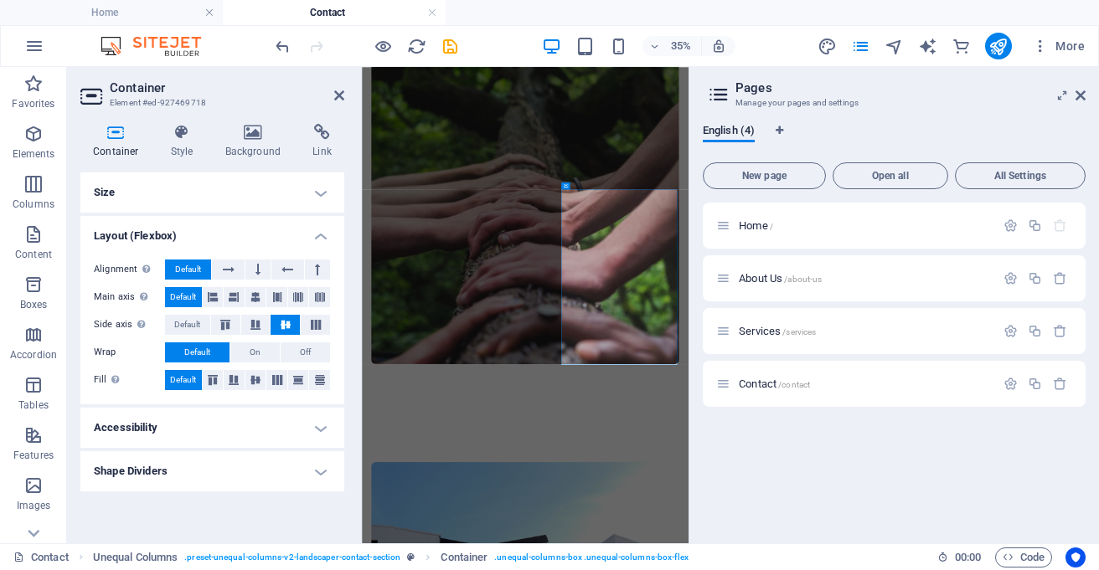
click at [319, 193] on h4 "Size" at bounding box center [212, 193] width 264 height 40
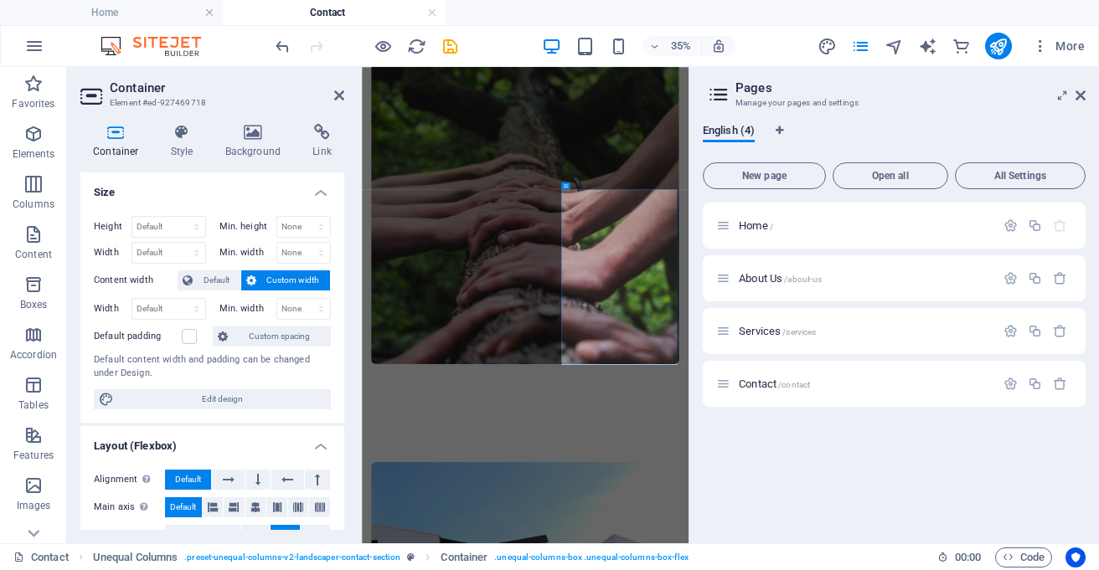
click at [319, 193] on h4 "Size" at bounding box center [212, 188] width 264 height 30
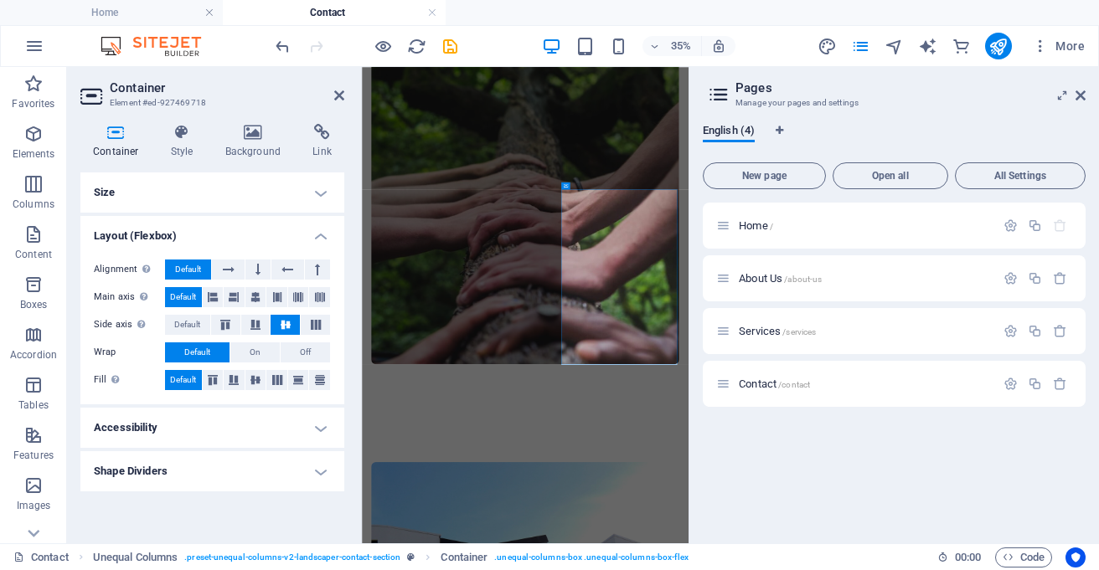
click at [321, 236] on h4 "Layout (Flexbox)" at bounding box center [212, 231] width 264 height 30
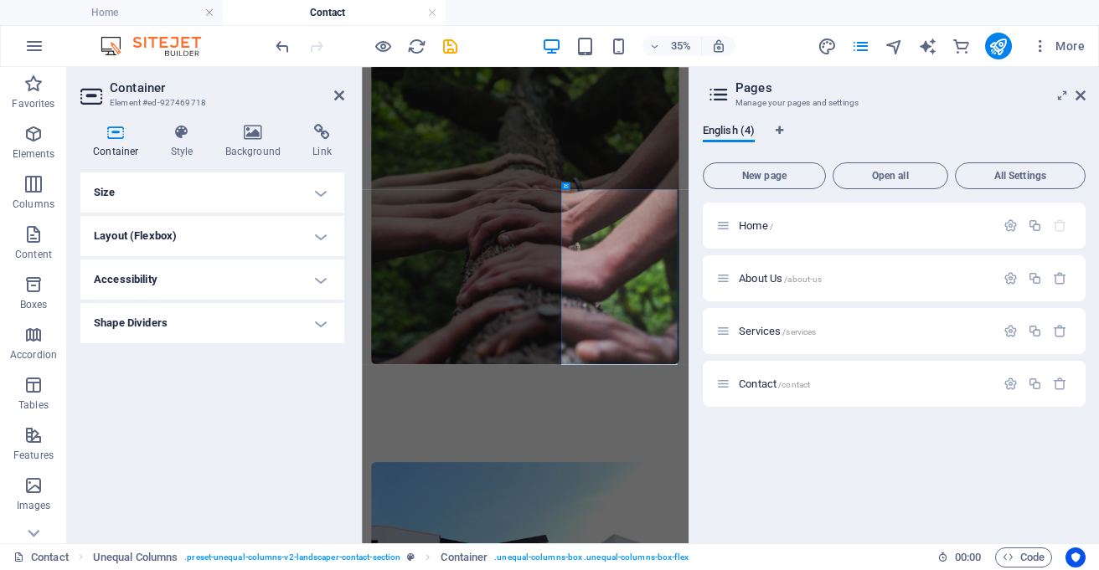
click at [321, 281] on h4 "Accessibility" at bounding box center [212, 280] width 264 height 40
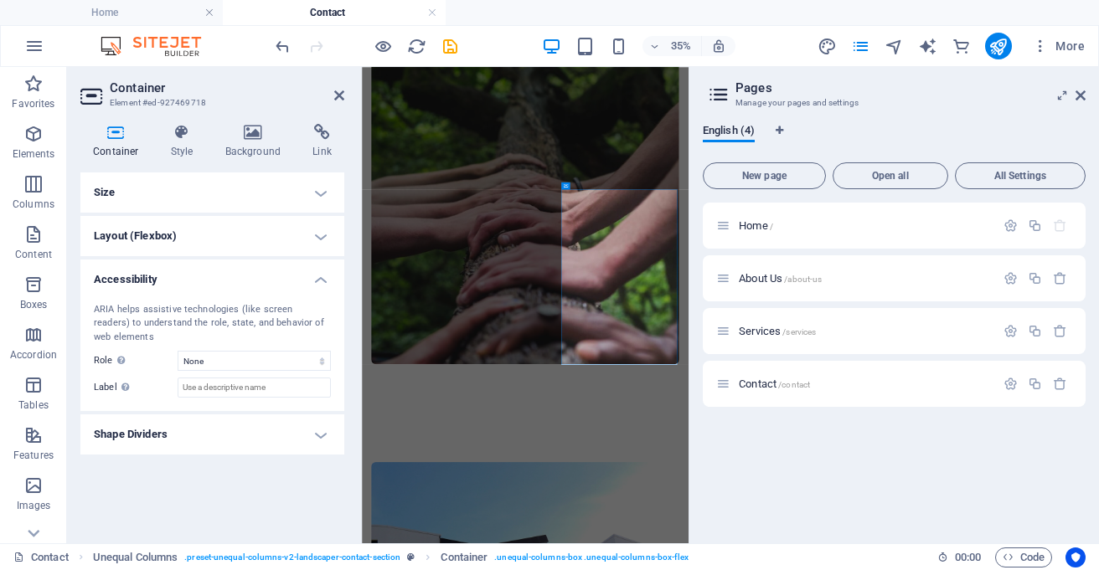
click at [321, 281] on h4 "Accessibility" at bounding box center [212, 275] width 264 height 30
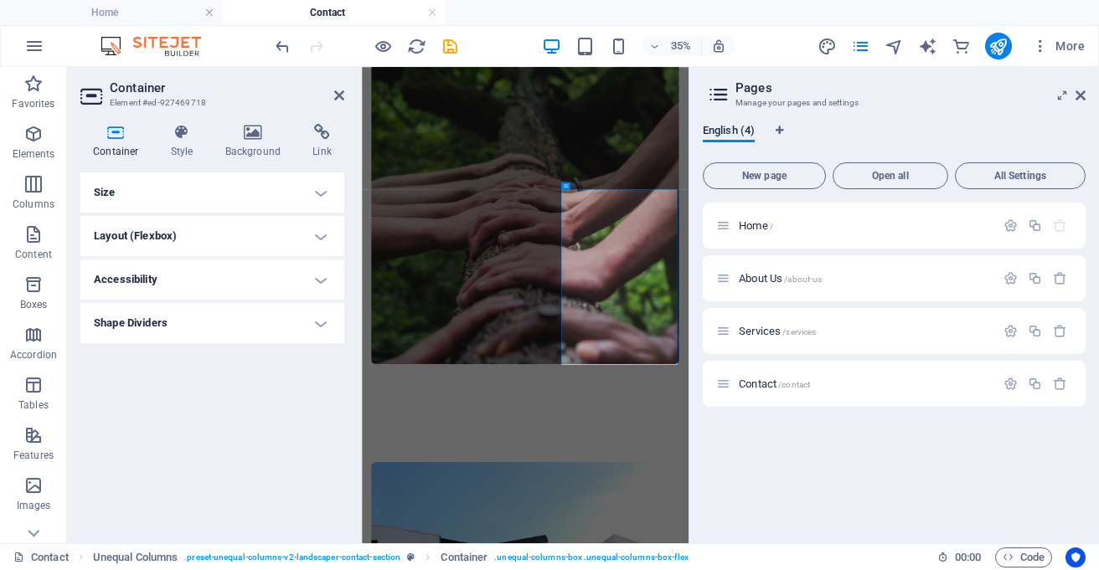
click at [320, 314] on h4 "Shape Dividers" at bounding box center [212, 323] width 264 height 40
click at [320, 314] on h4 "Shape Dividers" at bounding box center [212, 318] width 264 height 30
click at [335, 89] on icon at bounding box center [339, 95] width 10 height 13
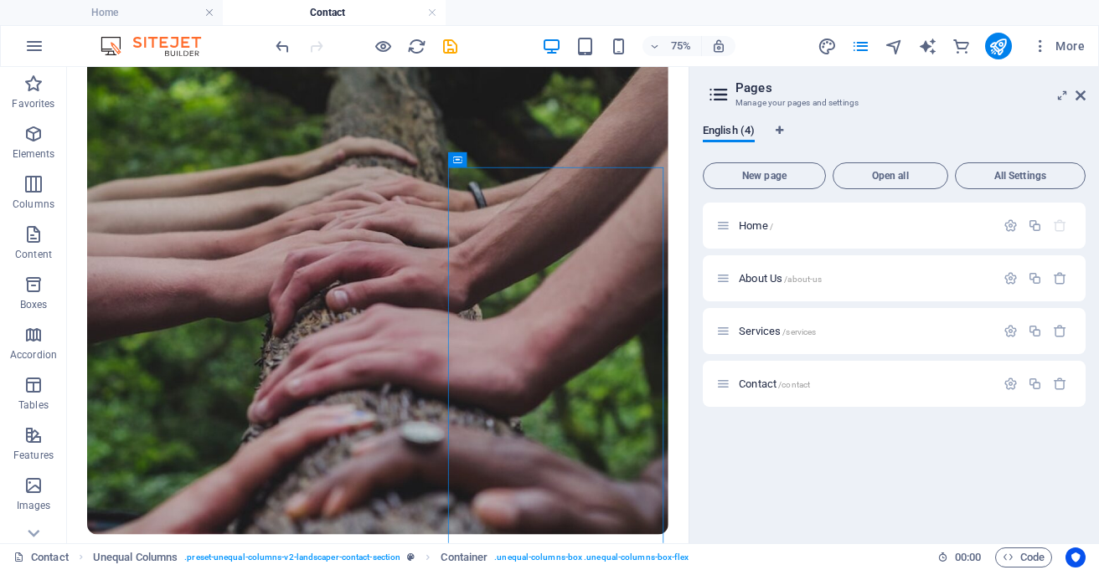
scroll to position [656, 0]
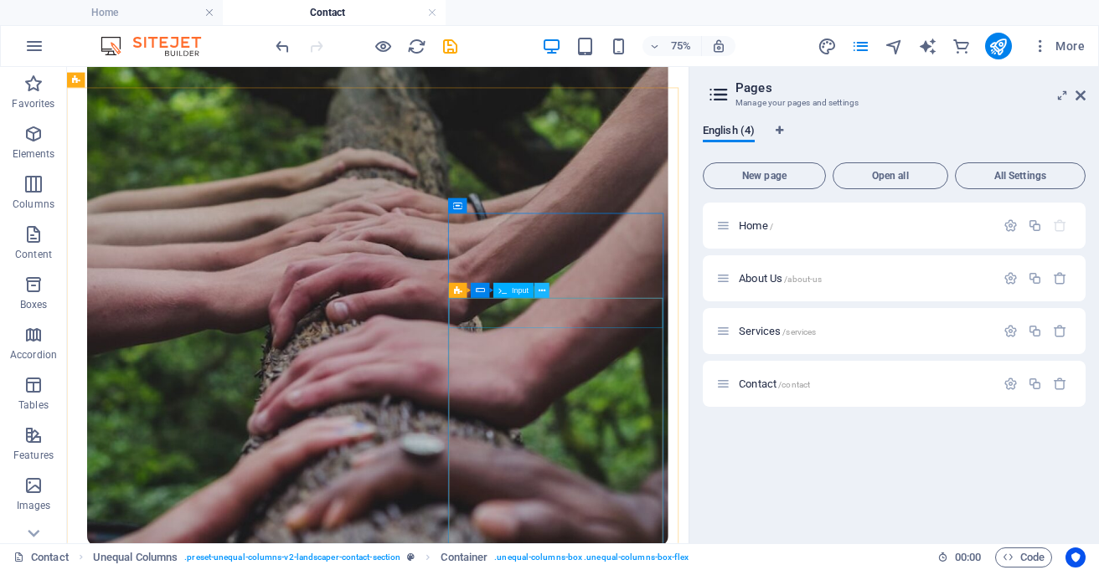
click at [541, 287] on icon at bounding box center [542, 290] width 7 height 13
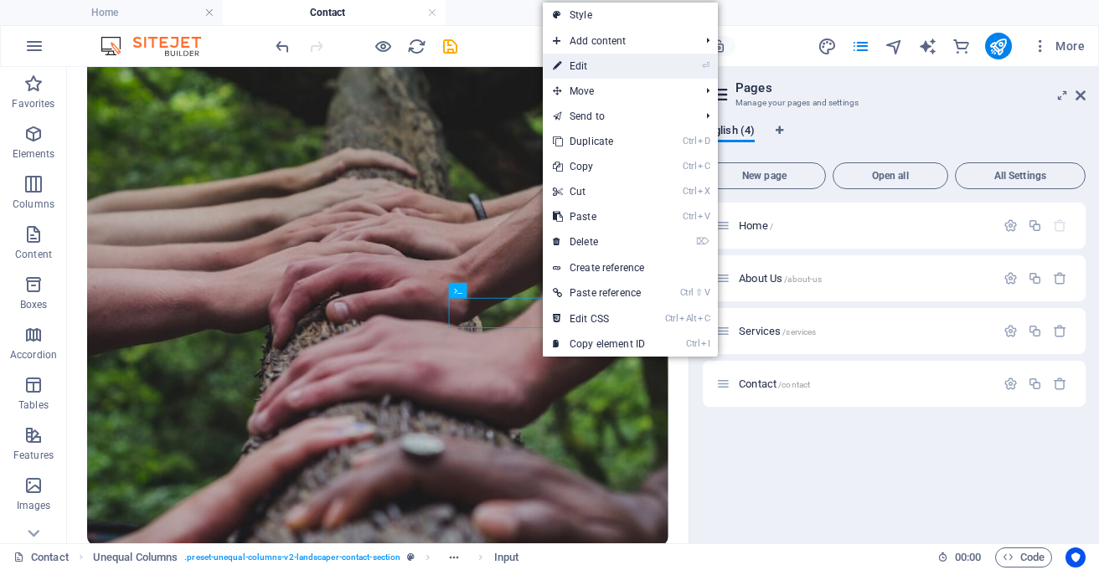
click at [587, 58] on link "⏎ Edit" at bounding box center [599, 66] width 112 height 25
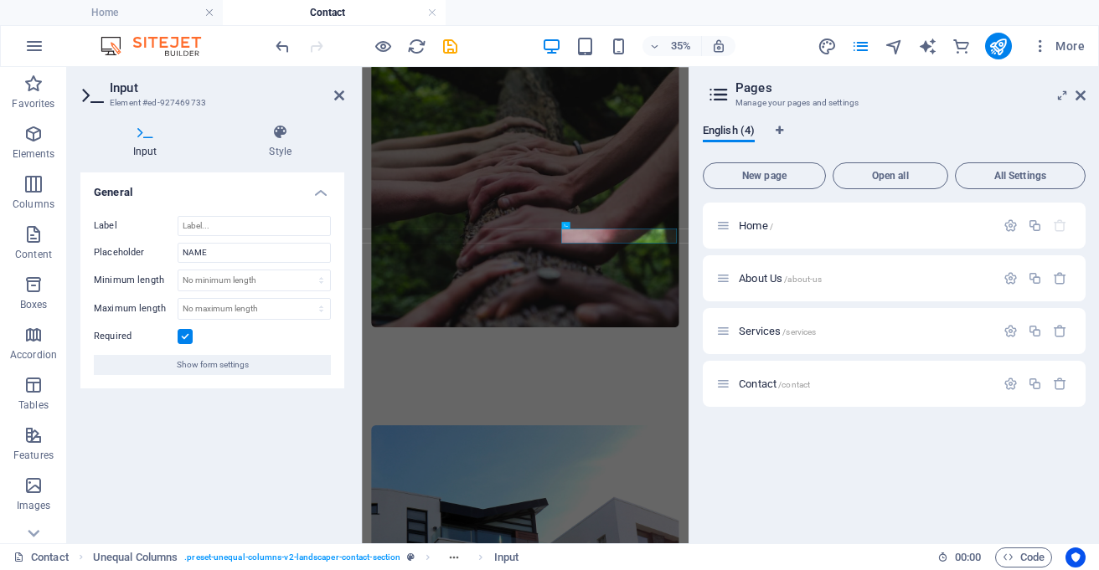
scroll to position [551, 0]
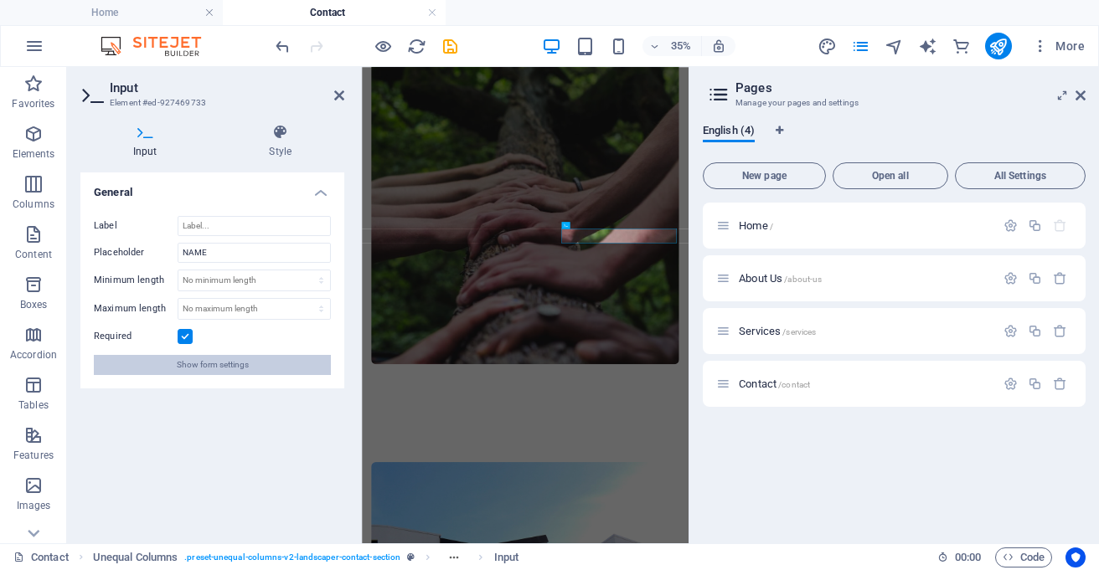
click at [224, 366] on span "Show form settings" at bounding box center [213, 365] width 72 height 20
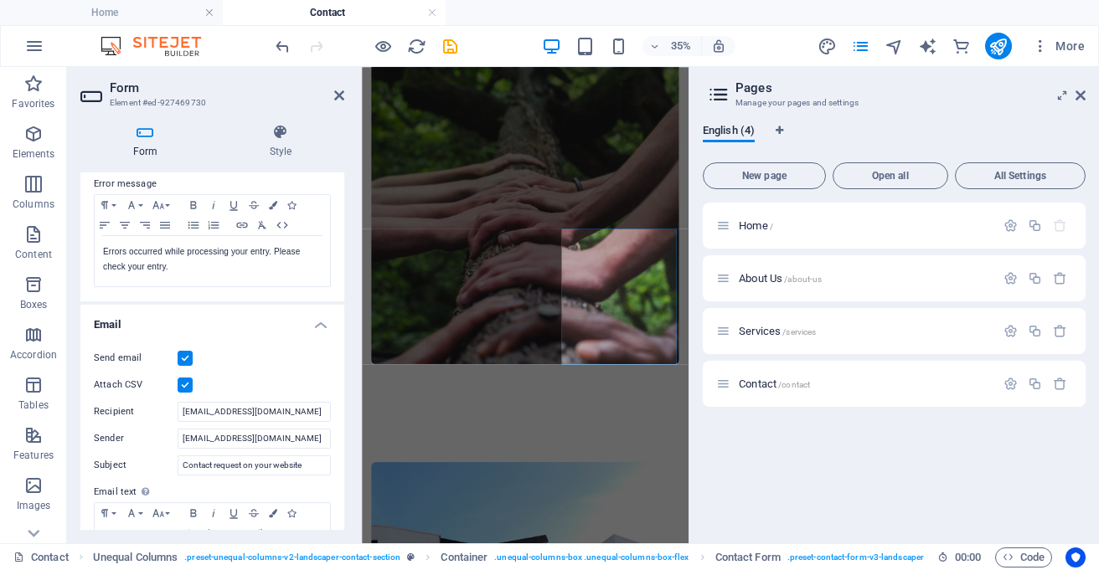
scroll to position [305, 0]
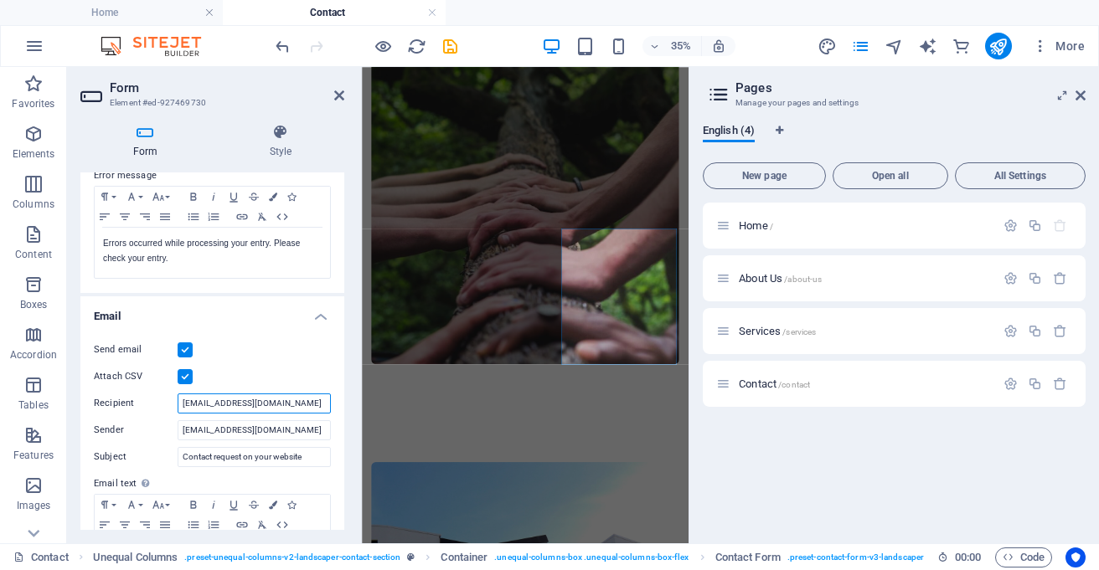
click at [291, 405] on input "[EMAIL_ADDRESS][DOMAIN_NAME]" at bounding box center [254, 404] width 153 height 20
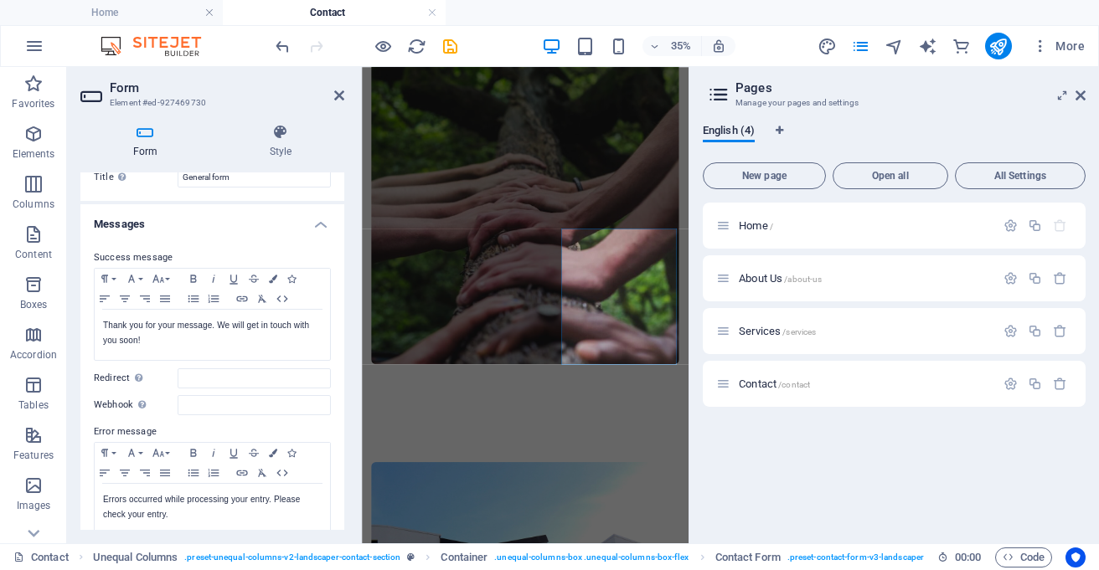
scroll to position [0, 0]
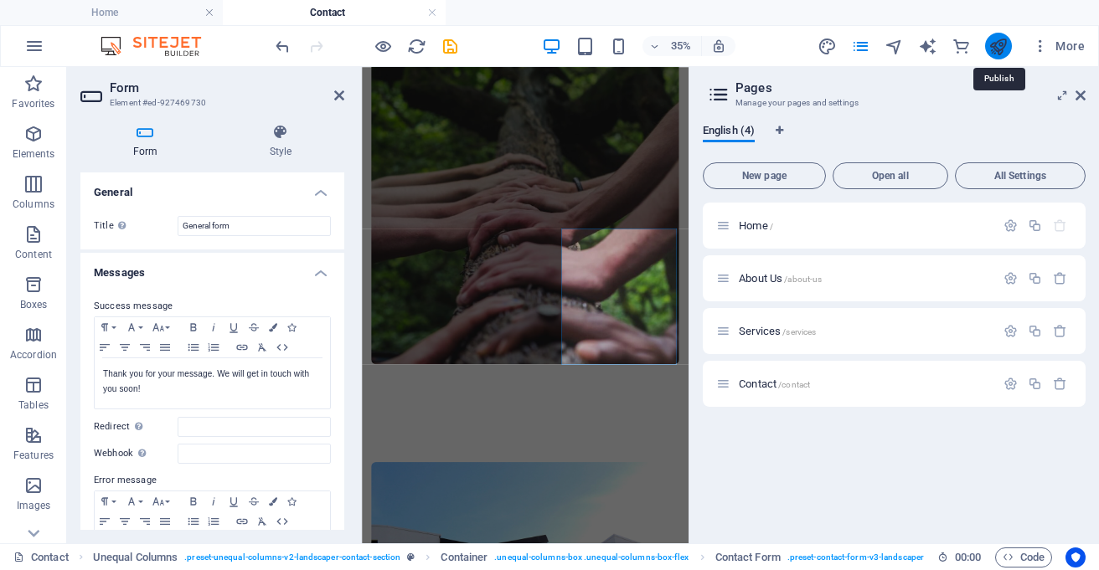
type input "[EMAIL_ADDRESS][DOMAIN_NAME]"
click at [998, 37] on icon "publish" at bounding box center [997, 46] width 19 height 19
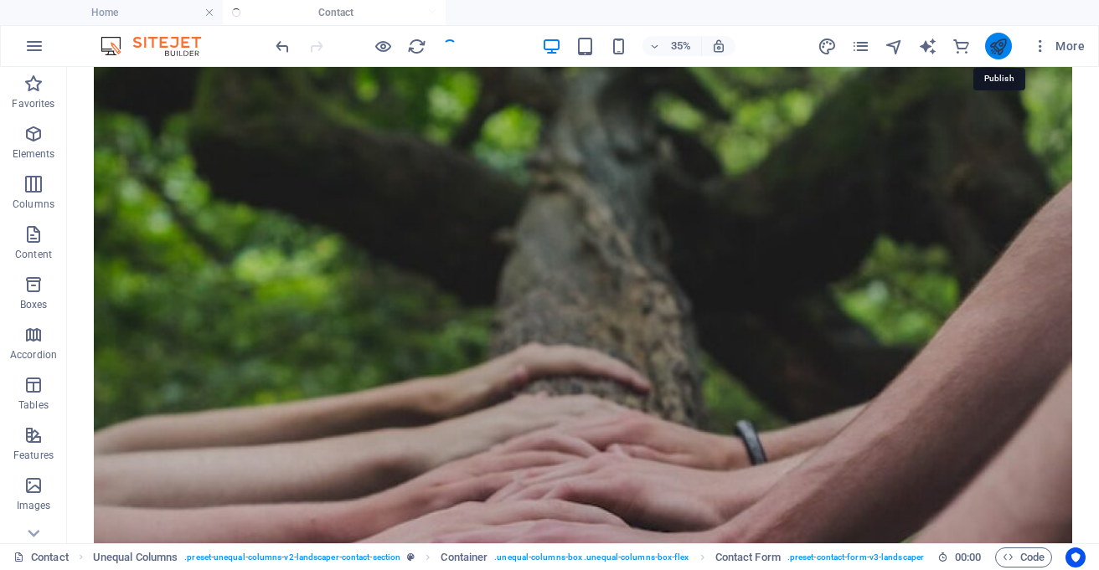
checkbox input "false"
